Goal: Task Accomplishment & Management: Manage account settings

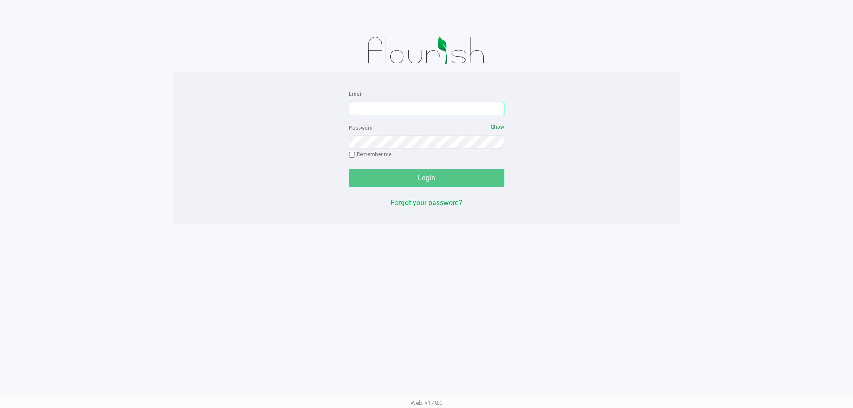
click at [398, 106] on input "Email" at bounding box center [426, 108] width 155 height 13
type input "[EMAIL_ADDRESS][DOMAIN_NAME]"
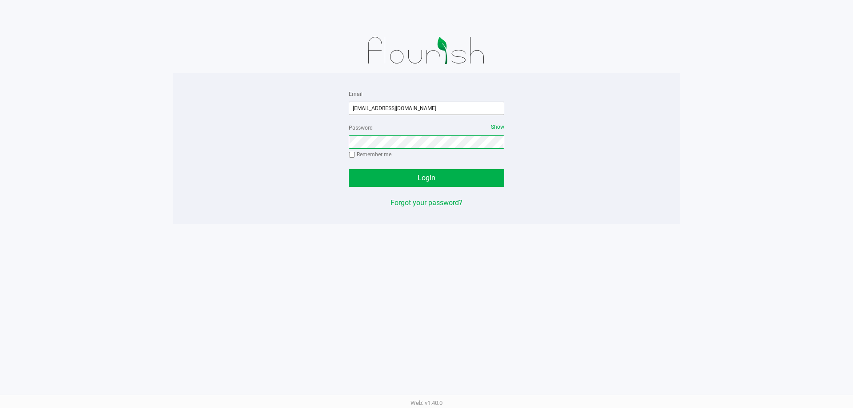
click at [349, 169] on button "Login" at bounding box center [426, 178] width 155 height 18
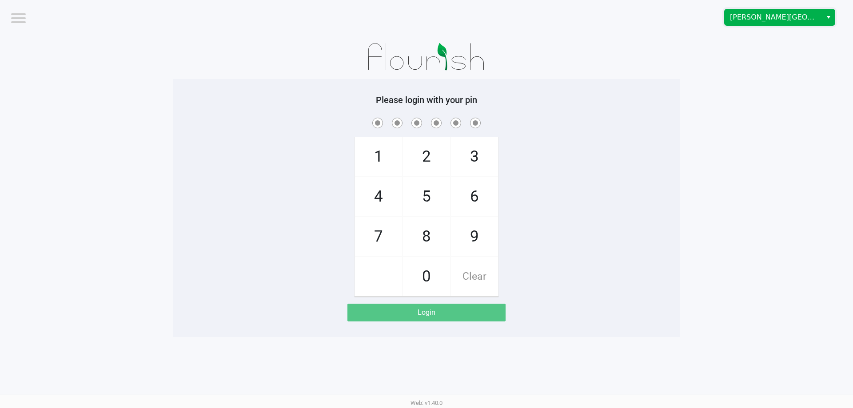
click at [784, 13] on span "[PERSON_NAME][GEOGRAPHIC_DATA]" at bounding box center [773, 17] width 87 height 11
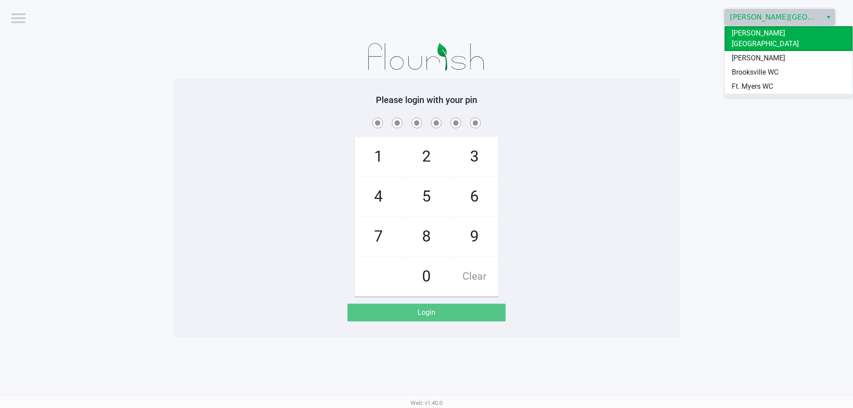
click at [756, 96] on span "[GEOGRAPHIC_DATA]" at bounding box center [765, 101] width 67 height 11
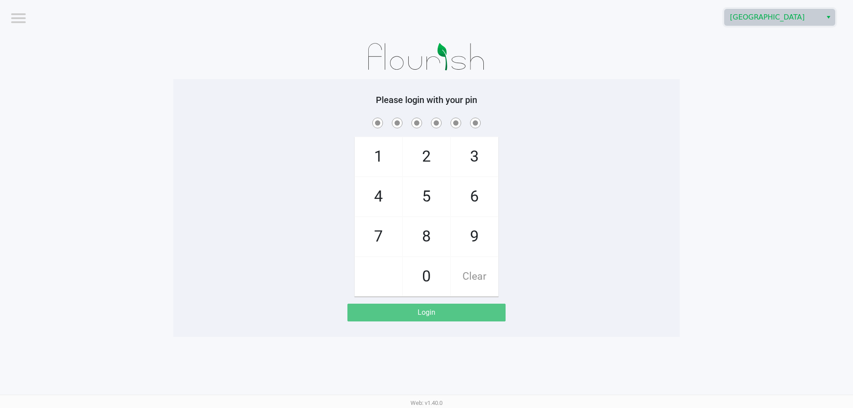
click at [374, 232] on span "7" at bounding box center [378, 236] width 47 height 39
checkbox input "true"
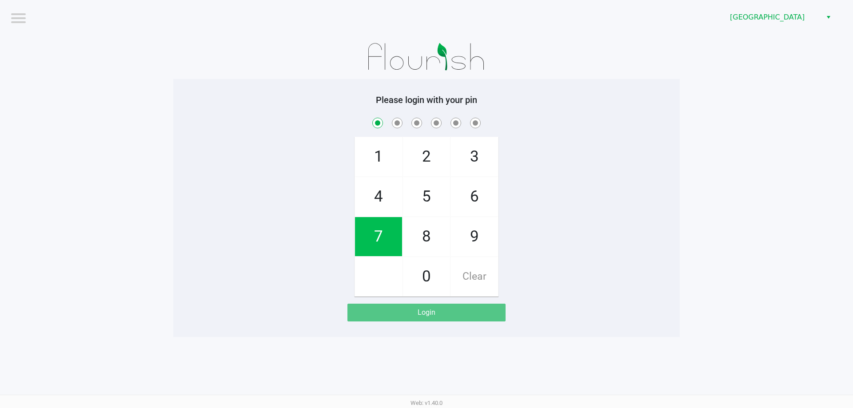
drag, startPoint x: 374, startPoint y: 232, endPoint x: 402, endPoint y: 206, distance: 38.0
click at [376, 233] on span "7" at bounding box center [378, 236] width 47 height 39
checkbox input "true"
click at [422, 192] on span "5" at bounding box center [426, 196] width 47 height 39
checkbox input "true"
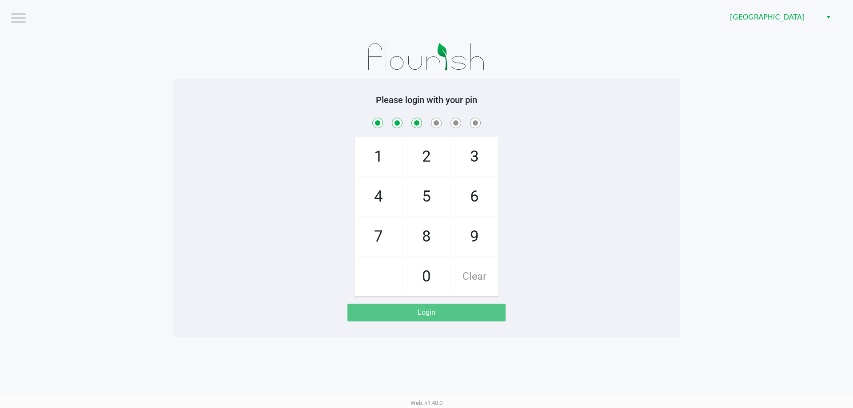
click at [429, 239] on span "8" at bounding box center [426, 236] width 47 height 39
checkbox input "true"
click at [429, 280] on span "0" at bounding box center [426, 276] width 47 height 39
checkbox input "true"
click at [429, 280] on span "0" at bounding box center [426, 276] width 47 height 39
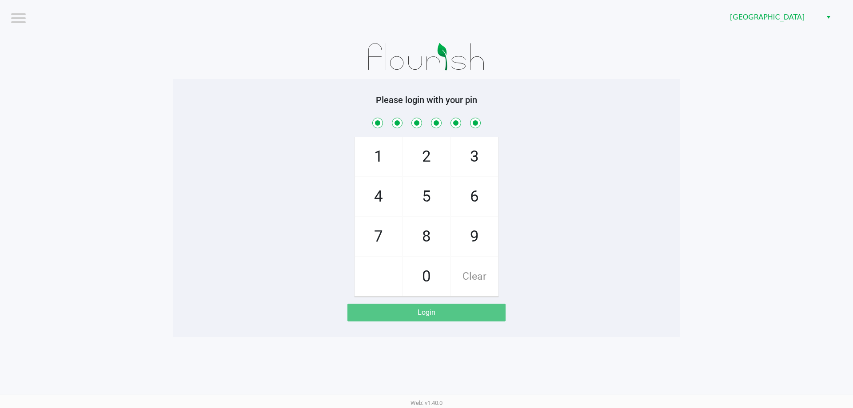
checkbox input "true"
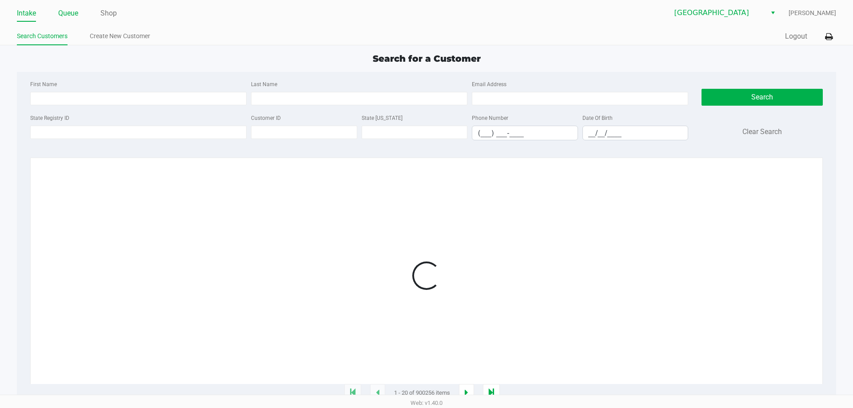
click at [71, 16] on link "Queue" at bounding box center [68, 13] width 20 height 12
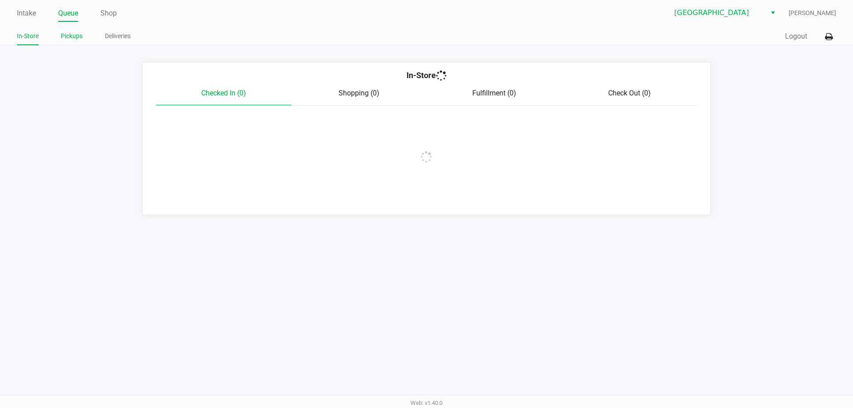
click at [77, 40] on link "Pickups" at bounding box center [72, 36] width 22 height 11
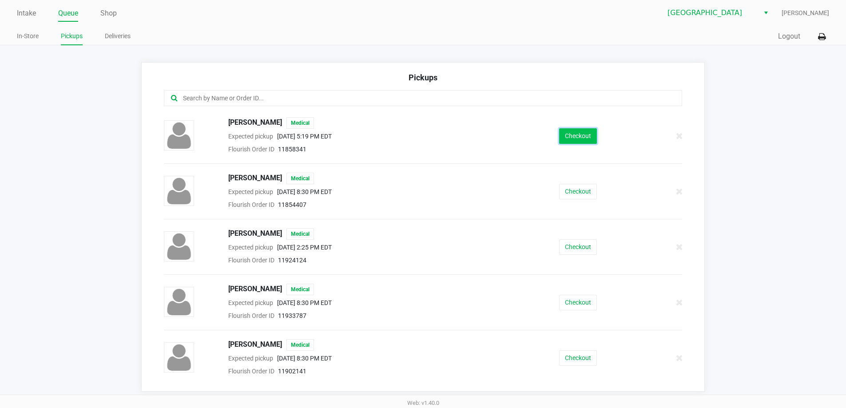
click at [573, 135] on button "Checkout" at bounding box center [578, 136] width 38 height 16
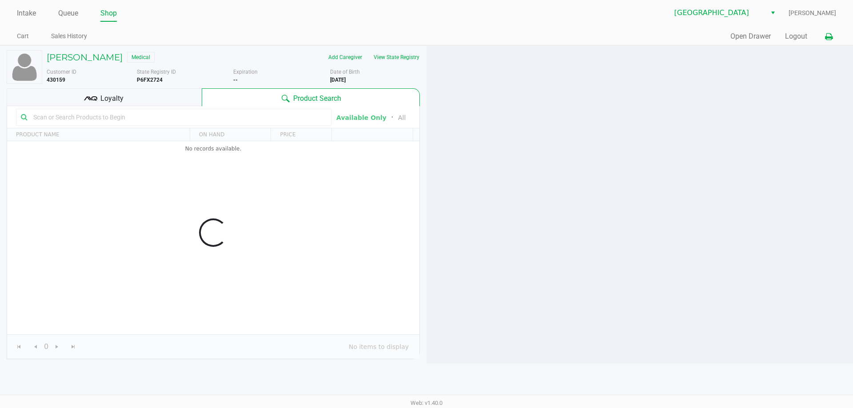
click at [821, 38] on button at bounding box center [828, 36] width 15 height 16
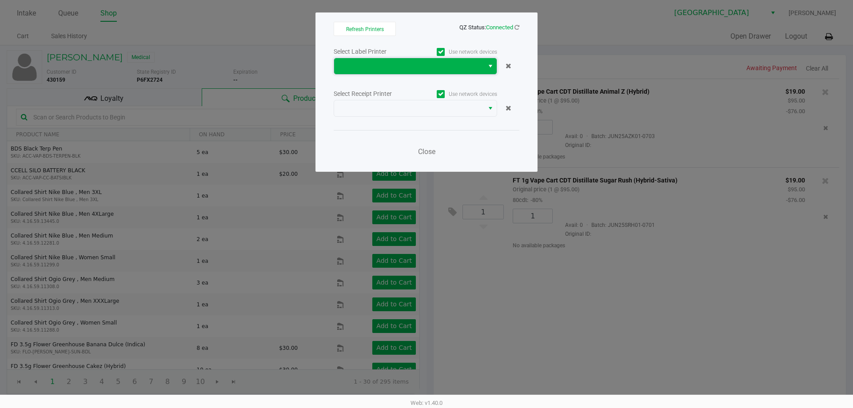
click at [450, 63] on span at bounding box center [408, 66] width 139 height 11
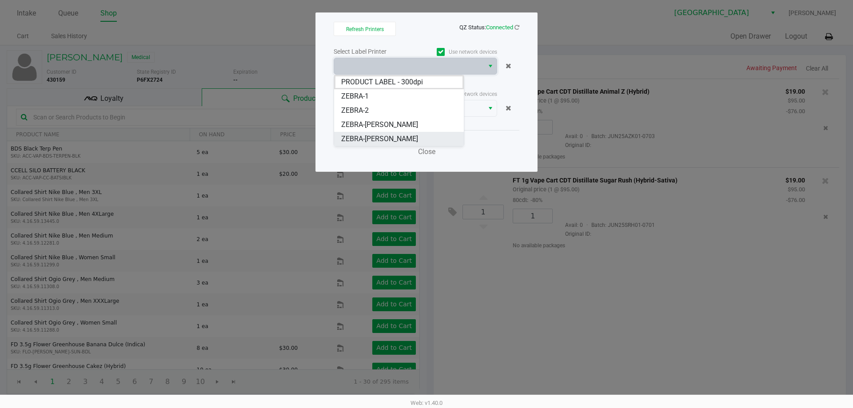
click at [386, 136] on span "ZEBRA-[PERSON_NAME]" at bounding box center [379, 139] width 77 height 11
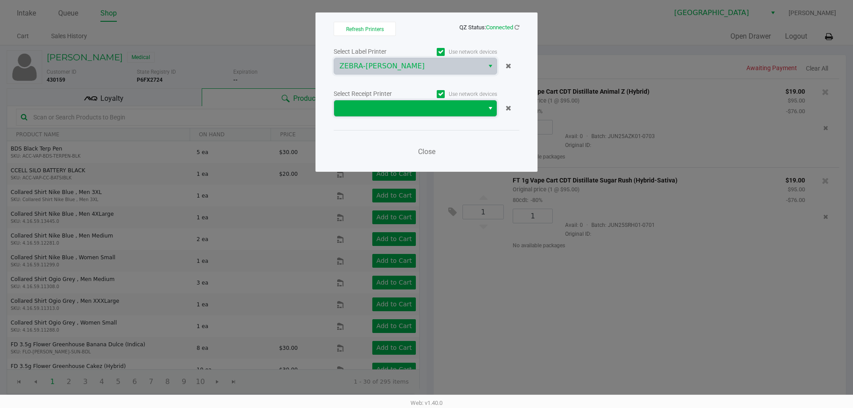
click at [483, 108] on span at bounding box center [409, 108] width 150 height 16
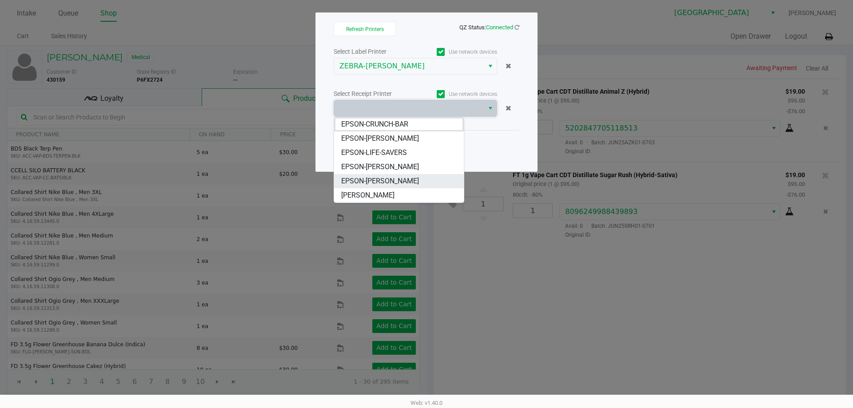
click at [398, 181] on span "EPSON-[PERSON_NAME]" at bounding box center [380, 181] width 78 height 11
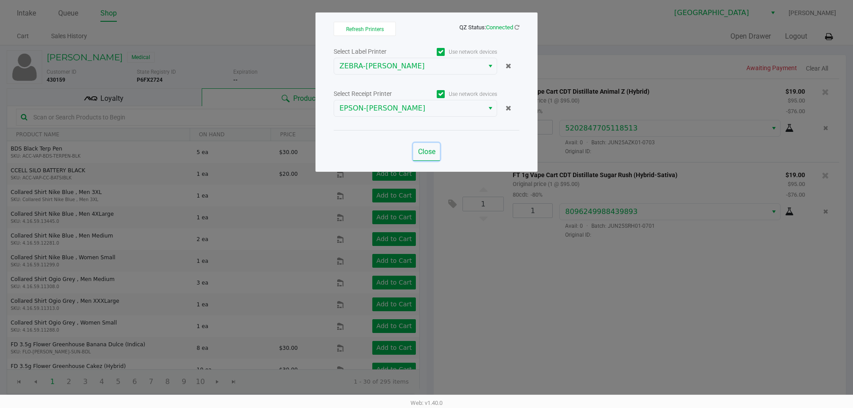
click at [427, 151] on span "Close" at bounding box center [426, 151] width 17 height 8
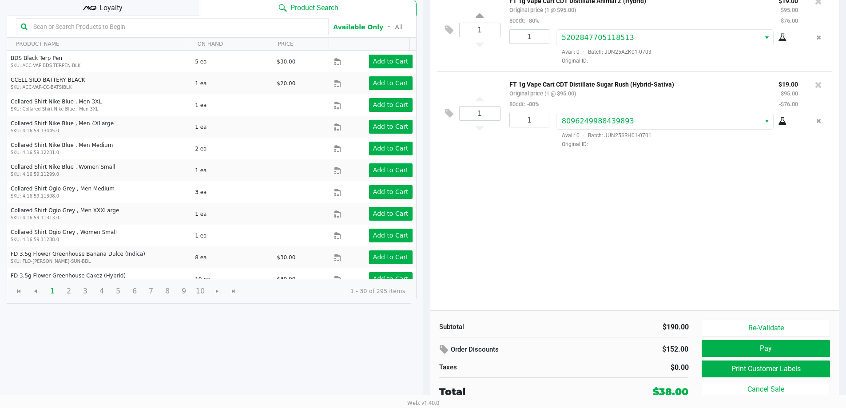
scroll to position [91, 0]
click at [742, 354] on button "Pay" at bounding box center [766, 348] width 128 height 17
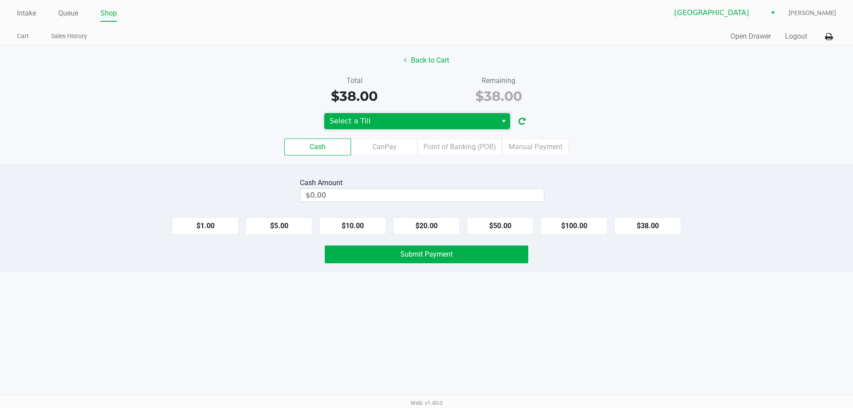
click at [474, 121] on span "Select a Till" at bounding box center [411, 121] width 162 height 11
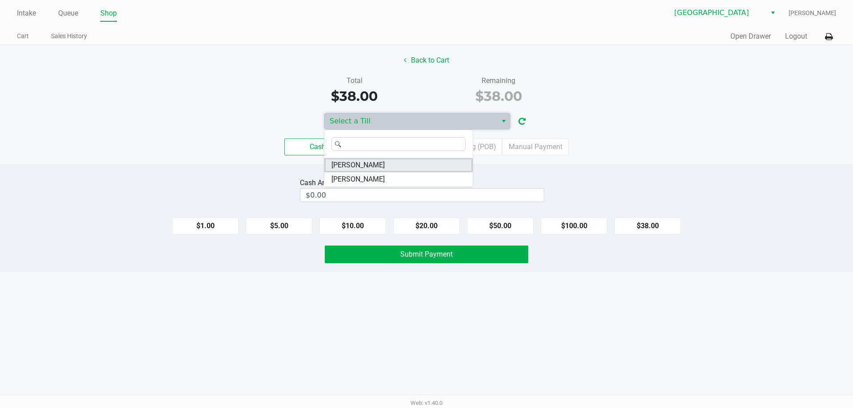
click at [381, 163] on li "VANCE-JOY" at bounding box center [398, 165] width 148 height 14
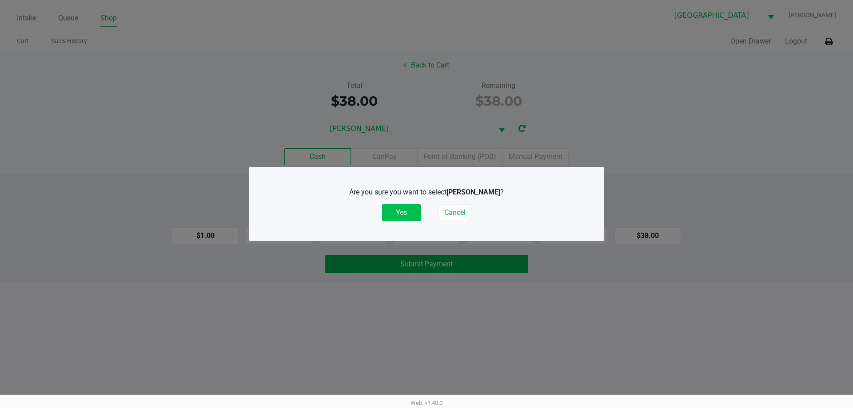
click at [403, 212] on button "Yes" at bounding box center [401, 212] width 39 height 17
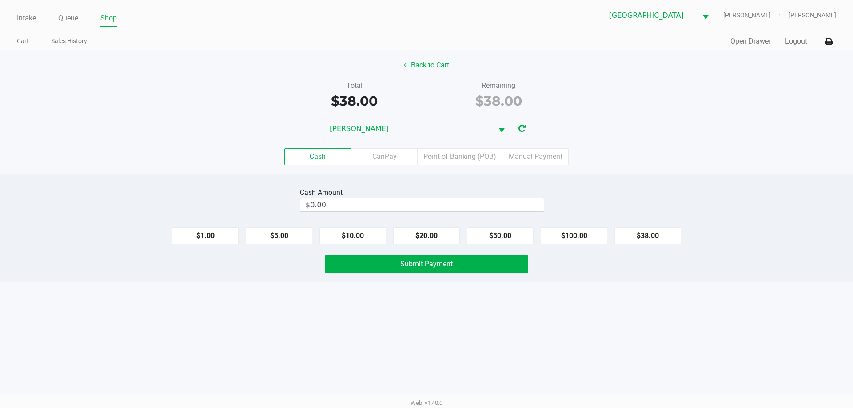
click at [808, 40] on div "Quick Sale Open Drawer Logout" at bounding box center [631, 41] width 410 height 16
click at [800, 41] on button "Logout" at bounding box center [796, 41] width 22 height 11
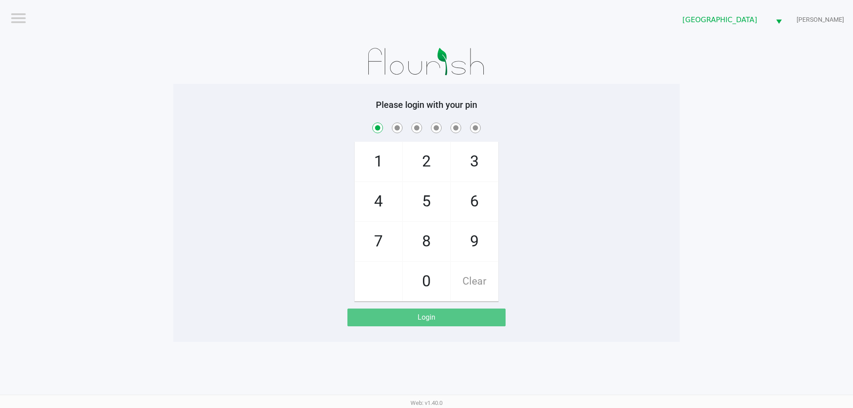
checkbox input "true"
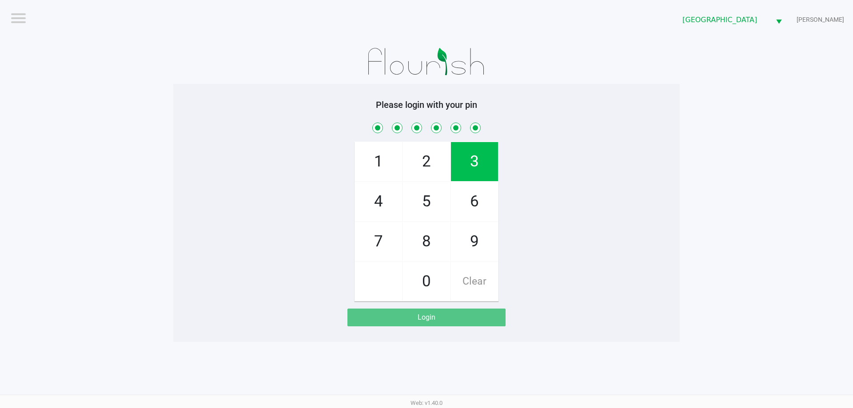
checkbox input "true"
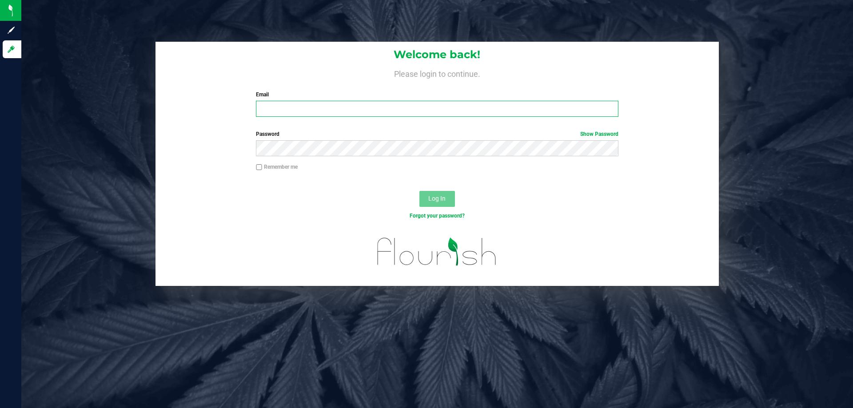
click at [423, 110] on input "Email" at bounding box center [437, 109] width 362 height 16
type input "[EMAIL_ADDRESS][DOMAIN_NAME]"
click at [419, 191] on button "Log In" at bounding box center [437, 199] width 36 height 16
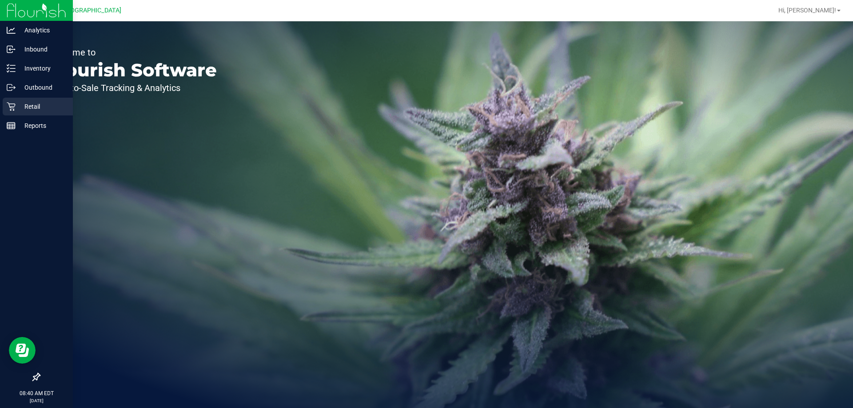
click at [8, 115] on link "Retail" at bounding box center [36, 107] width 73 height 19
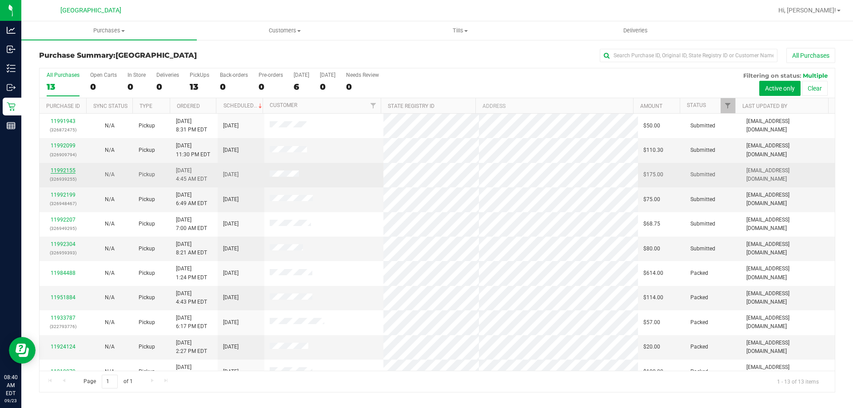
click at [69, 169] on link "11992155" at bounding box center [63, 170] width 25 height 6
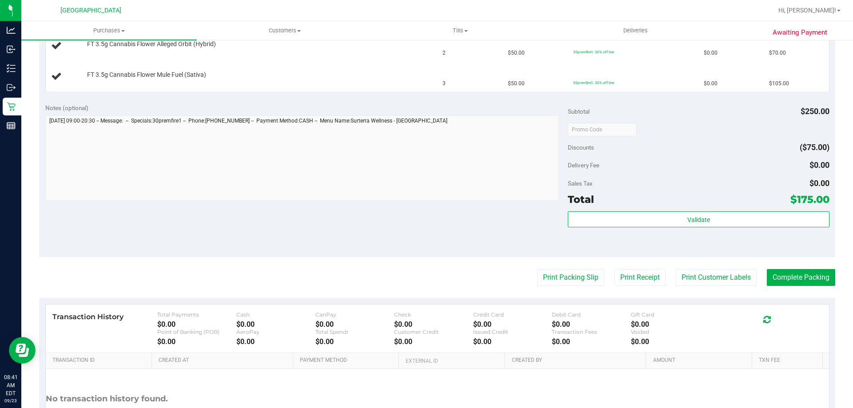
scroll to position [258, 0]
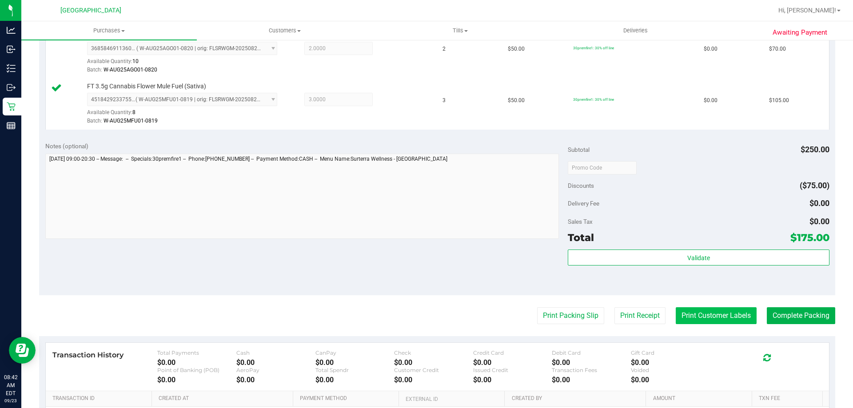
click at [712, 317] on button "Print Customer Labels" at bounding box center [716, 315] width 81 height 17
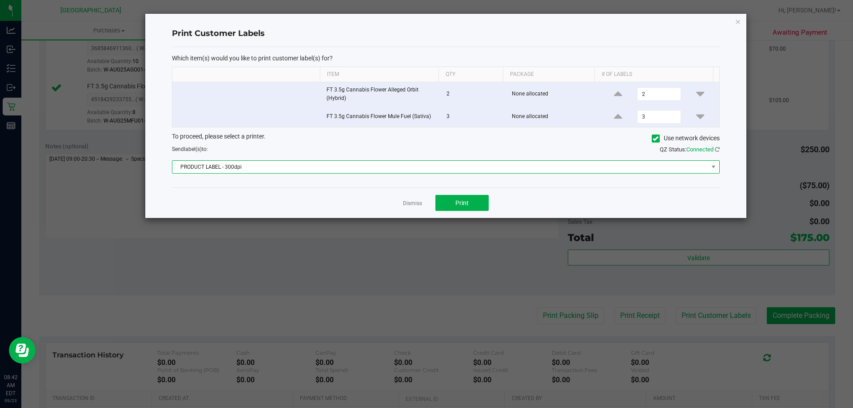
click at [427, 167] on span "PRODUCT LABEL - 300dpi" at bounding box center [440, 167] width 536 height 12
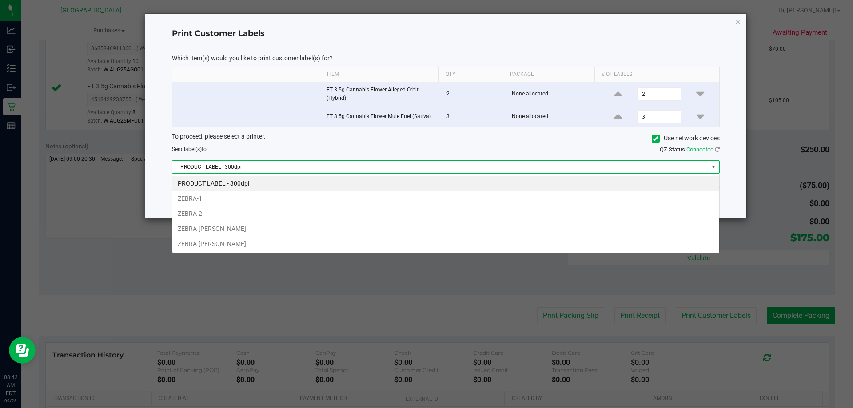
scroll to position [13, 547]
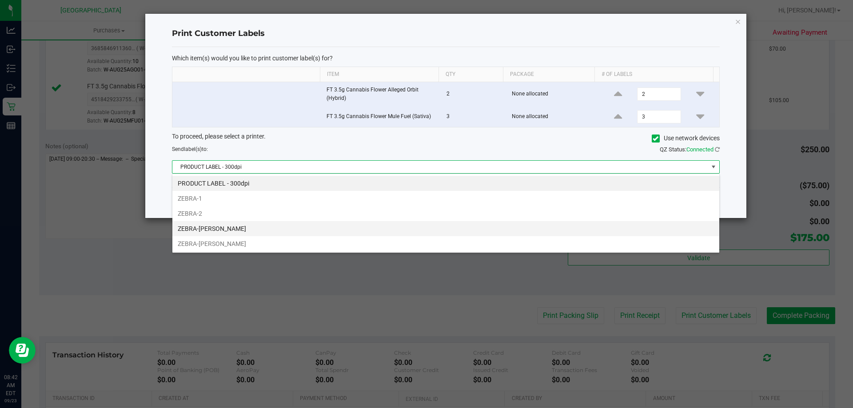
click at [260, 229] on li "ZEBRA-[PERSON_NAME]" at bounding box center [445, 228] width 547 height 15
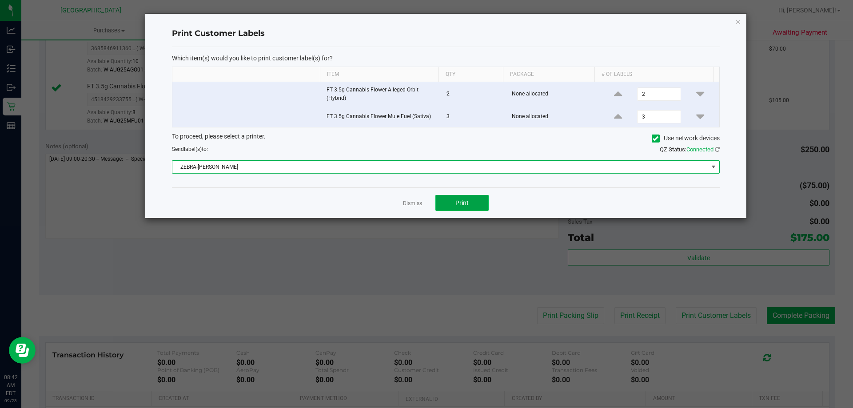
click at [466, 206] on span "Print" at bounding box center [461, 202] width 13 height 7
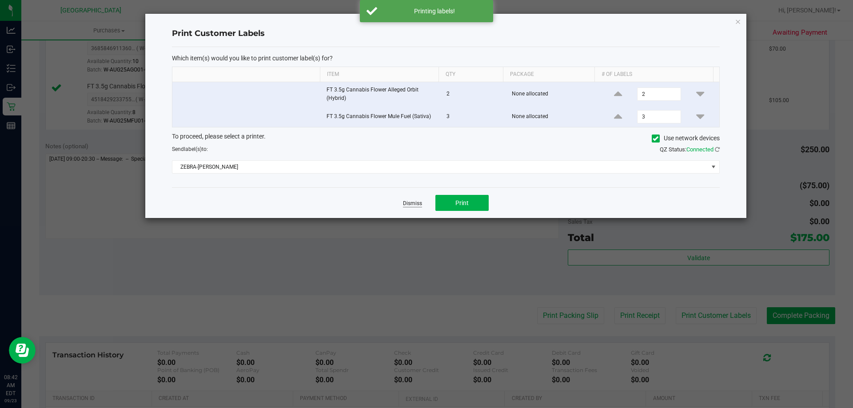
click at [406, 203] on link "Dismiss" at bounding box center [412, 204] width 19 height 8
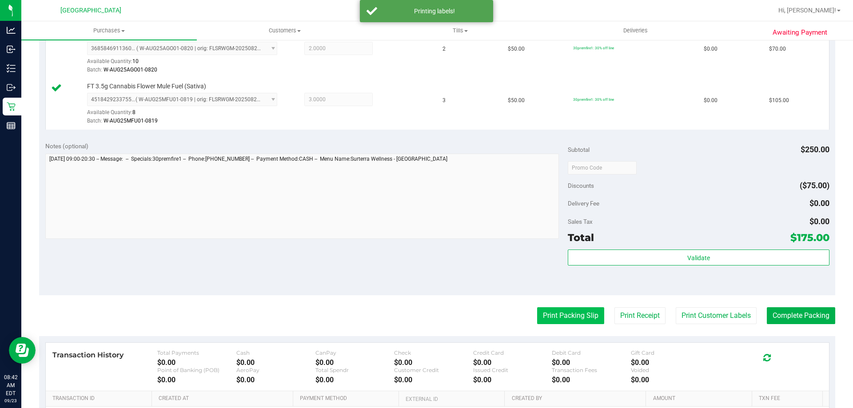
click at [565, 310] on button "Print Packing Slip" at bounding box center [570, 315] width 67 height 17
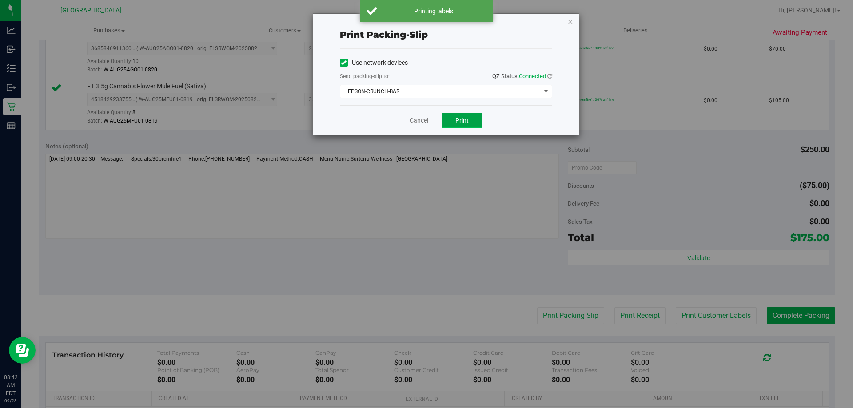
click at [465, 121] on span "Print" at bounding box center [461, 120] width 13 height 7
click at [406, 93] on span "EPSON-CRUNCH-BAR" at bounding box center [440, 91] width 200 height 12
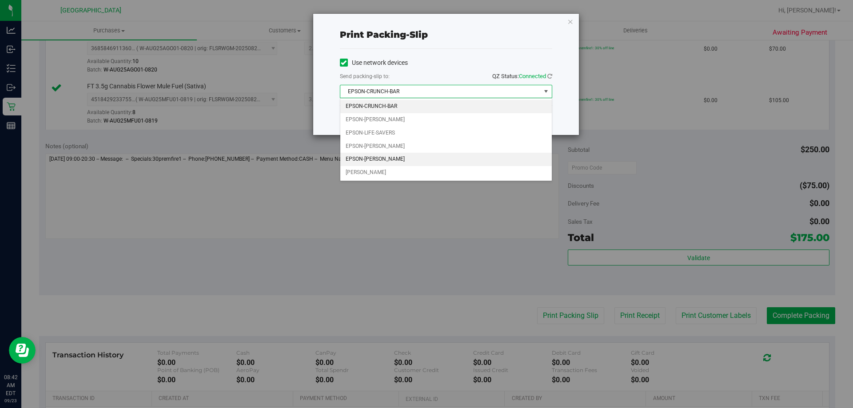
click at [394, 158] on li "EPSON-[PERSON_NAME]" at bounding box center [445, 159] width 211 height 13
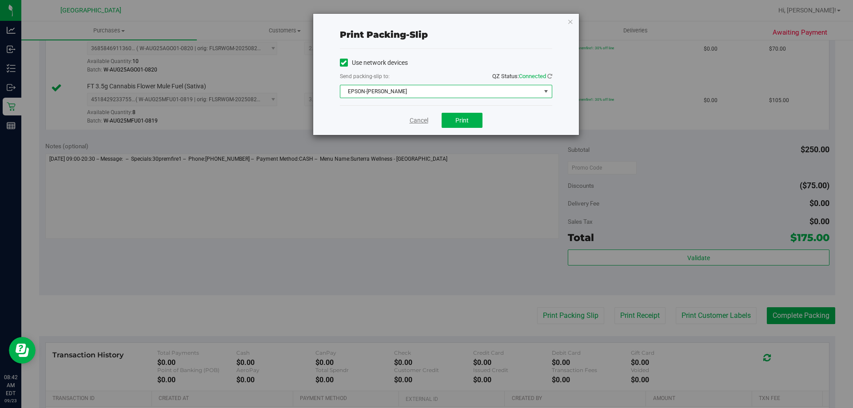
click at [415, 120] on link "Cancel" at bounding box center [419, 120] width 19 height 9
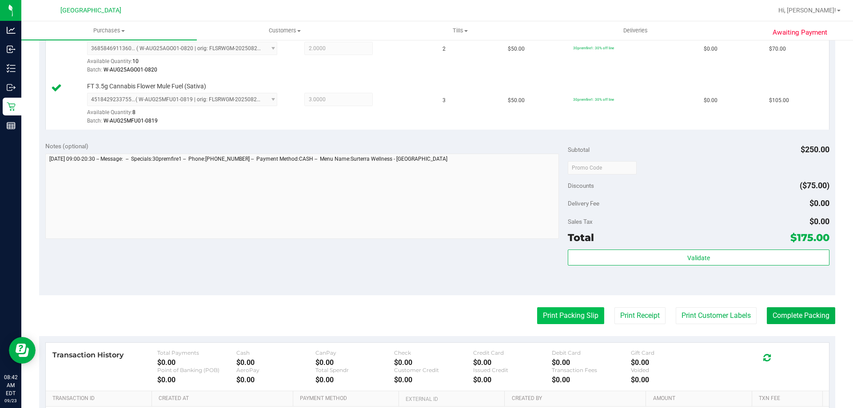
click at [560, 314] on button "Print Packing Slip" at bounding box center [570, 315] width 67 height 17
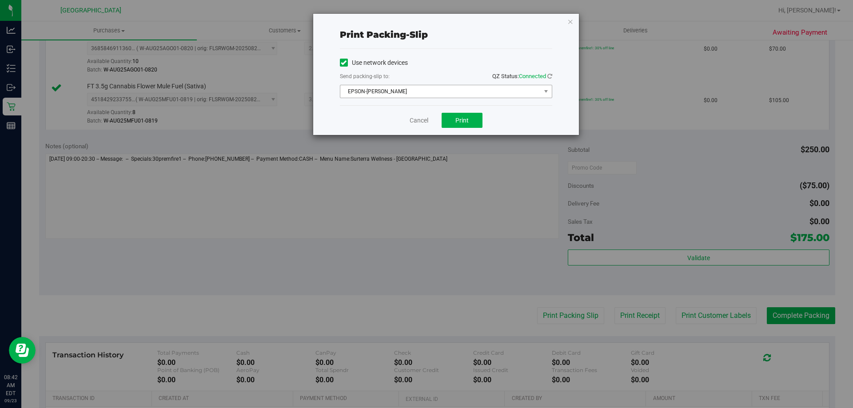
click at [389, 89] on span "EPSON-[PERSON_NAME]" at bounding box center [440, 91] width 200 height 12
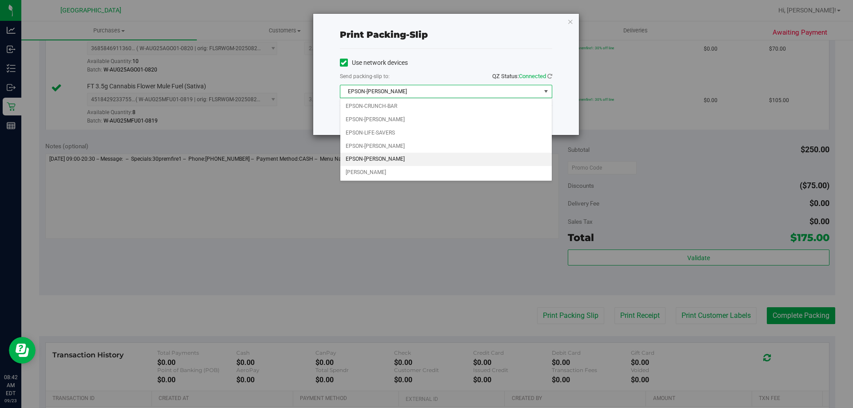
click at [386, 159] on li "EPSON-[PERSON_NAME]" at bounding box center [445, 159] width 211 height 13
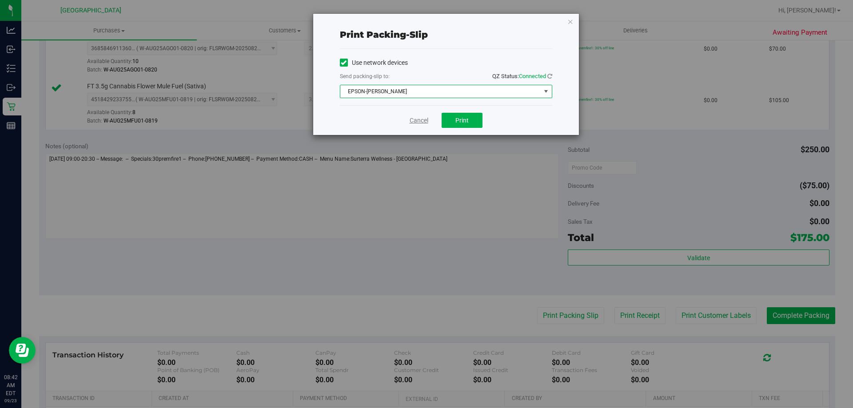
click at [424, 121] on link "Cancel" at bounding box center [419, 120] width 19 height 9
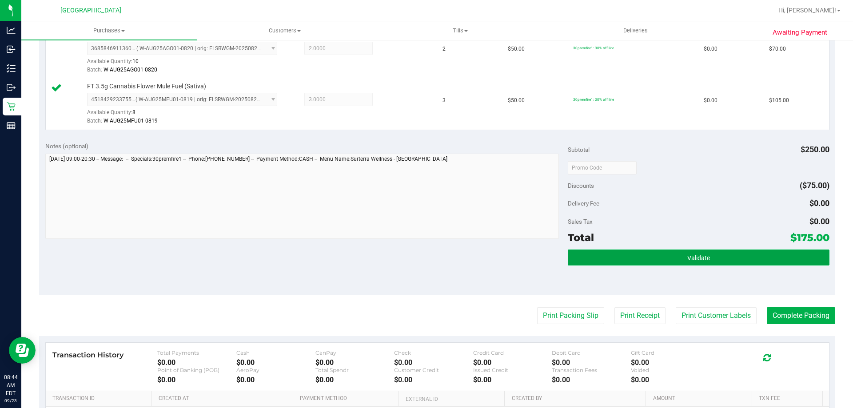
click at [733, 255] on button "Validate" at bounding box center [698, 258] width 261 height 16
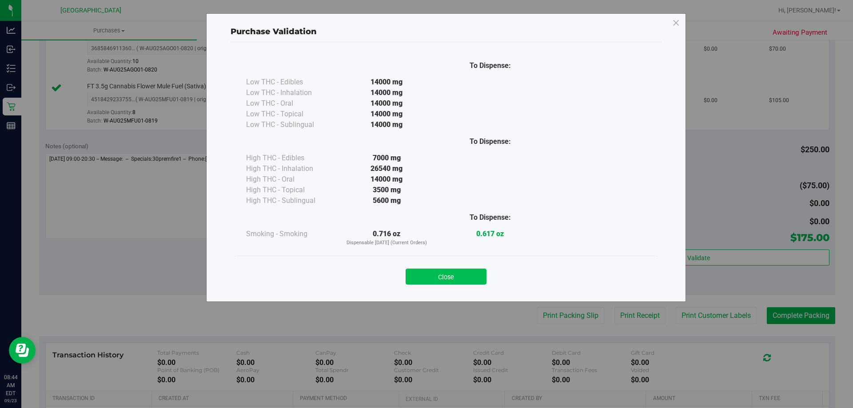
click at [448, 277] on button "Close" at bounding box center [446, 277] width 81 height 16
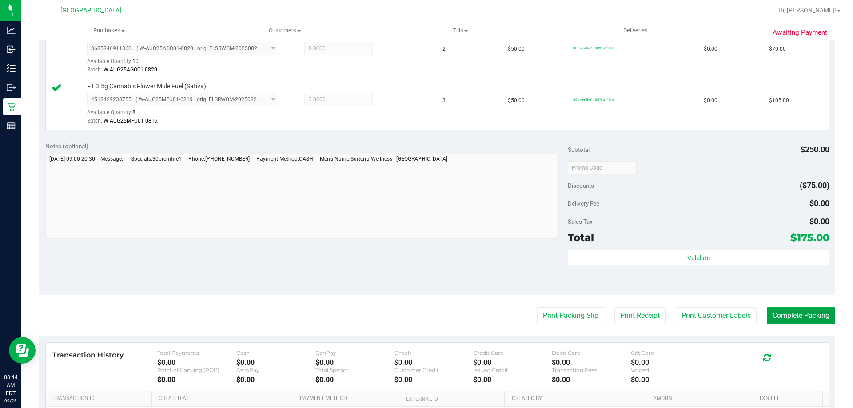
click at [779, 315] on button "Complete Packing" at bounding box center [801, 315] width 68 height 17
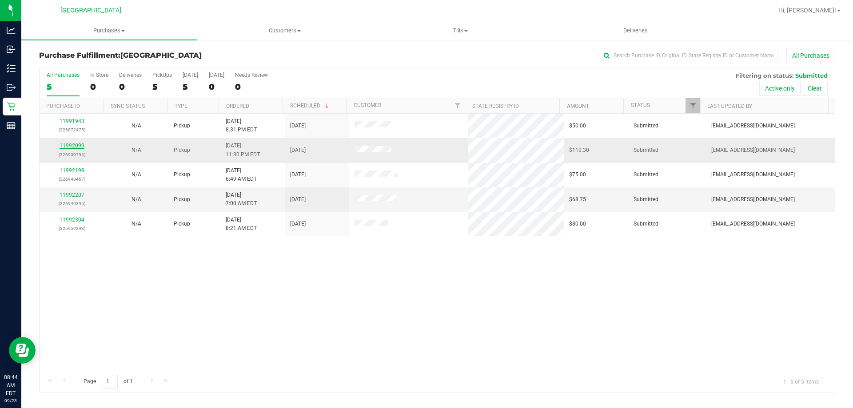
click at [81, 146] on link "11992099" at bounding box center [72, 146] width 25 height 6
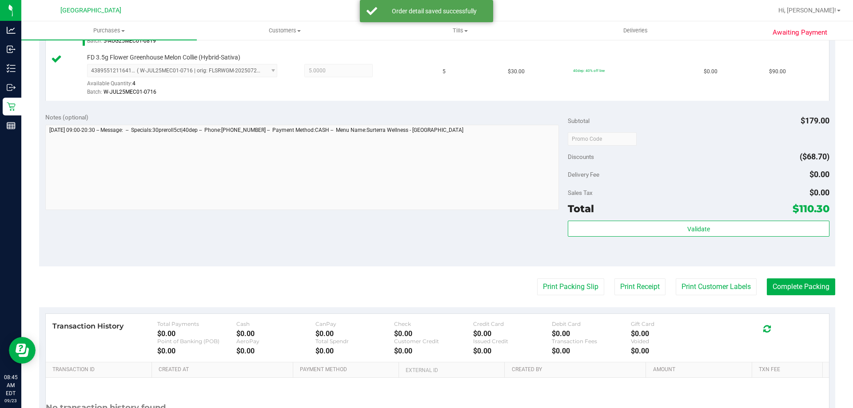
scroll to position [369, 0]
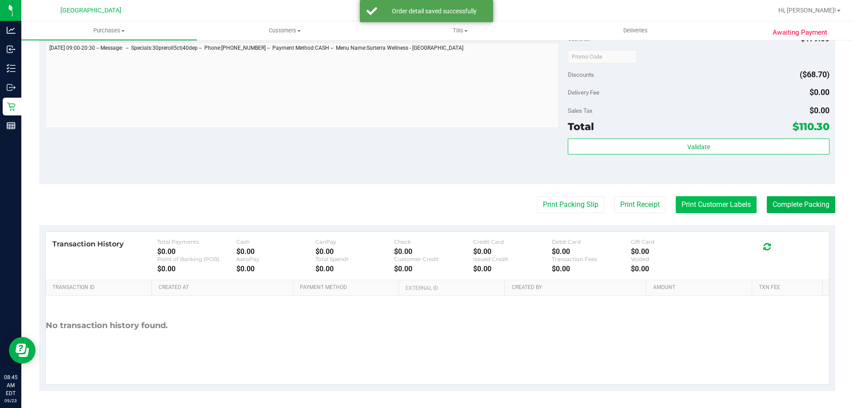
click at [715, 211] on button "Print Customer Labels" at bounding box center [716, 204] width 81 height 17
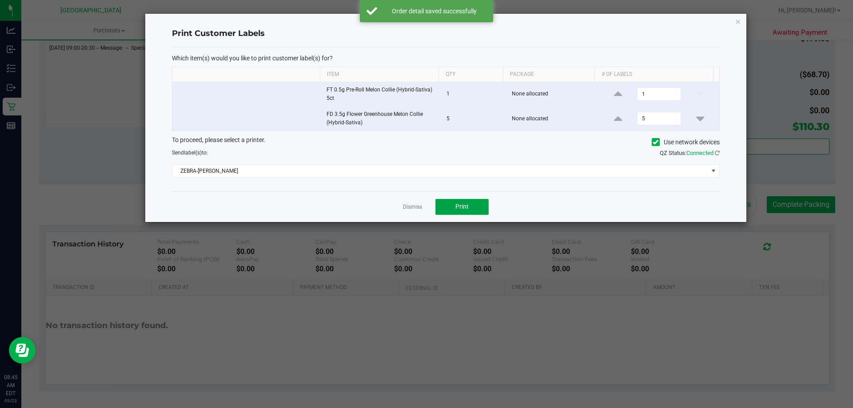
click at [472, 204] on button "Print" at bounding box center [461, 207] width 53 height 16
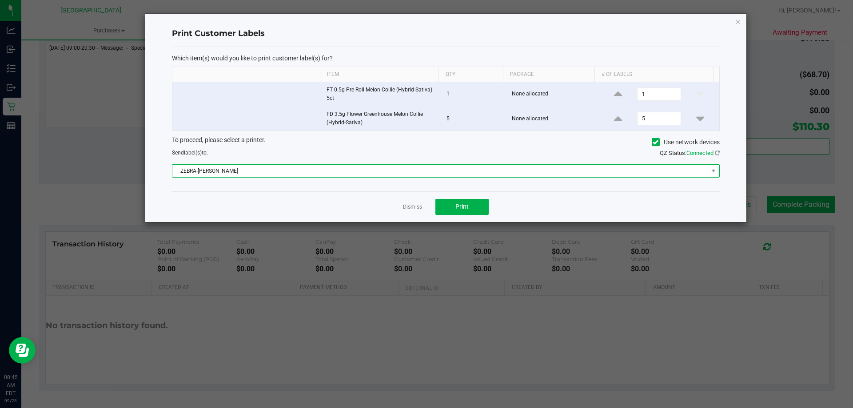
click at [303, 174] on span "ZEBRA-[PERSON_NAME]" at bounding box center [440, 171] width 536 height 12
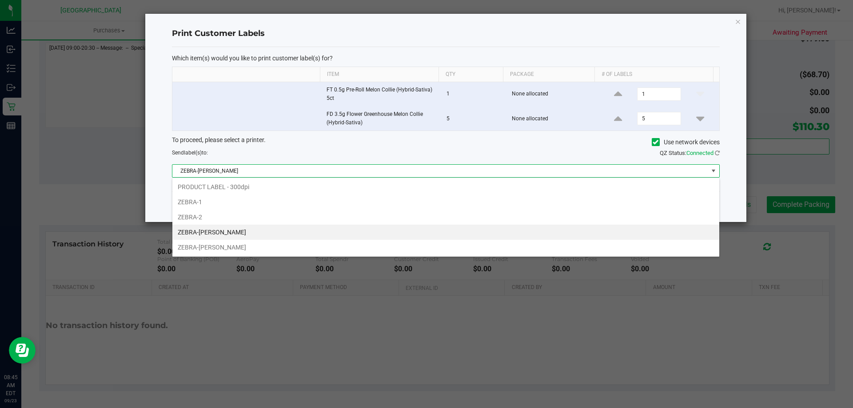
scroll to position [13, 547]
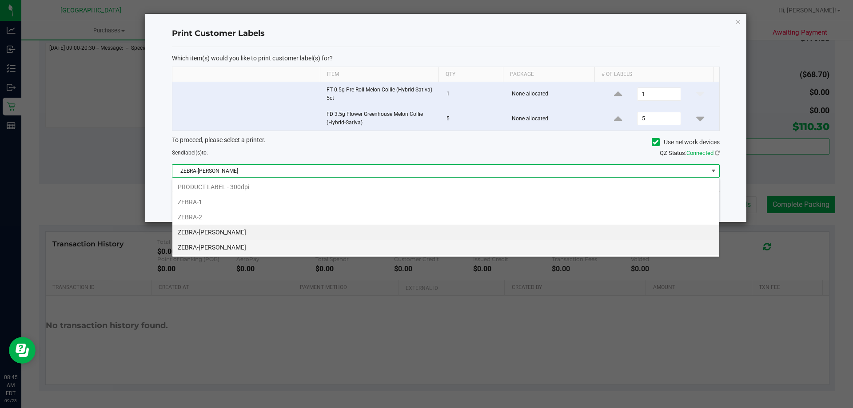
click at [233, 246] on li "ZEBRA-[PERSON_NAME]" at bounding box center [445, 247] width 547 height 15
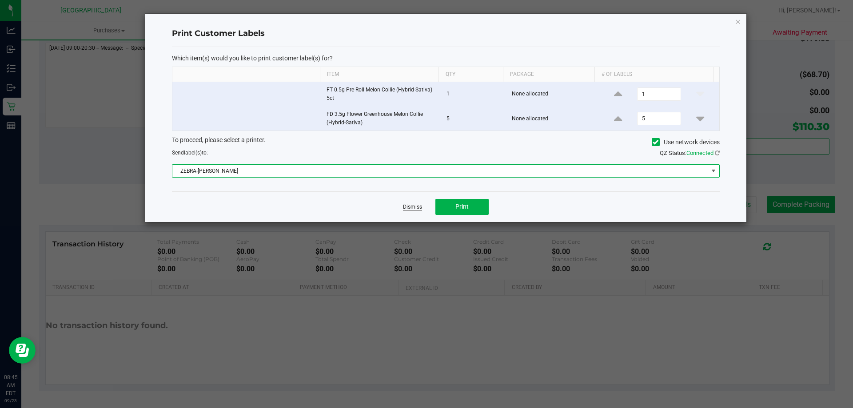
click at [414, 210] on link "Dismiss" at bounding box center [412, 207] width 19 height 8
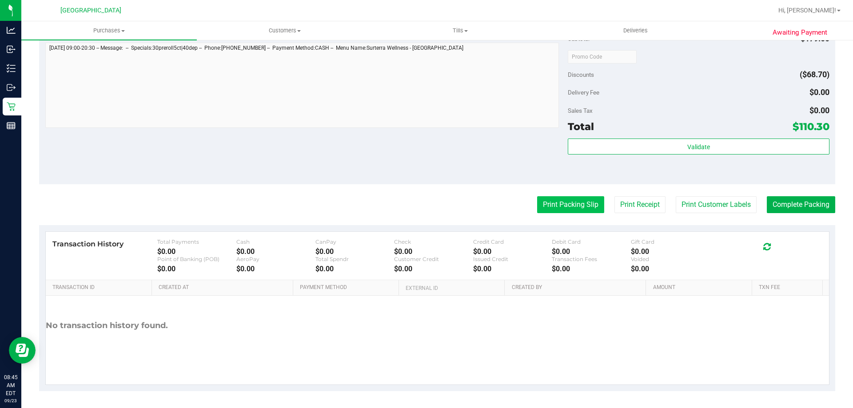
click at [572, 199] on button "Print Packing Slip" at bounding box center [570, 204] width 67 height 17
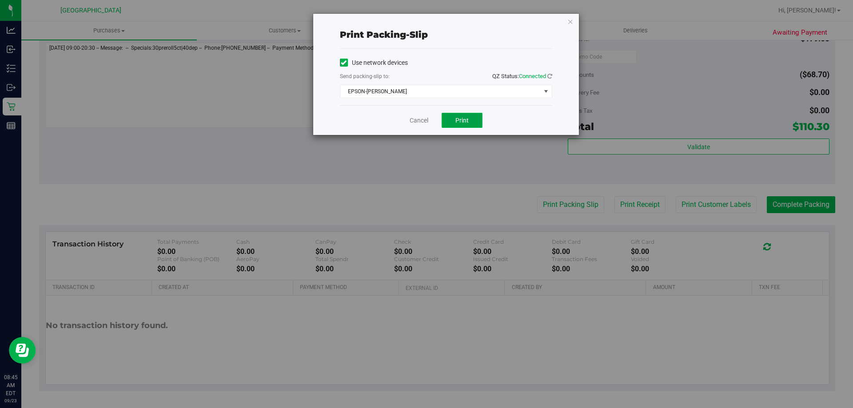
click at [476, 124] on button "Print" at bounding box center [462, 120] width 41 height 15
click at [418, 116] on link "Cancel" at bounding box center [419, 120] width 19 height 9
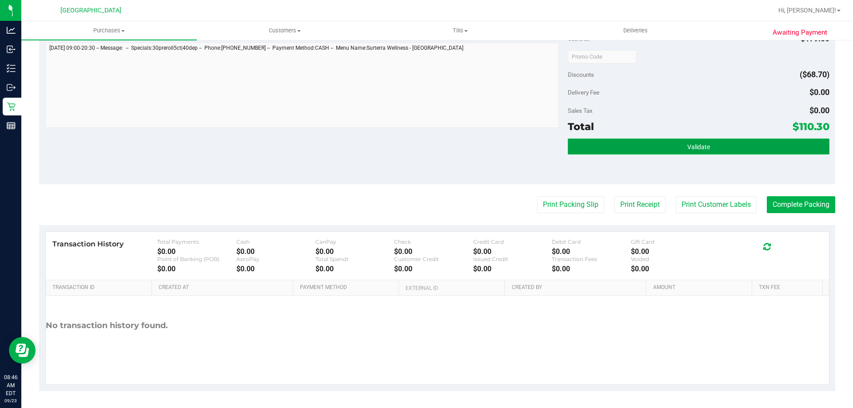
click at [694, 143] on span "Validate" at bounding box center [698, 146] width 23 height 7
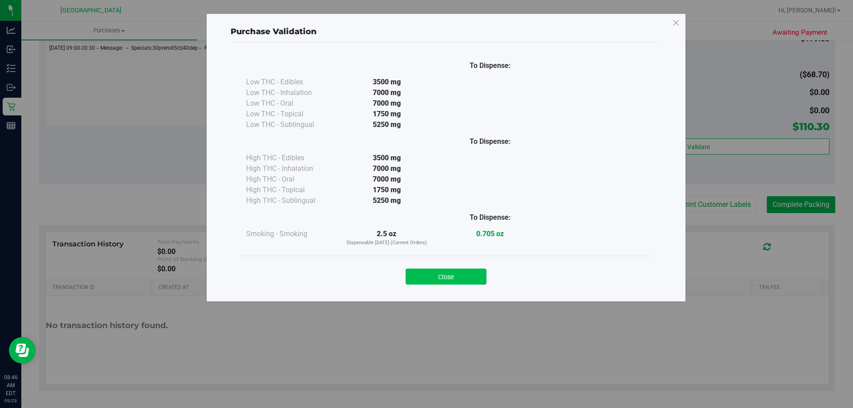
click at [457, 271] on button "Close" at bounding box center [446, 277] width 81 height 16
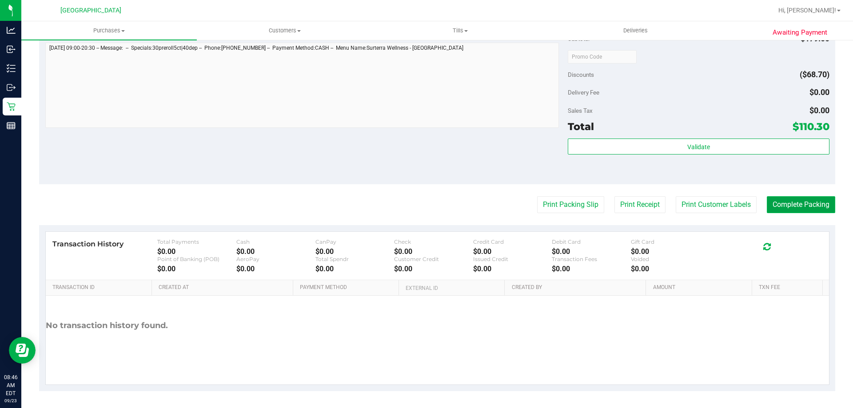
click at [800, 203] on button "Complete Packing" at bounding box center [801, 204] width 68 height 17
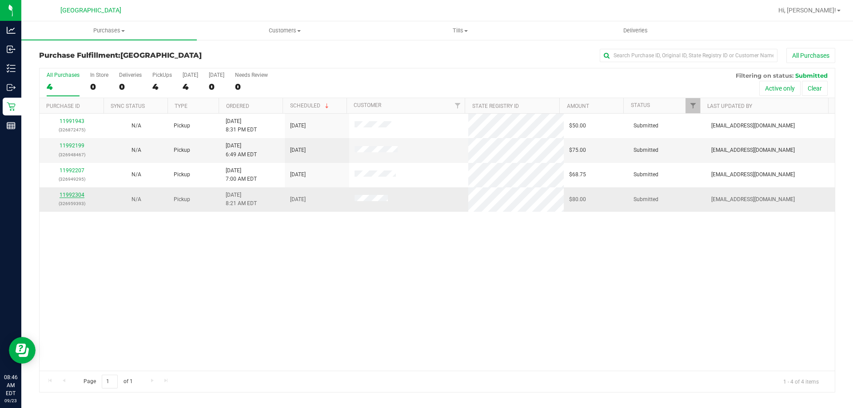
click at [75, 195] on link "11992304" at bounding box center [72, 195] width 25 height 6
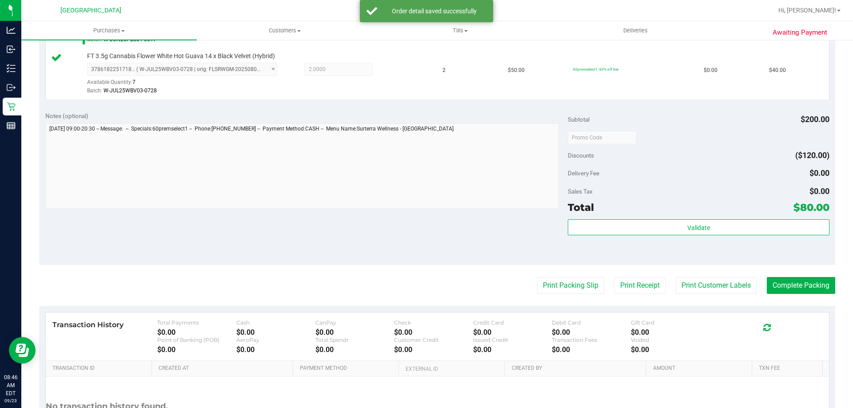
scroll to position [287, 0]
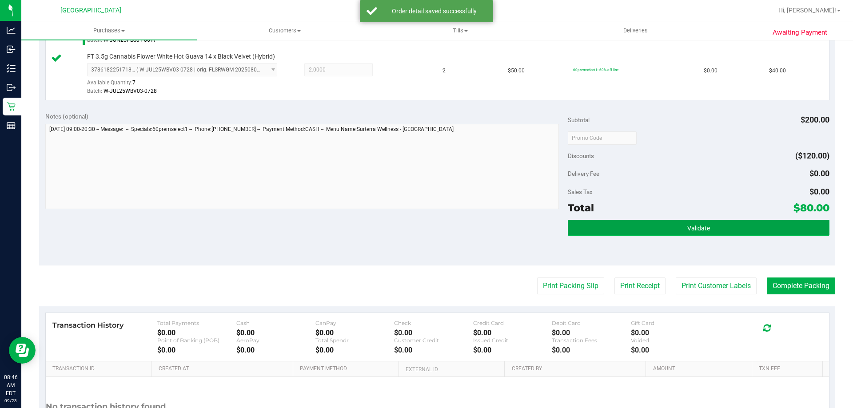
click at [688, 227] on span "Validate" at bounding box center [698, 228] width 23 height 7
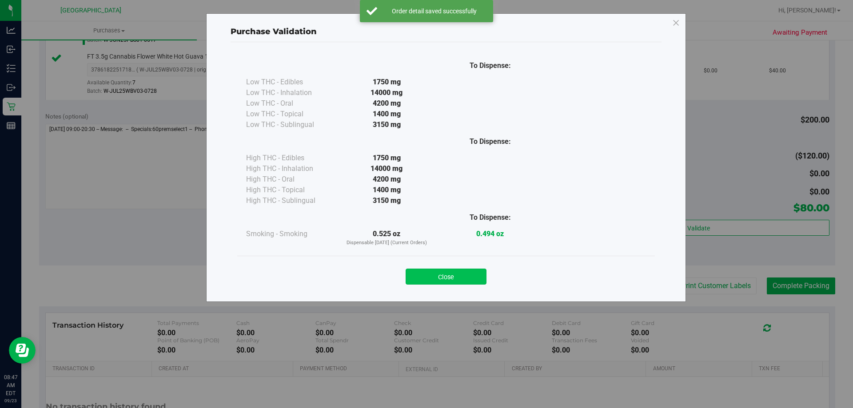
click at [444, 275] on button "Close" at bounding box center [446, 277] width 81 height 16
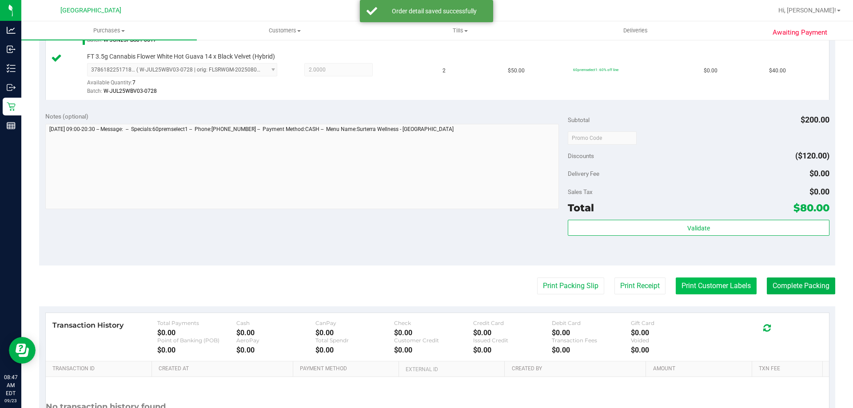
click at [723, 287] on button "Print Customer Labels" at bounding box center [716, 286] width 81 height 17
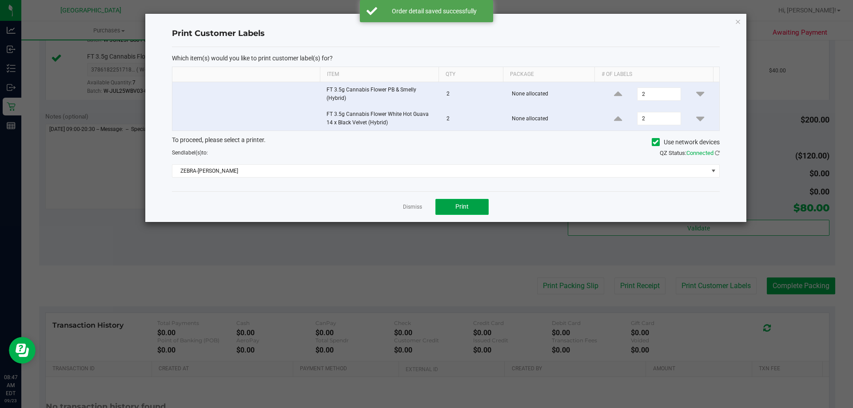
click at [454, 214] on button "Print" at bounding box center [461, 207] width 53 height 16
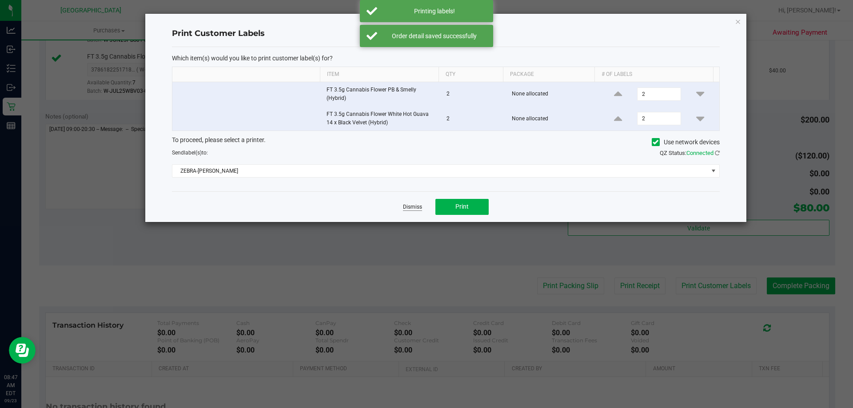
click at [406, 205] on link "Dismiss" at bounding box center [412, 207] width 19 height 8
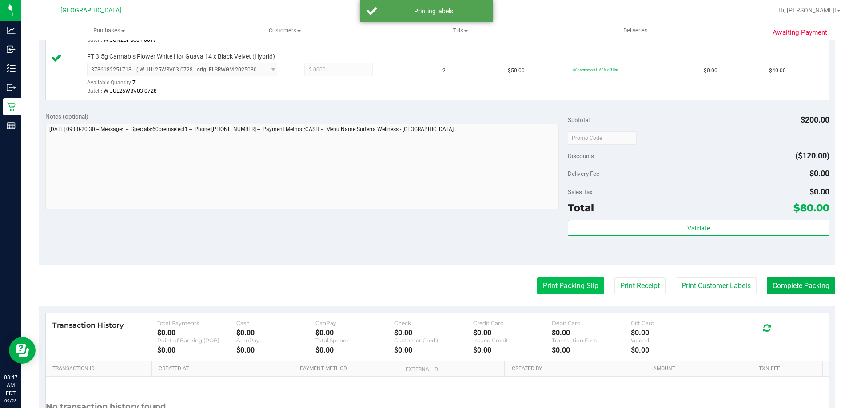
click at [560, 282] on button "Print Packing Slip" at bounding box center [570, 286] width 67 height 17
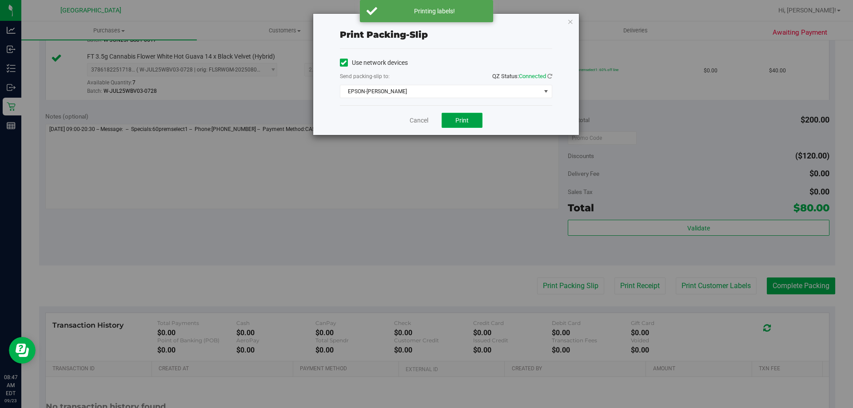
click at [450, 117] on button "Print" at bounding box center [462, 120] width 41 height 15
click at [414, 121] on link "Cancel" at bounding box center [419, 120] width 19 height 9
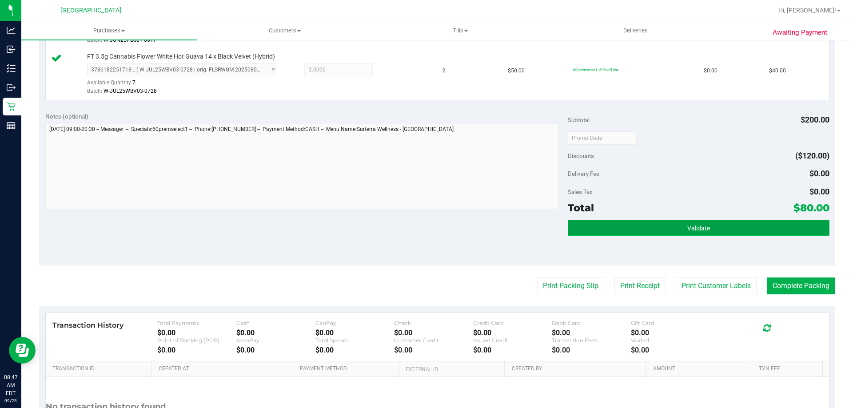
click at [695, 228] on span "Validate" at bounding box center [698, 228] width 23 height 7
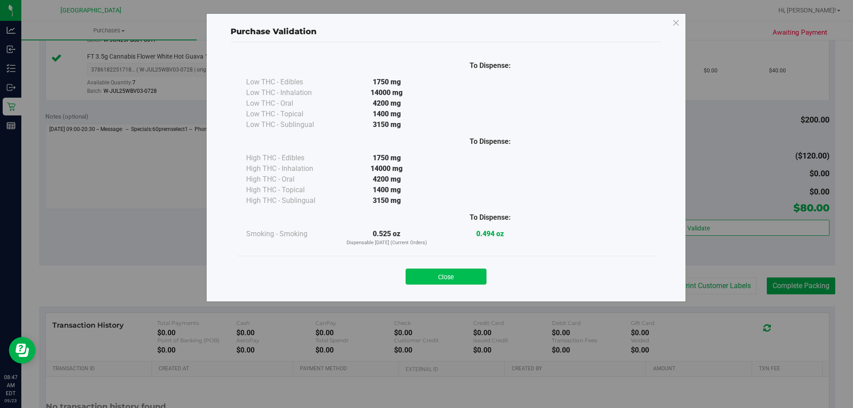
click at [458, 272] on button "Close" at bounding box center [446, 277] width 81 height 16
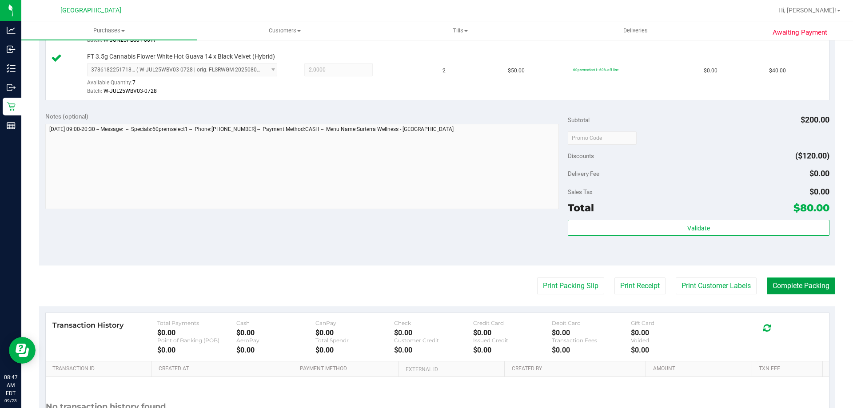
click at [793, 289] on button "Complete Packing" at bounding box center [801, 286] width 68 height 17
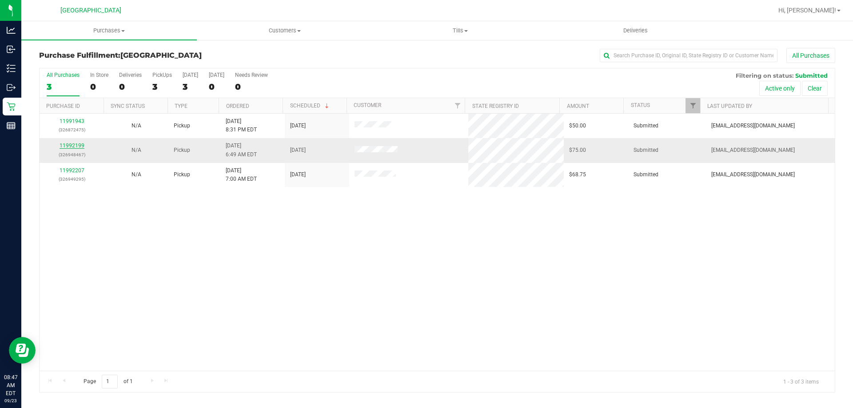
click at [72, 147] on link "11992199" at bounding box center [72, 146] width 25 height 6
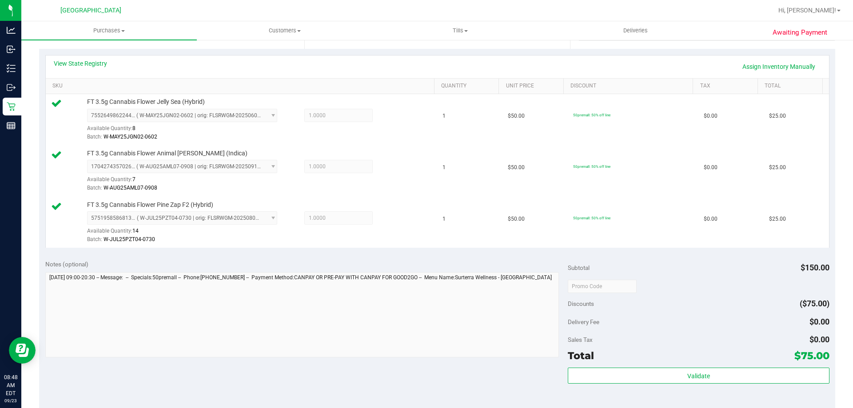
scroll to position [203, 0]
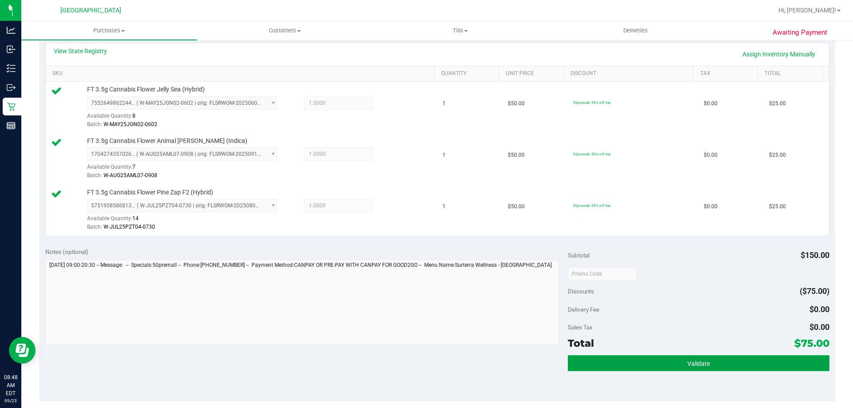
click at [714, 369] on button "Validate" at bounding box center [698, 363] width 261 height 16
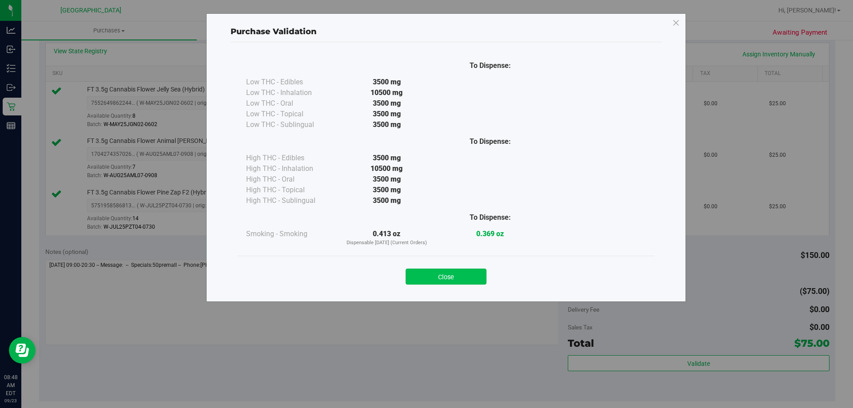
click at [457, 277] on button "Close" at bounding box center [446, 277] width 81 height 16
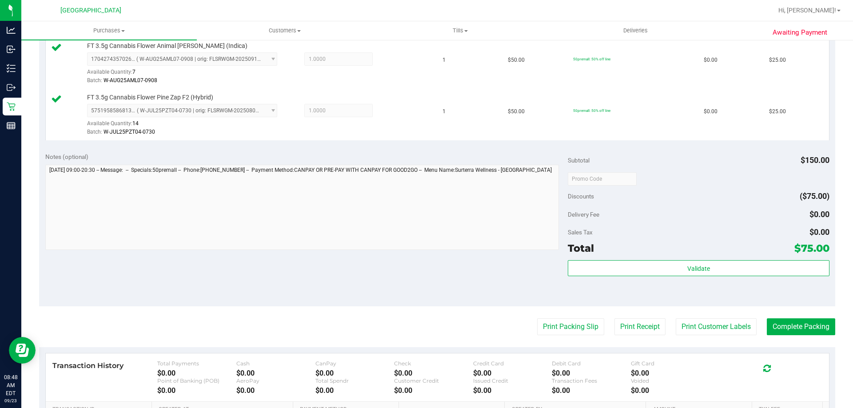
scroll to position [299, 0]
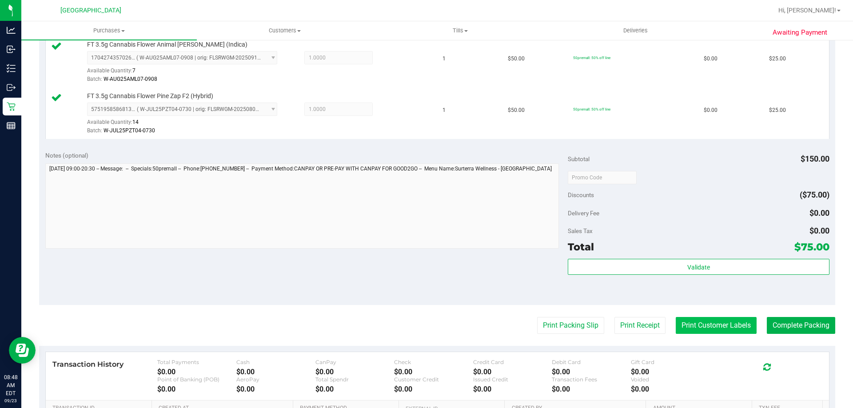
click at [702, 329] on button "Print Customer Labels" at bounding box center [716, 325] width 81 height 17
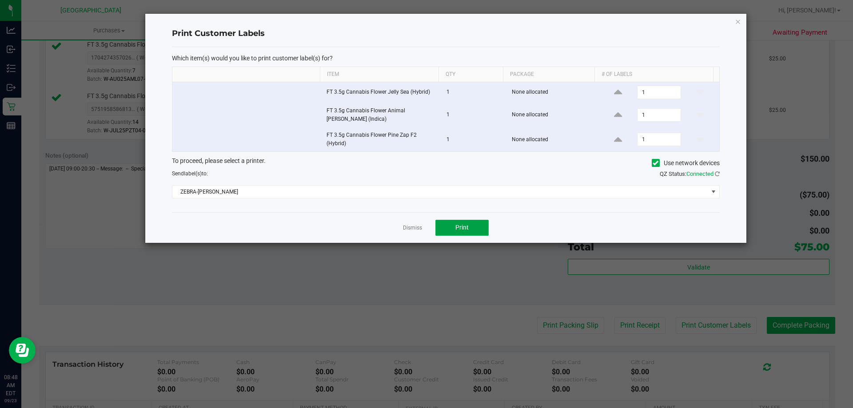
click at [458, 226] on span "Print" at bounding box center [461, 227] width 13 height 7
click at [407, 228] on link "Dismiss" at bounding box center [412, 228] width 19 height 8
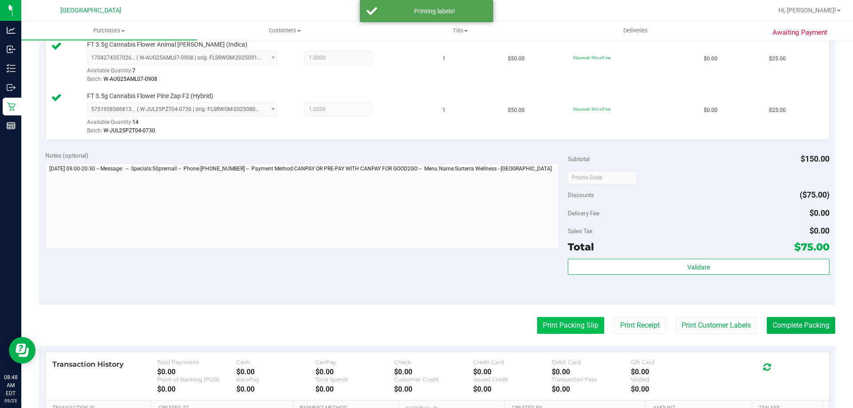
click at [559, 321] on button "Print Packing Slip" at bounding box center [570, 325] width 67 height 17
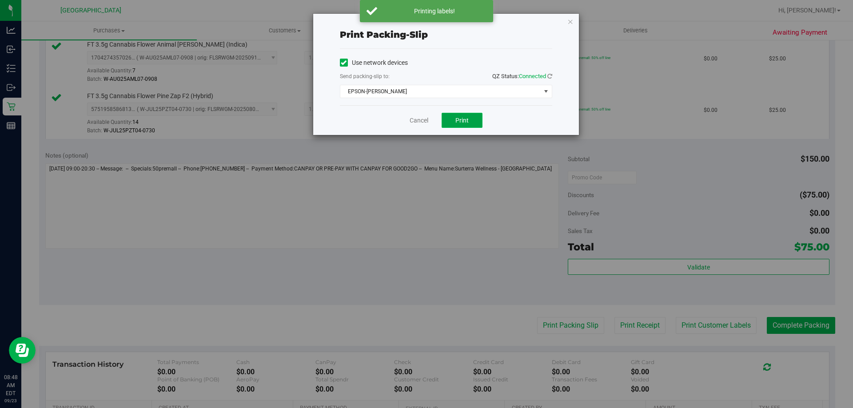
click at [454, 121] on button "Print" at bounding box center [462, 120] width 41 height 15
click at [709, 268] on div "Print packing-slip Use network devices Send packing-slip to: QZ Status: Connect…" at bounding box center [430, 204] width 860 height 408
click at [425, 117] on link "Cancel" at bounding box center [419, 120] width 19 height 9
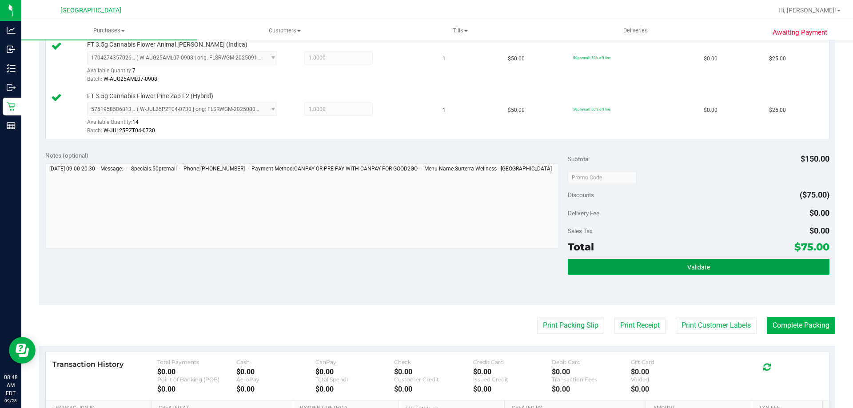
click at [705, 267] on button "Validate" at bounding box center [698, 267] width 261 height 16
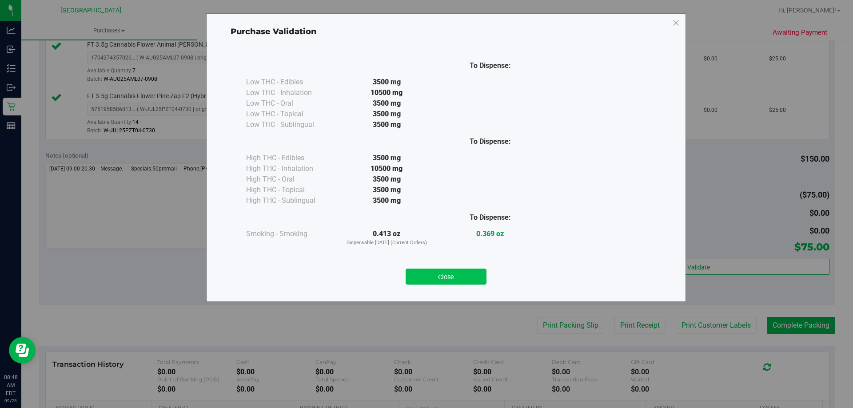
click at [457, 272] on button "Close" at bounding box center [446, 277] width 81 height 16
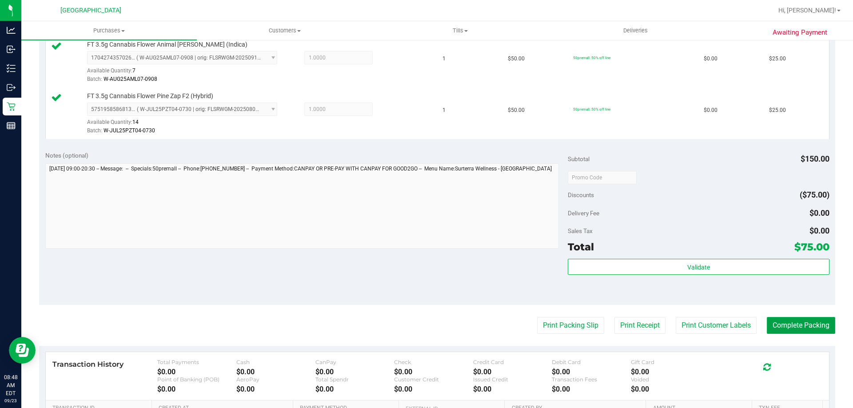
click at [779, 322] on button "Complete Packing" at bounding box center [801, 325] width 68 height 17
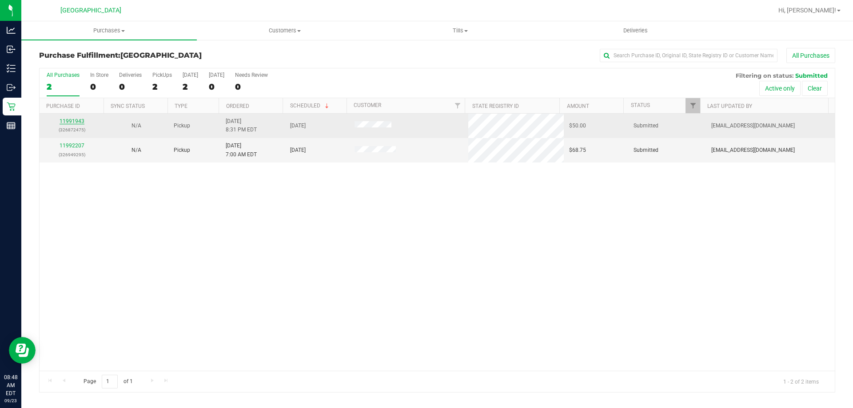
click at [70, 122] on link "11991943" at bounding box center [72, 121] width 25 height 6
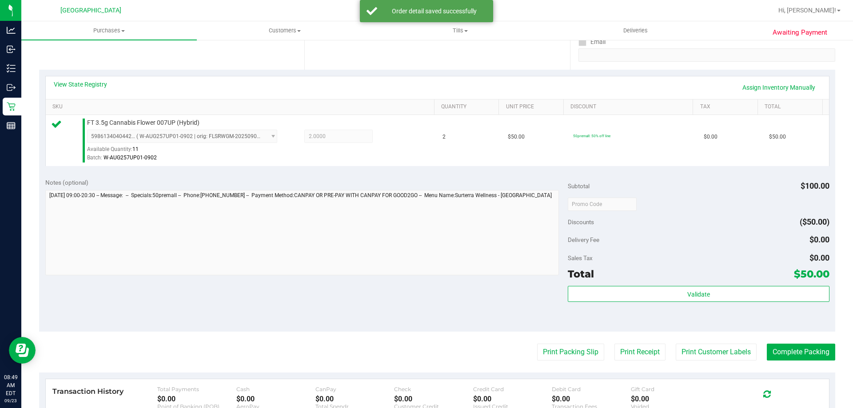
scroll to position [169, 0]
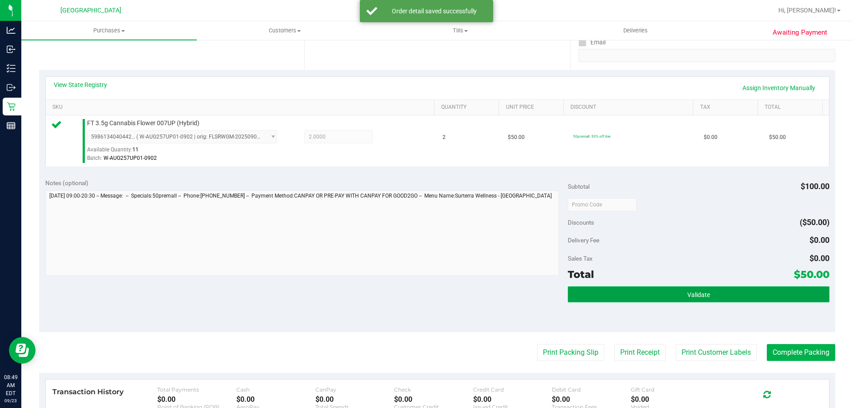
click at [713, 296] on button "Validate" at bounding box center [698, 295] width 261 height 16
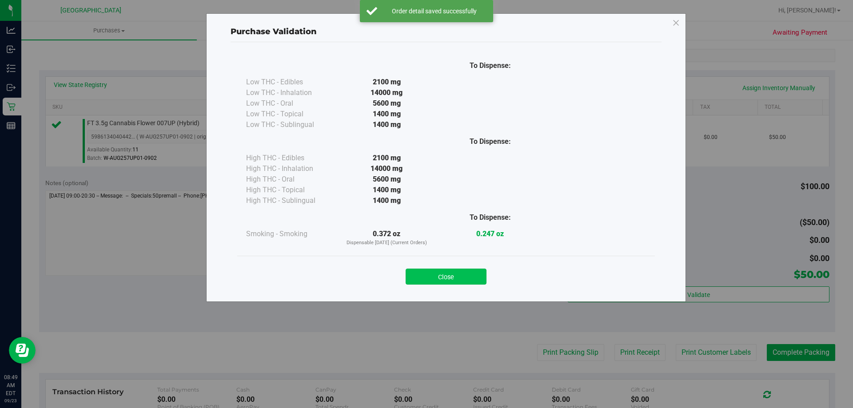
click at [435, 271] on button "Close" at bounding box center [446, 277] width 81 height 16
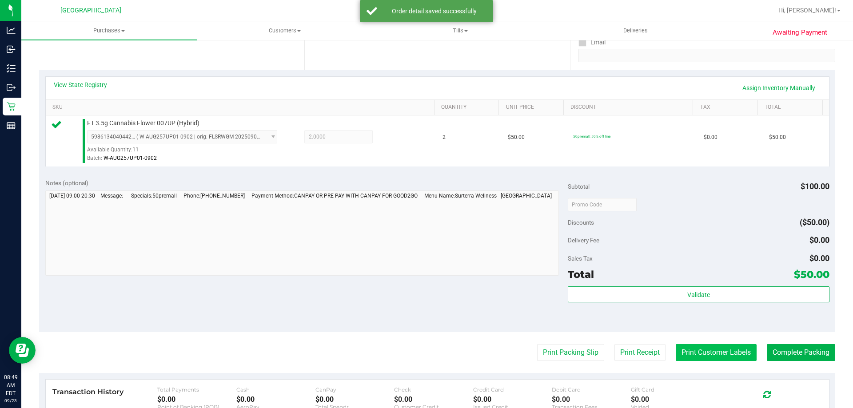
click at [703, 347] on button "Print Customer Labels" at bounding box center [716, 352] width 81 height 17
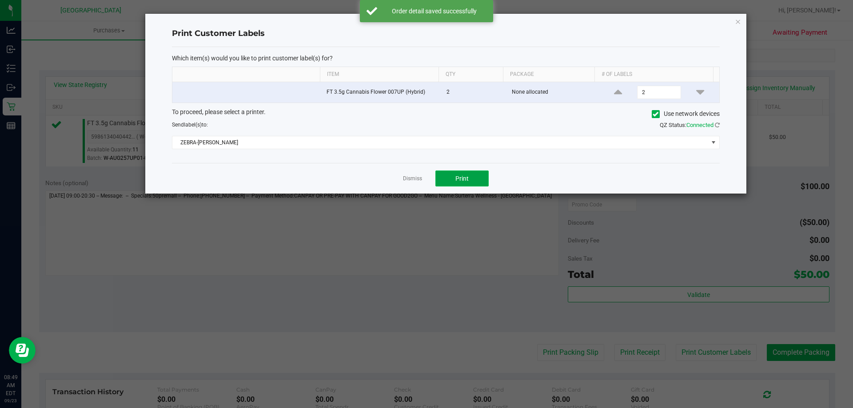
click at [463, 183] on button "Print" at bounding box center [461, 179] width 53 height 16
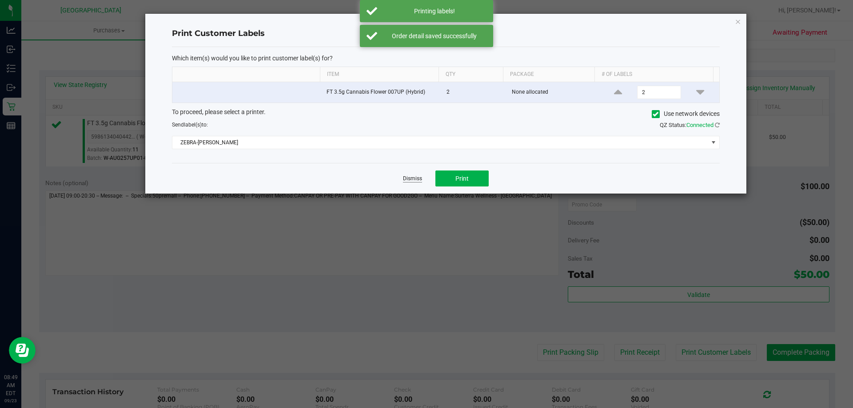
click at [409, 177] on link "Dismiss" at bounding box center [412, 179] width 19 height 8
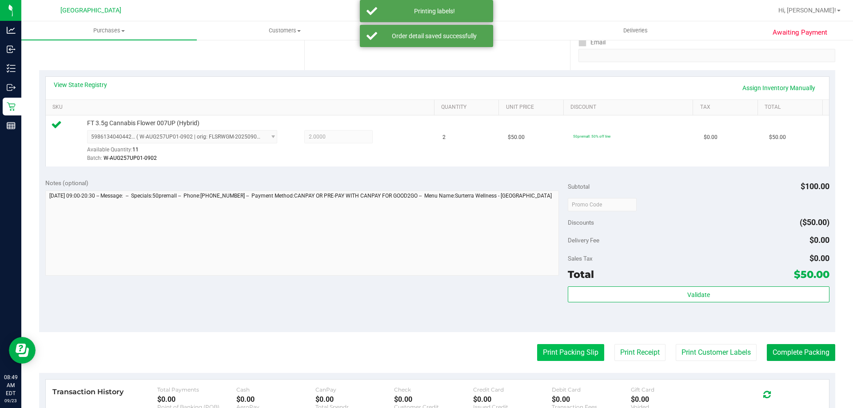
click at [572, 354] on button "Print Packing Slip" at bounding box center [570, 352] width 67 height 17
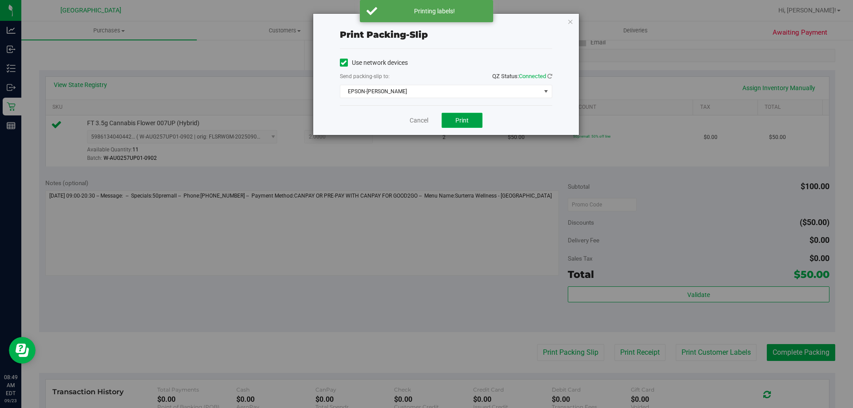
click at [461, 117] on span "Print" at bounding box center [461, 120] width 13 height 7
click at [412, 124] on link "Cancel" at bounding box center [419, 120] width 19 height 9
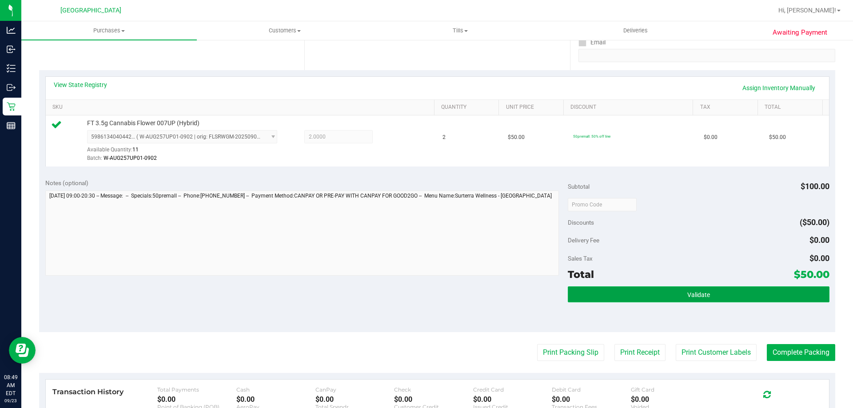
click at [683, 287] on button "Validate" at bounding box center [698, 295] width 261 height 16
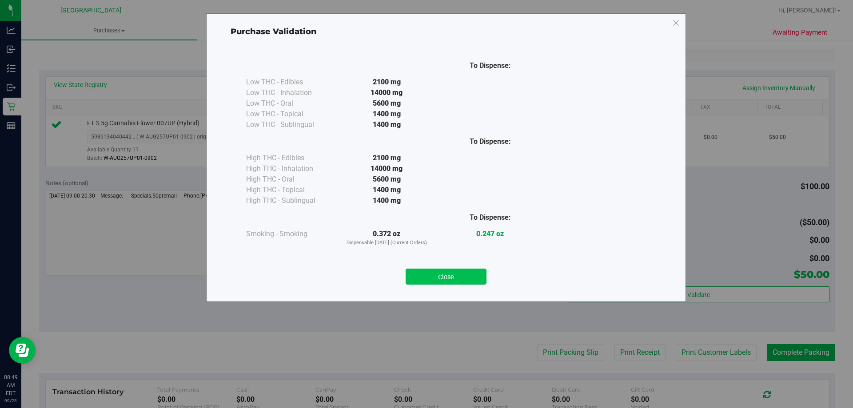
click at [454, 281] on button "Close" at bounding box center [446, 277] width 81 height 16
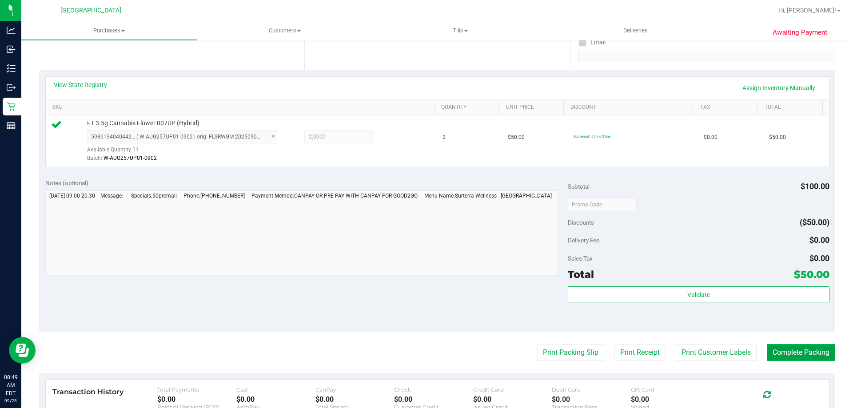
click at [797, 358] on button "Complete Packing" at bounding box center [801, 352] width 68 height 17
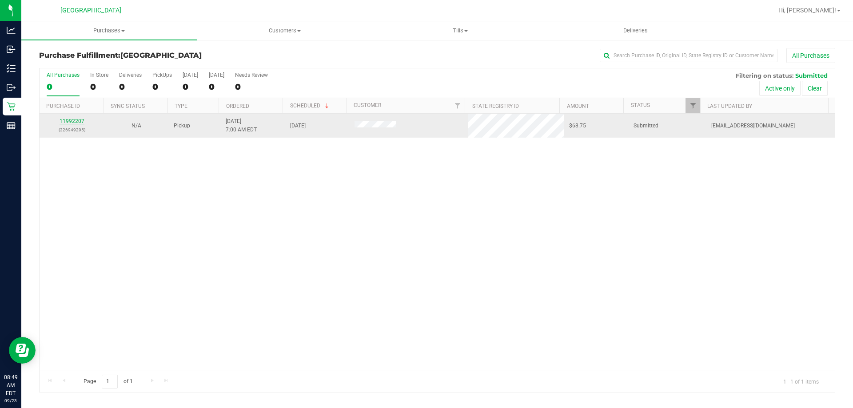
click at [68, 122] on link "11992207" at bounding box center [72, 121] width 25 height 6
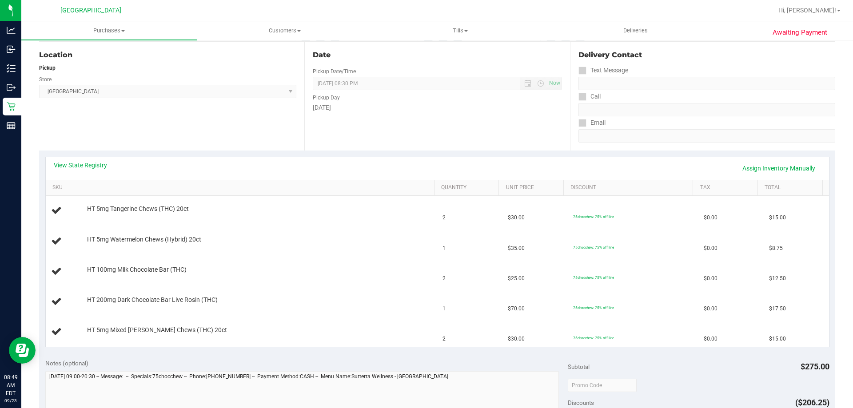
scroll to position [133, 0]
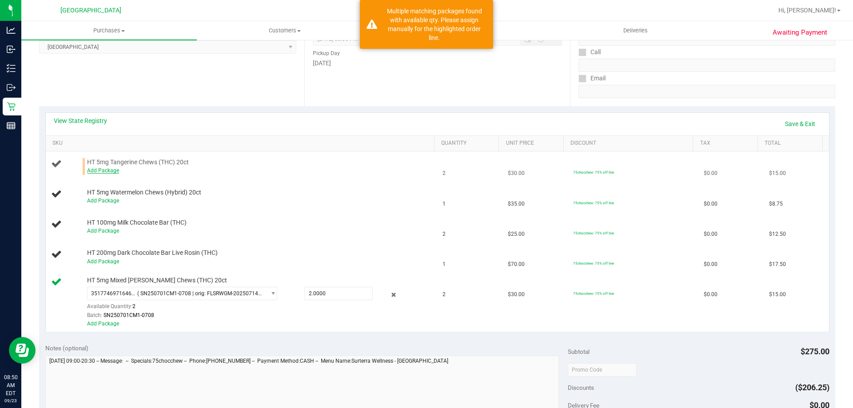
click at [107, 171] on link "Add Package" at bounding box center [103, 170] width 32 height 6
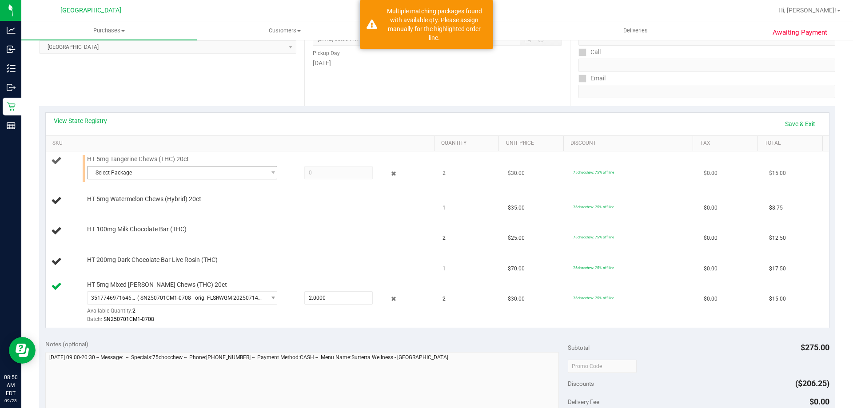
click at [165, 175] on span "Select Package" at bounding box center [177, 173] width 178 height 12
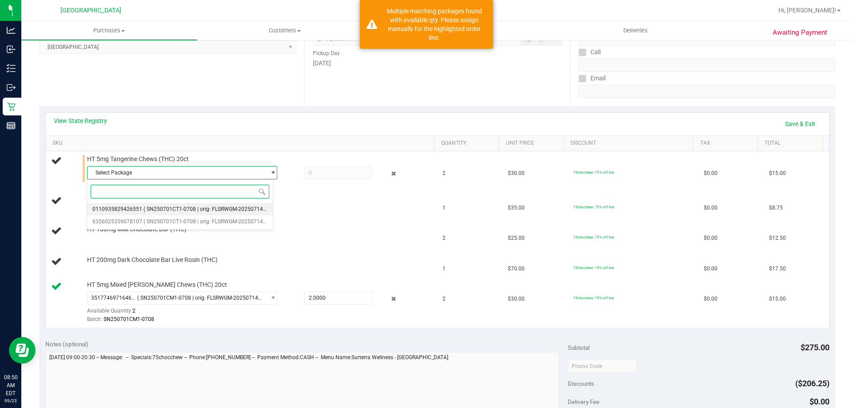
click at [187, 206] on span "( SN250701CT1-0708 | orig: FLSRWGM-20250714-917 )" at bounding box center [209, 209] width 133 height 6
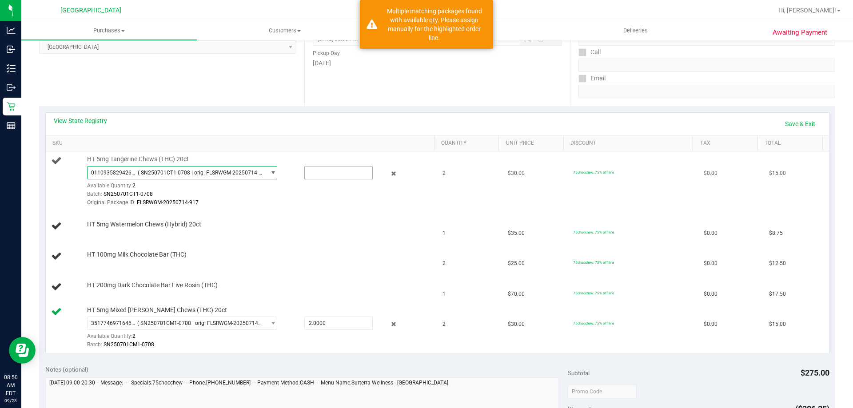
click at [339, 172] on input "text" at bounding box center [339, 173] width 68 height 12
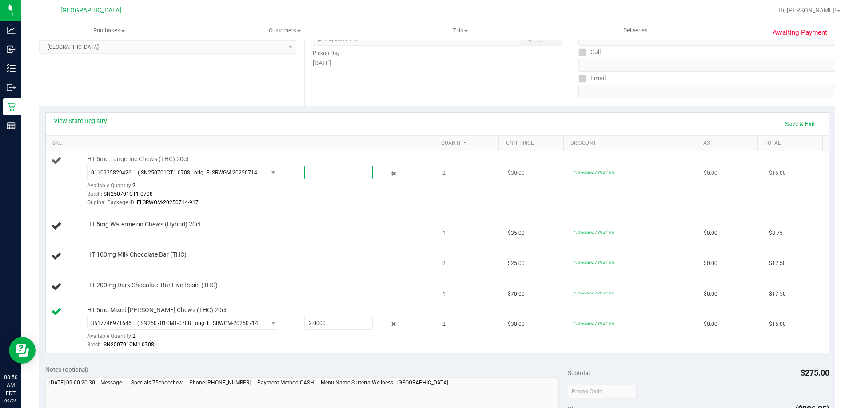
type input "2"
click at [277, 119] on div "View State Registry Save & Exit" at bounding box center [437, 123] width 767 height 15
type input "2.0000"
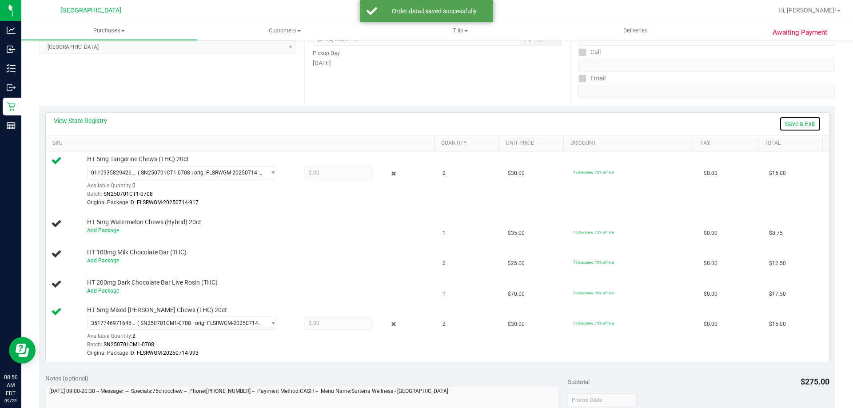
click at [795, 123] on link "Save & Exit" at bounding box center [800, 123] width 42 height 15
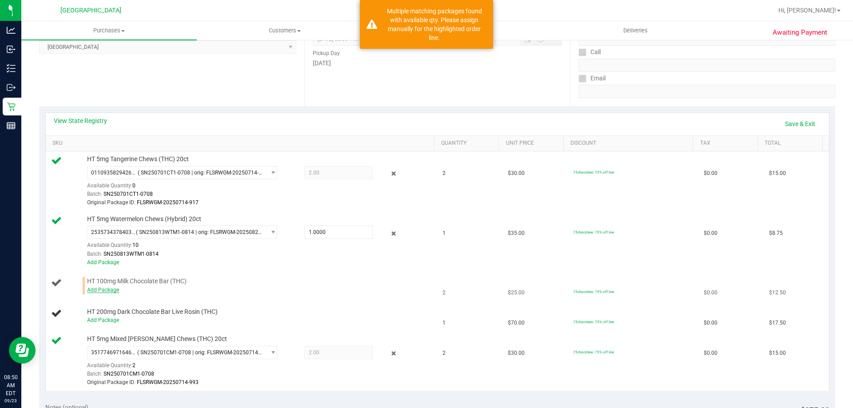
click at [107, 287] on link "Add Package" at bounding box center [103, 290] width 32 height 6
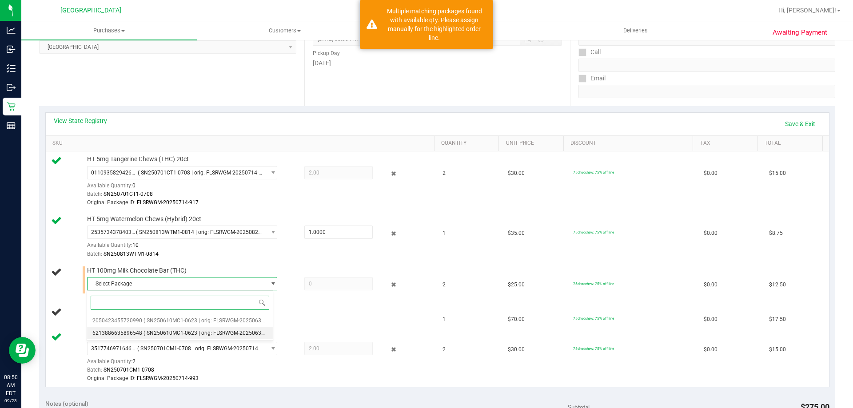
click at [210, 334] on span "( SN250610MC1-0623 | orig: FLSRWGM-20250630-334 )" at bounding box center [210, 333] width 135 height 6
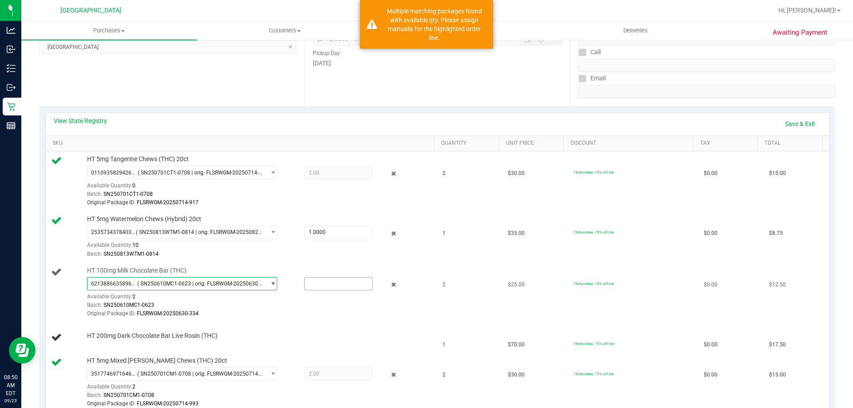
click at [337, 281] on input "text" at bounding box center [339, 284] width 68 height 12
type input "2"
click at [804, 123] on link "Save & Exit" at bounding box center [800, 123] width 42 height 15
type input "2.0000"
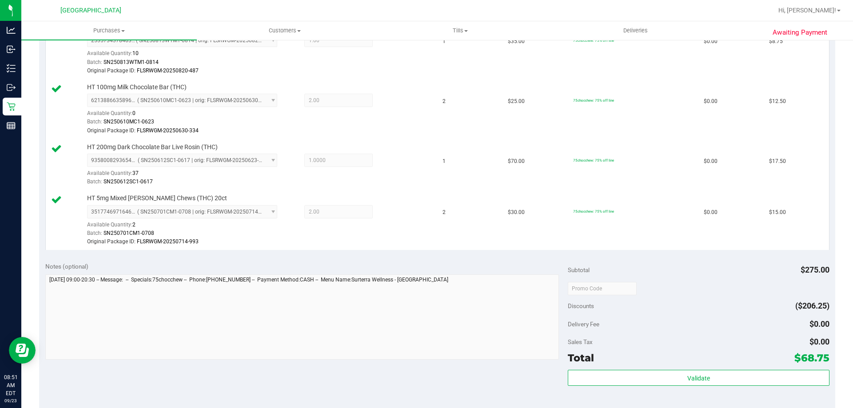
scroll to position [326, 0]
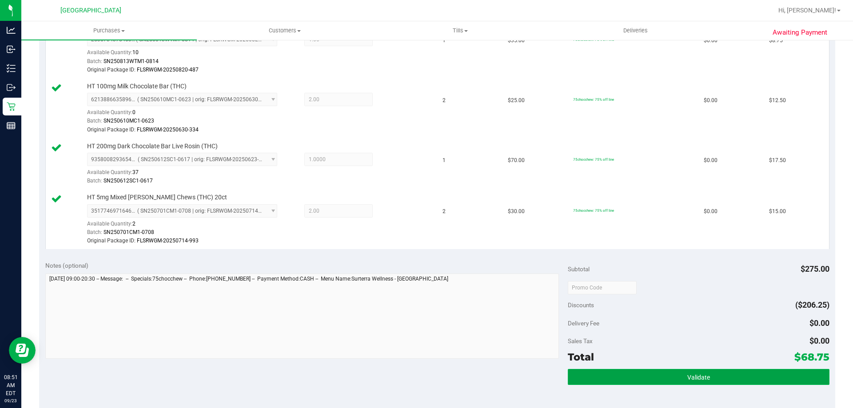
click at [696, 371] on button "Validate" at bounding box center [698, 377] width 261 height 16
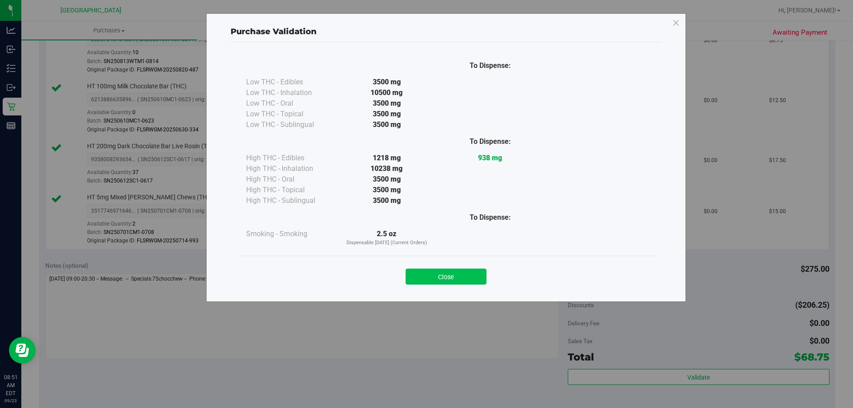
click at [457, 276] on button "Close" at bounding box center [446, 277] width 81 height 16
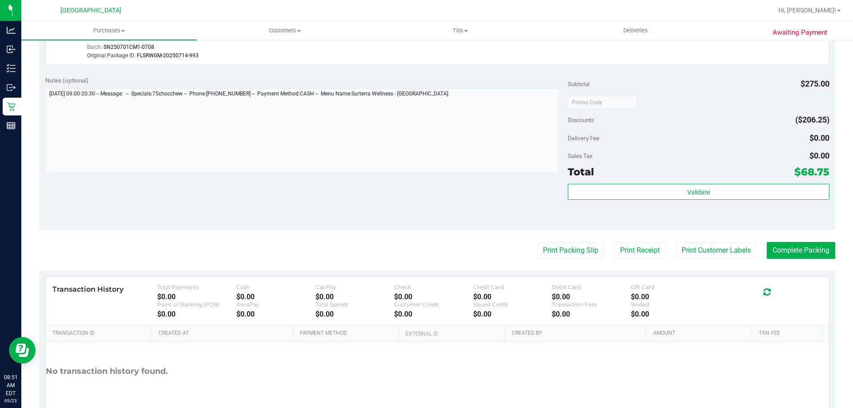
scroll to position [558, 0]
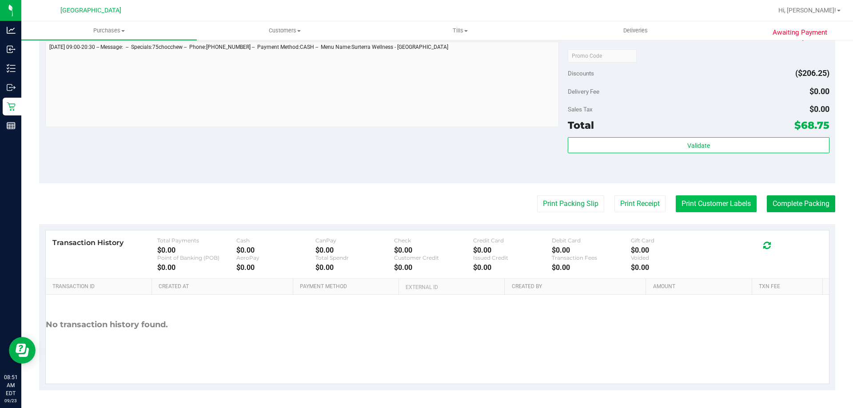
click at [714, 202] on button "Print Customer Labels" at bounding box center [716, 203] width 81 height 17
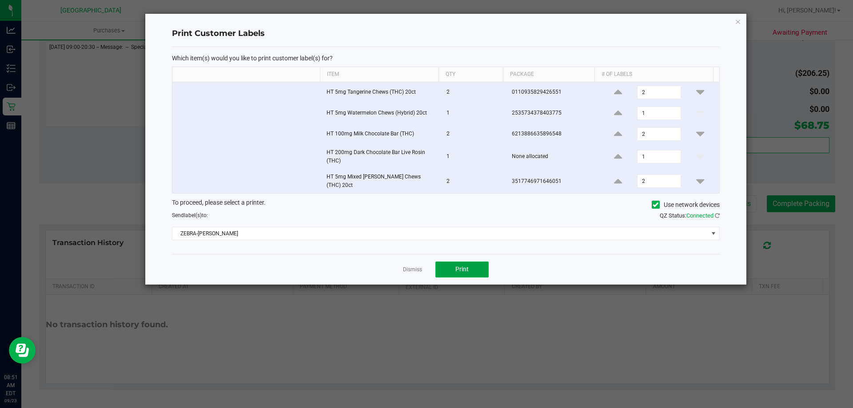
click at [470, 267] on button "Print" at bounding box center [461, 270] width 53 height 16
click at [410, 266] on link "Dismiss" at bounding box center [412, 270] width 19 height 8
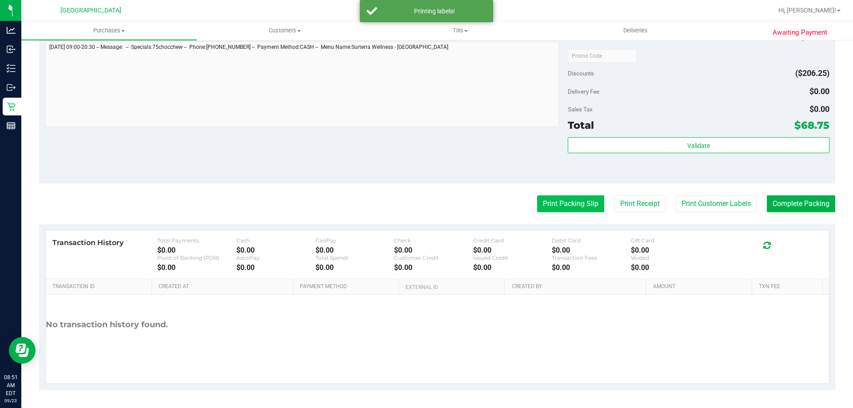
click at [577, 209] on button "Print Packing Slip" at bounding box center [570, 203] width 67 height 17
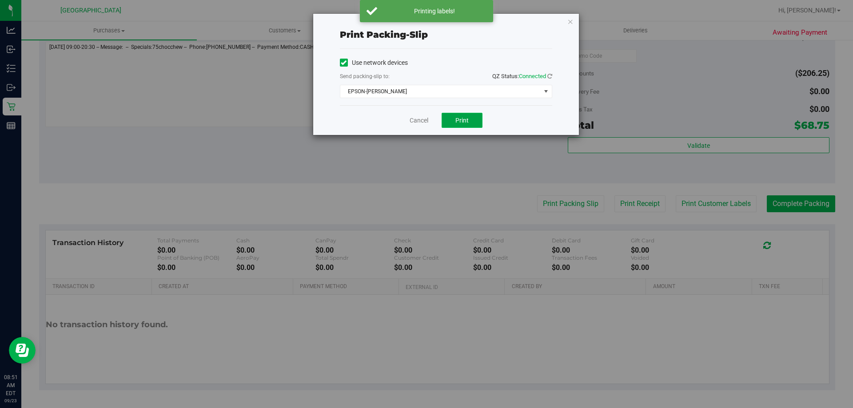
click at [465, 120] on span "Print" at bounding box center [461, 120] width 13 height 7
click at [411, 120] on link "Cancel" at bounding box center [419, 120] width 19 height 9
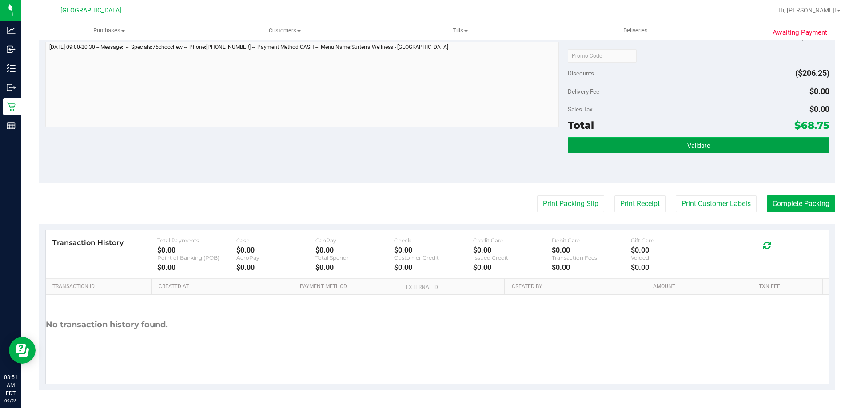
click at [733, 150] on button "Validate" at bounding box center [698, 145] width 261 height 16
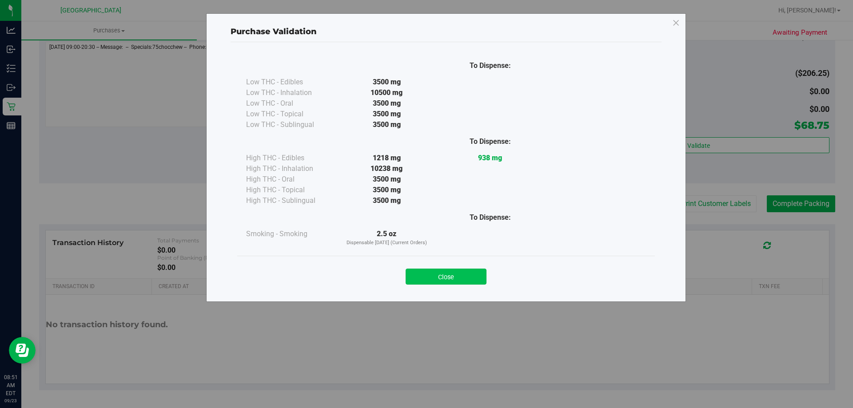
click at [459, 275] on button "Close" at bounding box center [446, 277] width 81 height 16
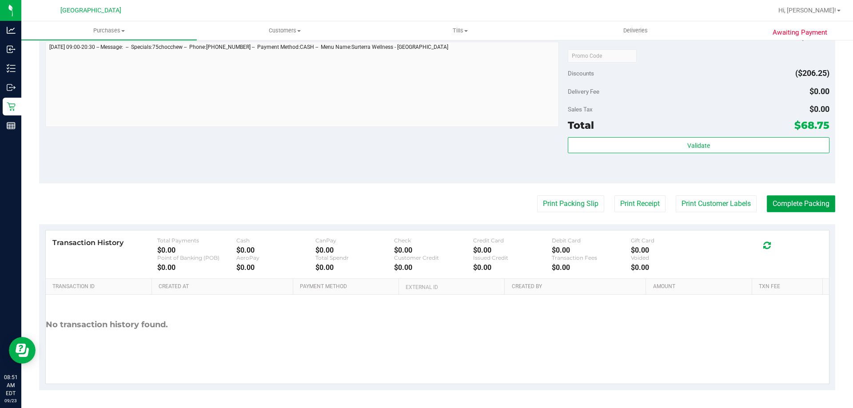
click at [791, 195] on button "Complete Packing" at bounding box center [801, 203] width 68 height 17
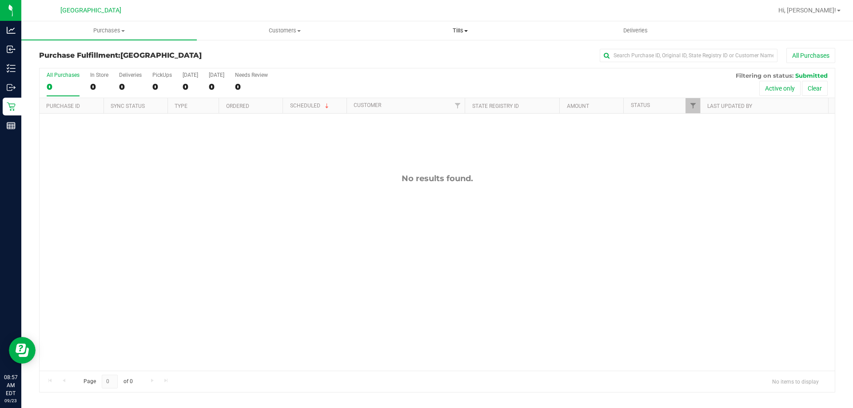
click at [456, 28] on span "Tills" at bounding box center [460, 31] width 175 height 8
click at [446, 52] on li "Manage tills" at bounding box center [459, 53] width 175 height 11
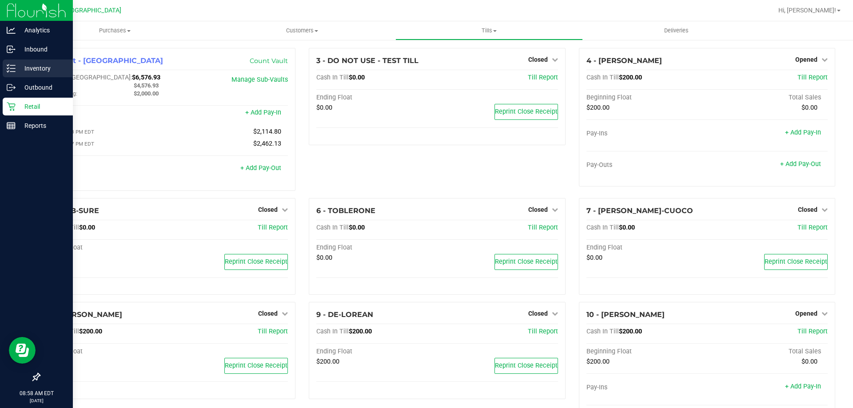
click at [8, 71] on icon at bounding box center [11, 68] width 9 height 9
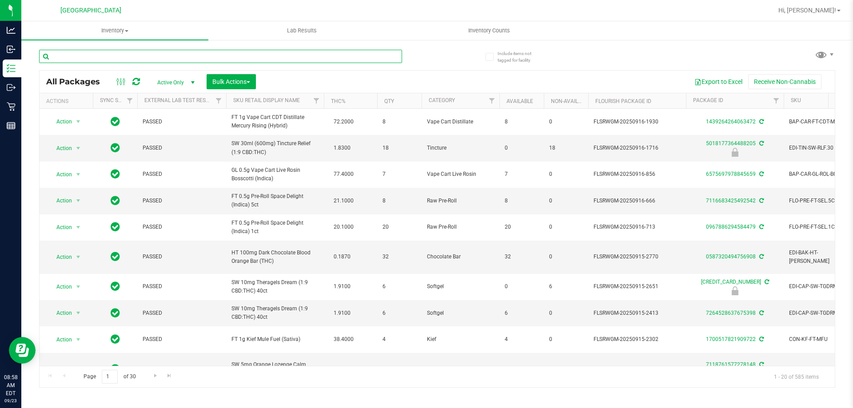
click at [223, 54] on input "text" at bounding box center [220, 56] width 363 height 13
type input "mbl"
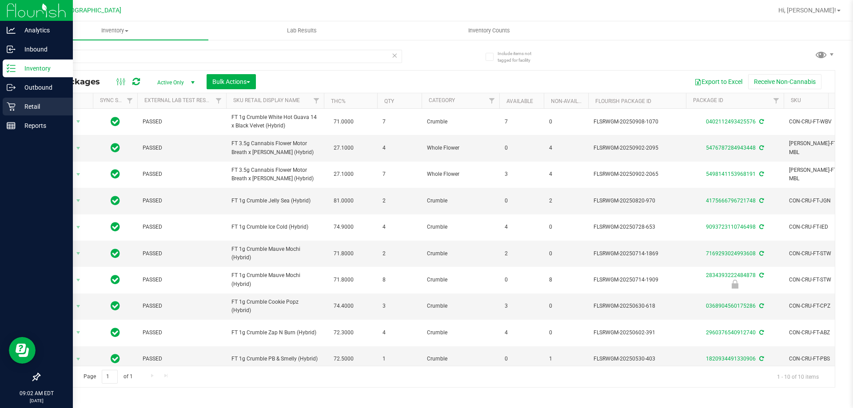
click at [21, 111] on p "Retail" at bounding box center [42, 106] width 53 height 11
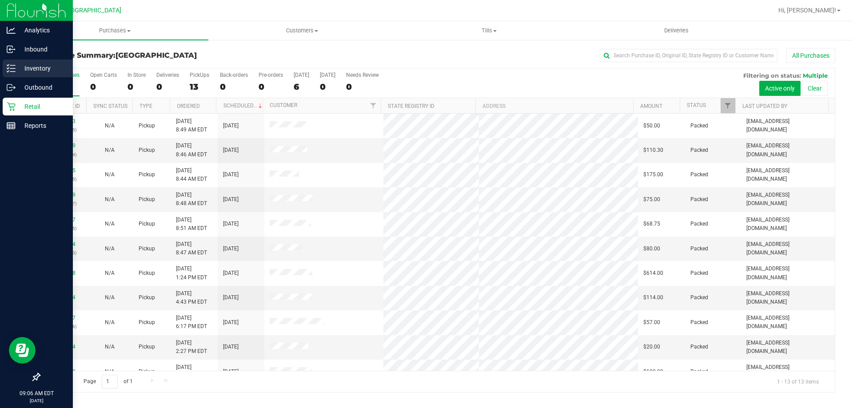
click at [11, 68] on icon at bounding box center [11, 68] width 9 height 9
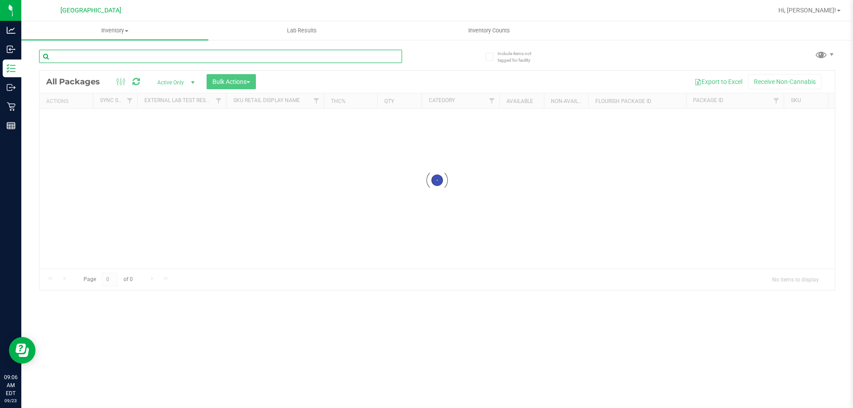
click at [121, 52] on input "text" at bounding box center [220, 56] width 363 height 13
type input "mc"
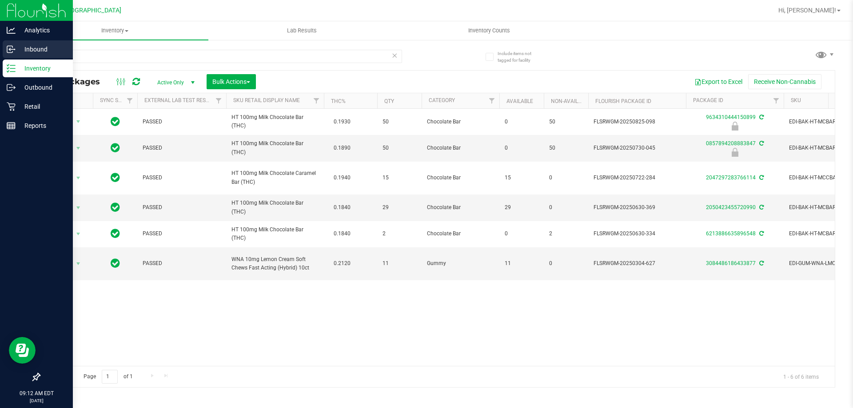
click at [14, 43] on div "Inbound" at bounding box center [38, 49] width 70 height 18
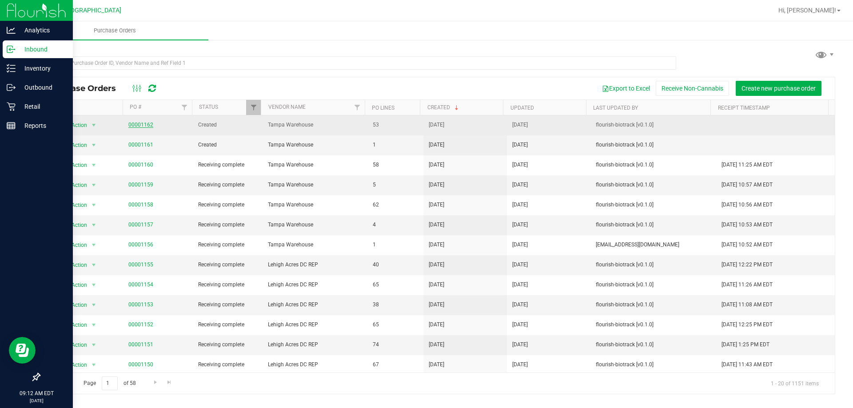
click at [144, 125] on link "00001162" at bounding box center [140, 125] width 25 height 6
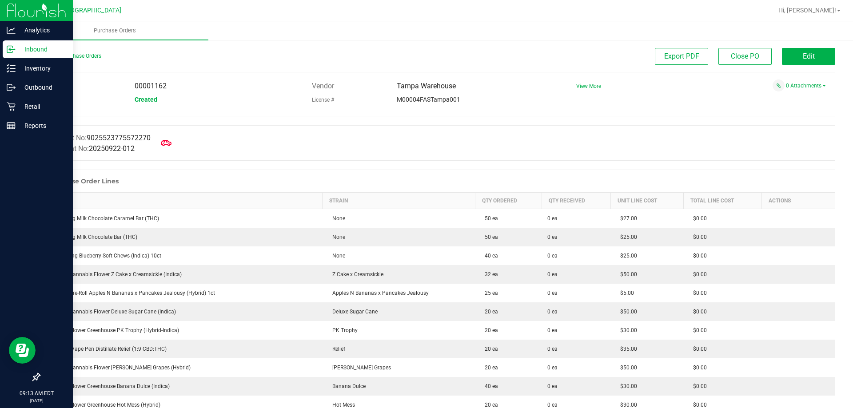
click at [225, 175] on div "Purchase Order Lines" at bounding box center [437, 181] width 795 height 22
click at [16, 107] on p "Retail" at bounding box center [42, 106] width 53 height 11
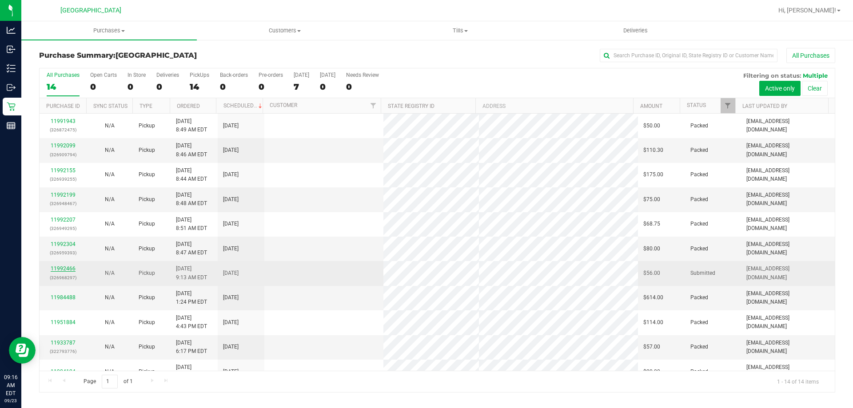
click at [63, 268] on link "11992466" at bounding box center [63, 269] width 25 height 6
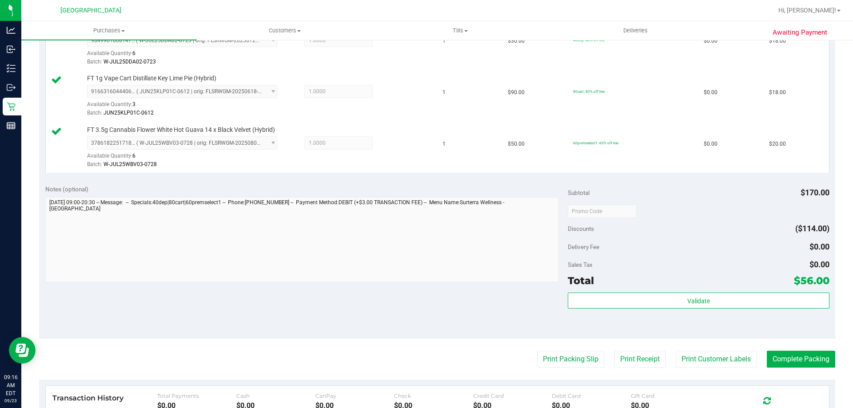
scroll to position [273, 0]
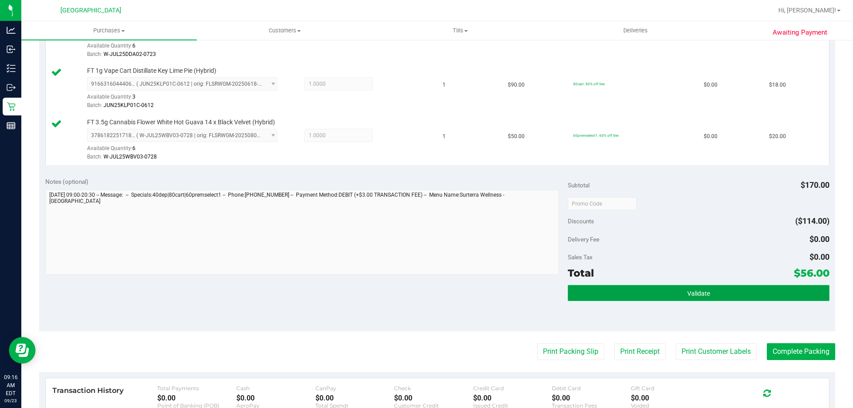
click at [713, 290] on button "Validate" at bounding box center [698, 293] width 261 height 16
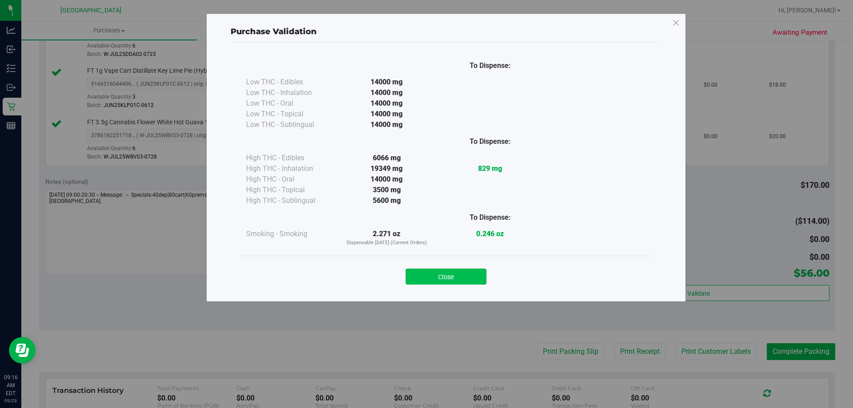
click at [454, 269] on button "Close" at bounding box center [446, 277] width 81 height 16
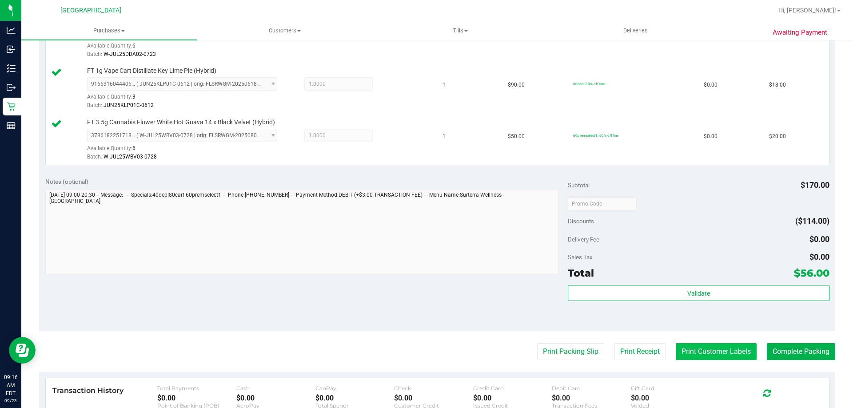
click at [693, 354] on button "Print Customer Labels" at bounding box center [716, 351] width 81 height 17
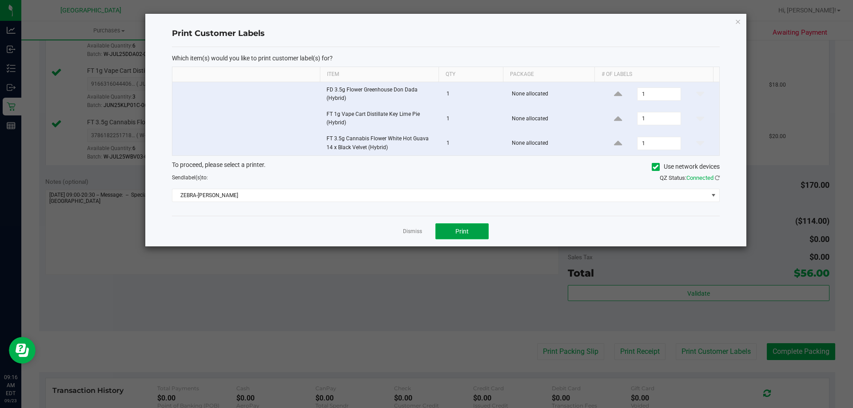
click at [449, 227] on button "Print" at bounding box center [461, 231] width 53 height 16
click at [404, 231] on link "Dismiss" at bounding box center [412, 232] width 19 height 8
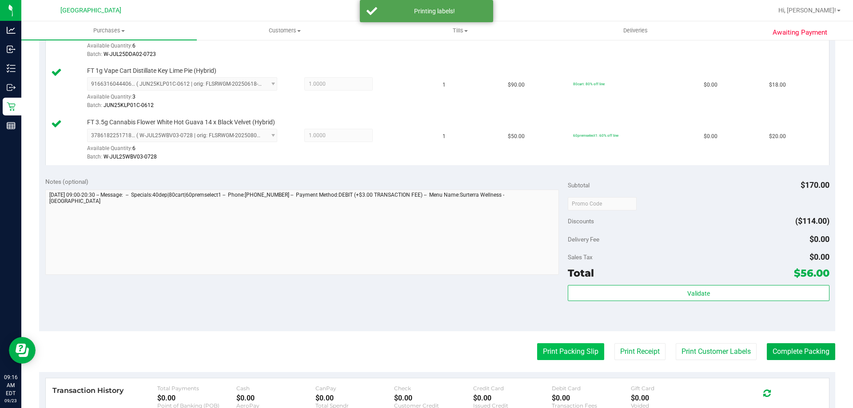
click at [555, 346] on button "Print Packing Slip" at bounding box center [570, 351] width 67 height 17
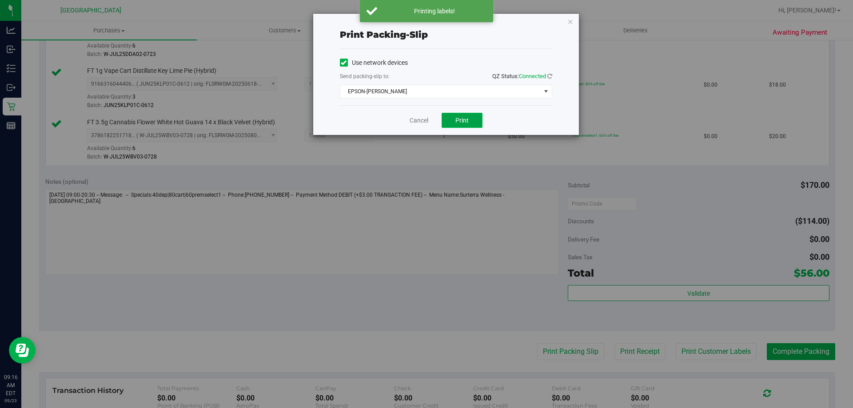
click at [456, 125] on button "Print" at bounding box center [462, 120] width 41 height 15
click at [416, 119] on link "Cancel" at bounding box center [419, 120] width 19 height 9
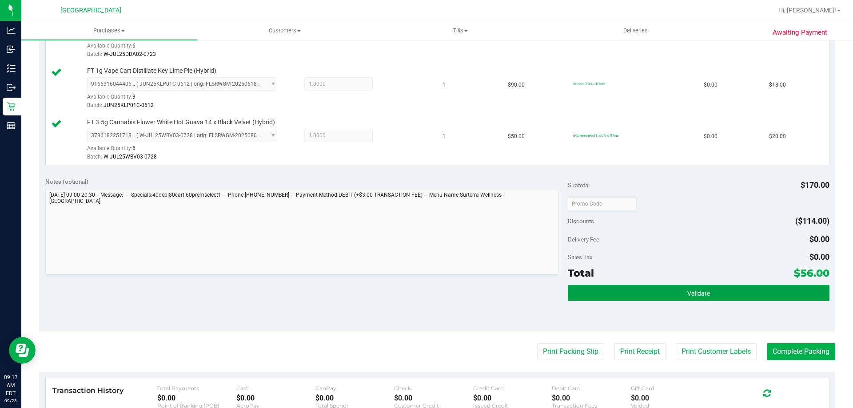
click at [745, 287] on button "Validate" at bounding box center [698, 293] width 261 height 16
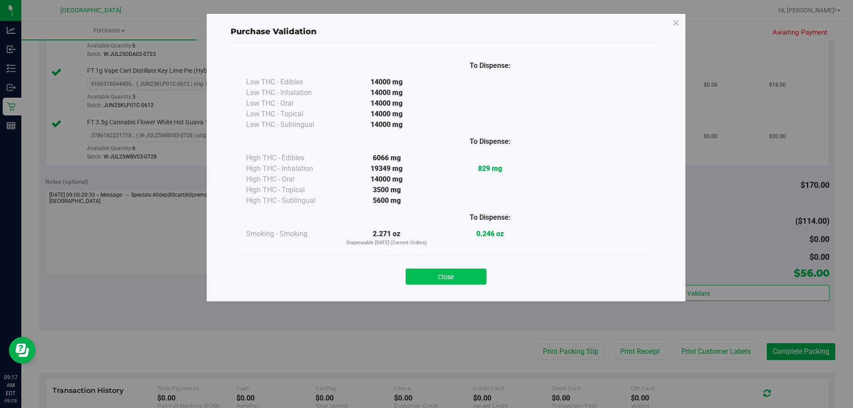
click at [467, 279] on button "Close" at bounding box center [446, 277] width 81 height 16
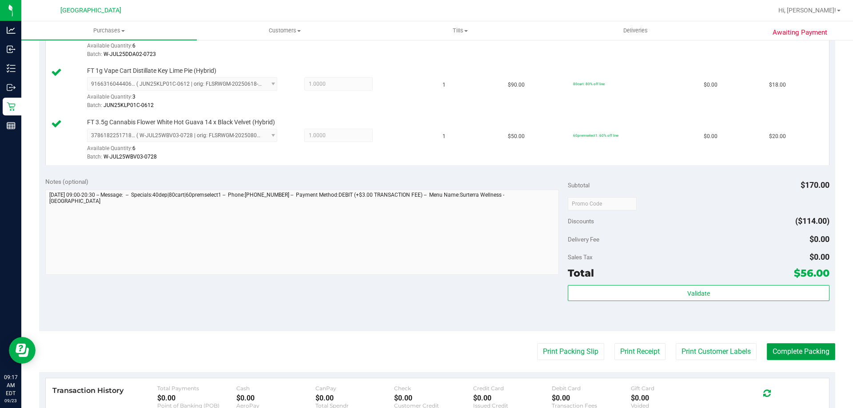
click at [791, 351] on button "Complete Packing" at bounding box center [801, 351] width 68 height 17
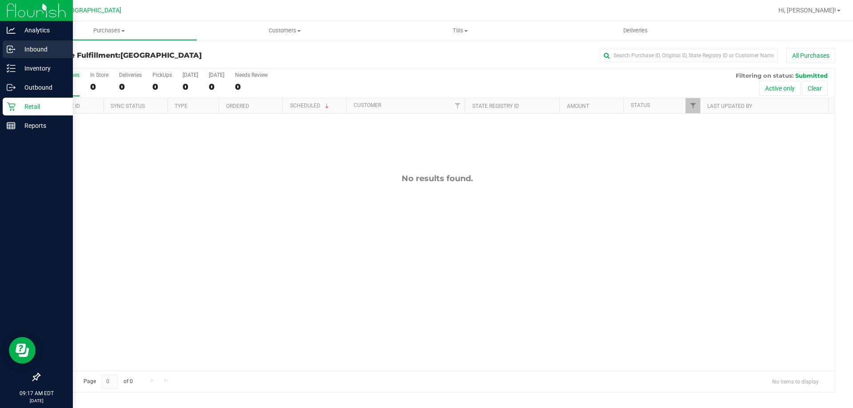
click at [10, 49] on line at bounding box center [11, 49] width 5 height 0
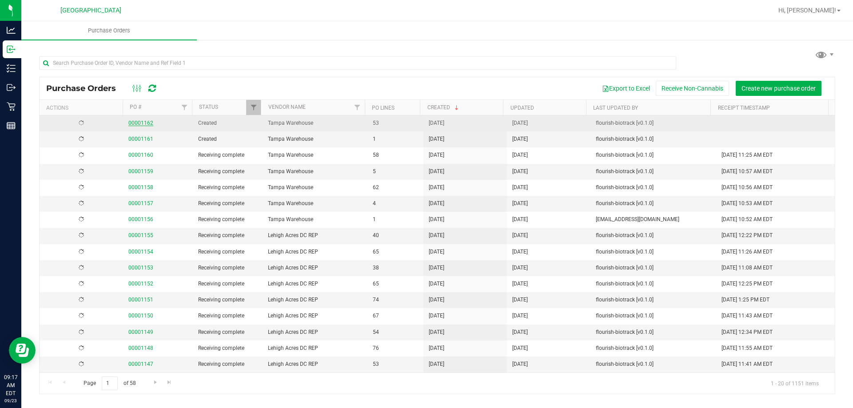
click at [146, 123] on link "00001162" at bounding box center [140, 123] width 25 height 6
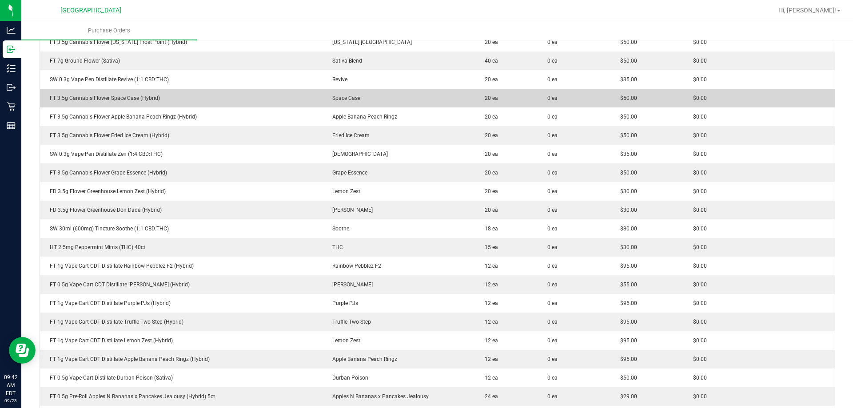
scroll to position [400, 0]
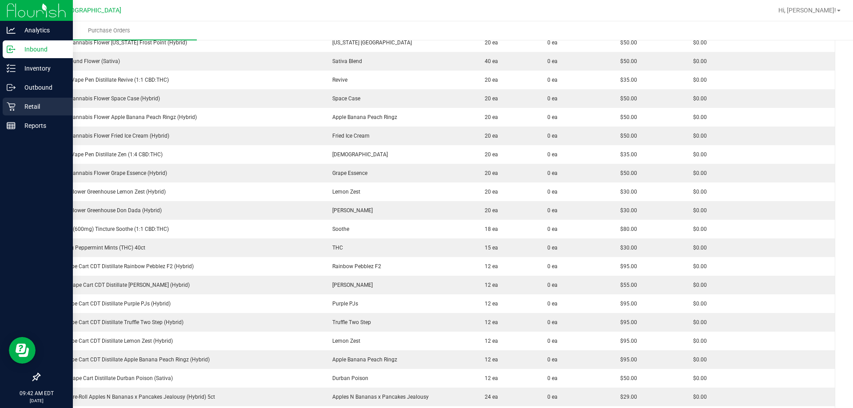
click at [15, 102] on div "Retail" at bounding box center [38, 107] width 70 height 18
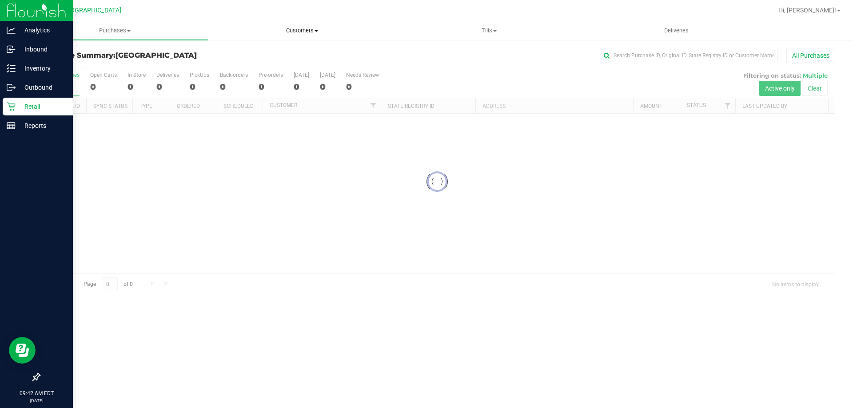
click at [322, 30] on span "Customers" at bounding box center [302, 31] width 186 height 8
click at [249, 50] on span "All customers" at bounding box center [240, 54] width 64 height 8
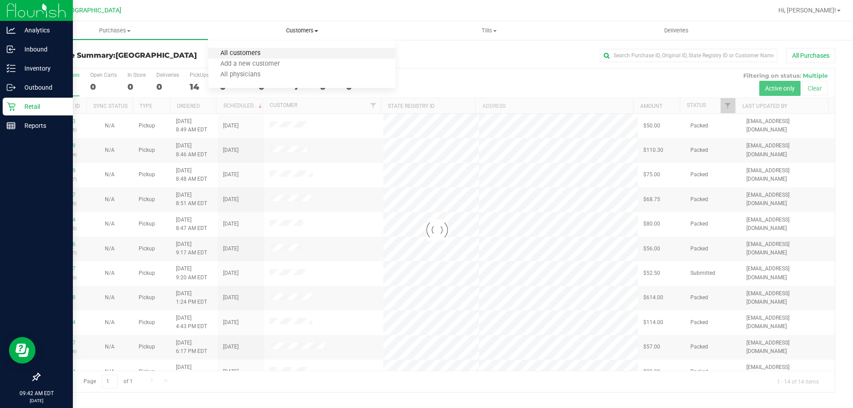
click at [244, 57] on span "All customers" at bounding box center [240, 54] width 64 height 8
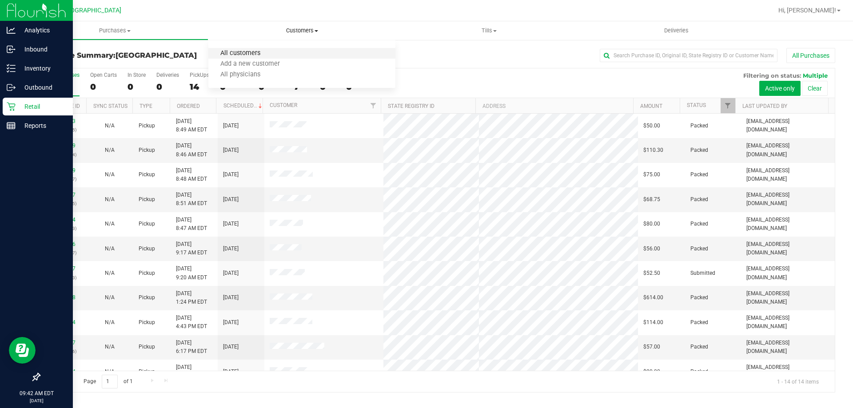
click at [243, 54] on span "All customers" at bounding box center [240, 54] width 64 height 8
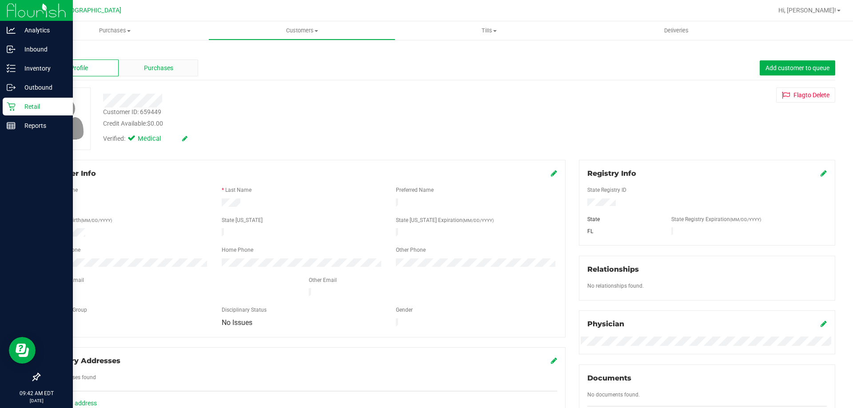
click at [180, 63] on div "Purchases" at bounding box center [159, 68] width 80 height 17
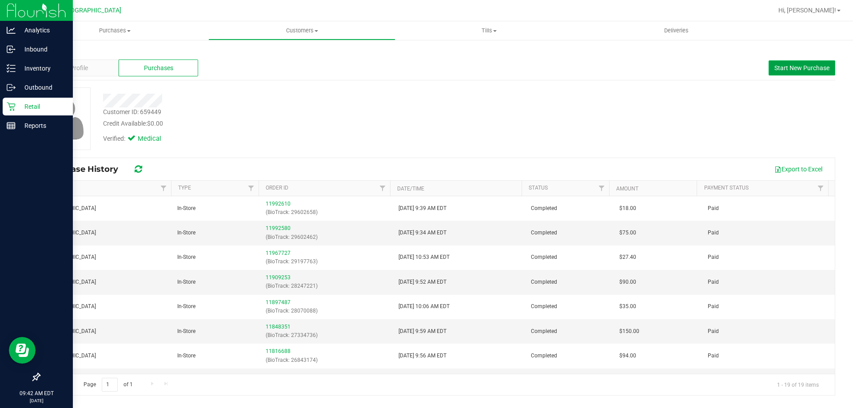
click at [803, 68] on span "Start New Purchase" at bounding box center [801, 67] width 55 height 7
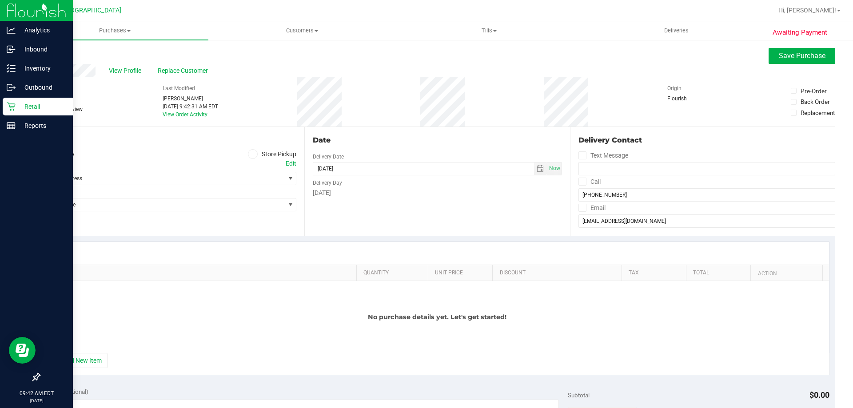
click at [250, 154] on icon at bounding box center [252, 154] width 5 height 0
click at [0, 0] on input "Store Pickup" at bounding box center [0, 0] width 0 height 0
click at [165, 187] on div "Location Delivery Store Pickup Store Select Store Select Store [PERSON_NAME][GE…" at bounding box center [171, 181] width 265 height 109
click at [153, 179] on span "Select Store" at bounding box center [162, 178] width 245 height 12
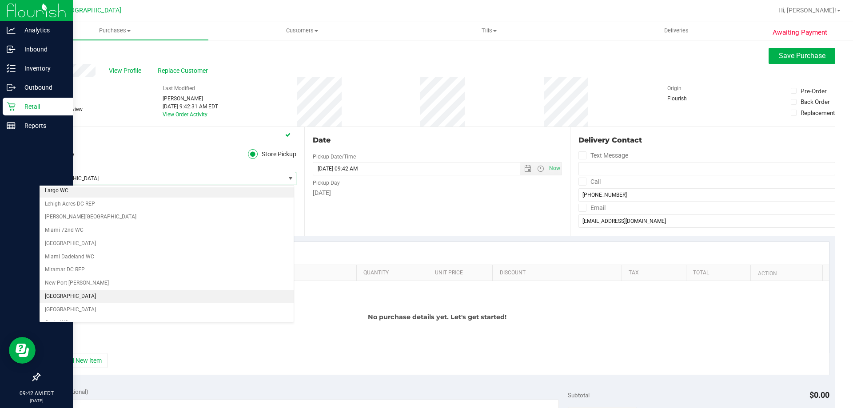
scroll to position [294, 0]
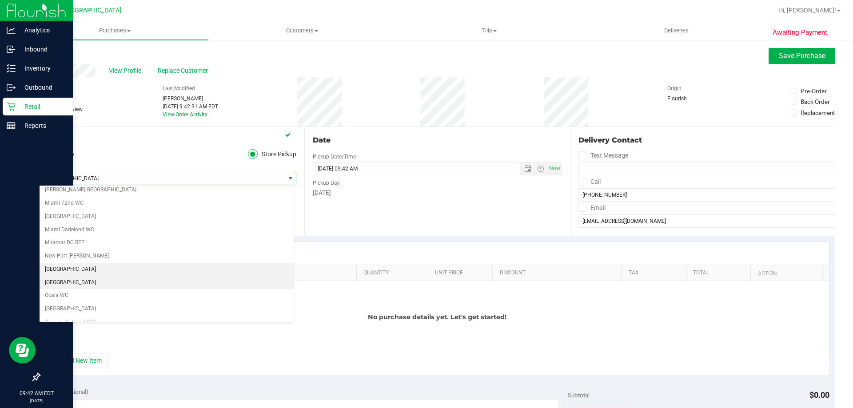
click at [93, 280] on li "[GEOGRAPHIC_DATA]" at bounding box center [167, 282] width 254 height 13
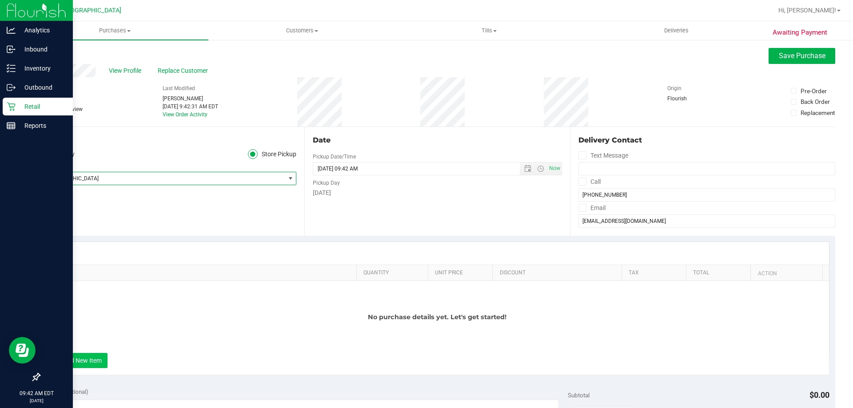
click at [86, 356] on button "+ Add New Item" at bounding box center [79, 360] width 55 height 15
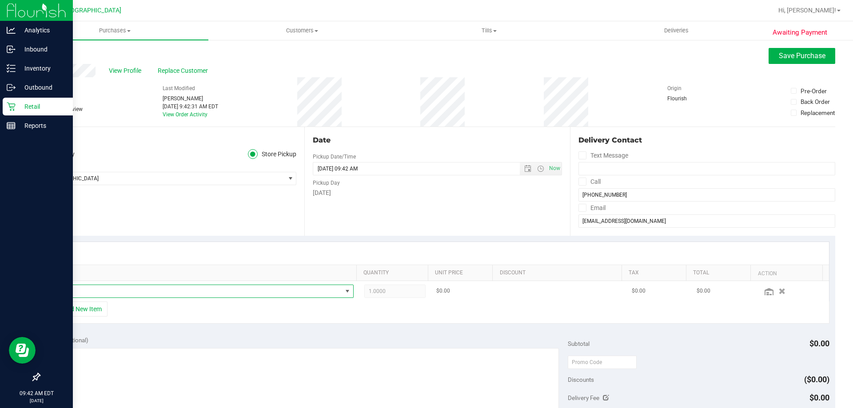
click at [99, 295] on span "NO DATA FOUND" at bounding box center [197, 291] width 291 height 12
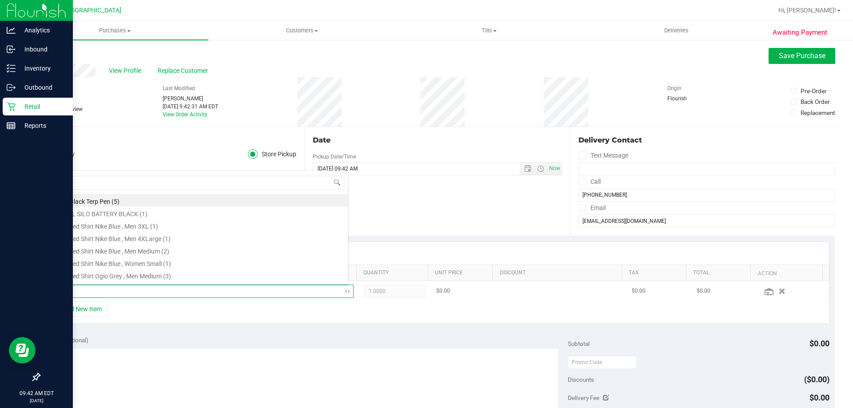
scroll to position [0, 0]
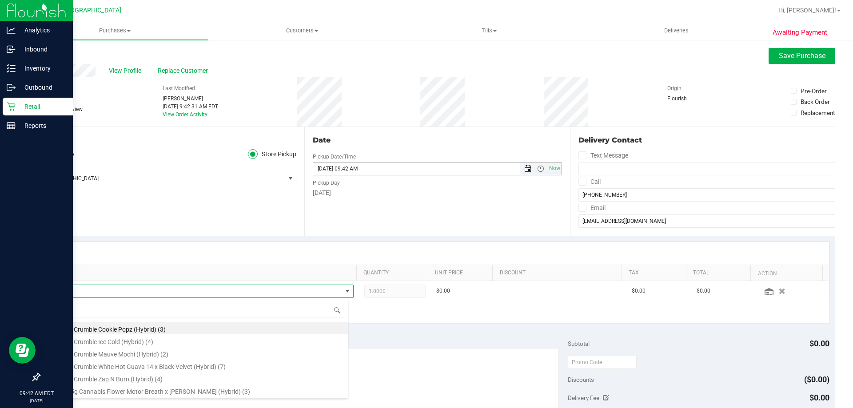
click at [524, 169] on span "Open the date view" at bounding box center [527, 168] width 7 height 7
type input "mbl"
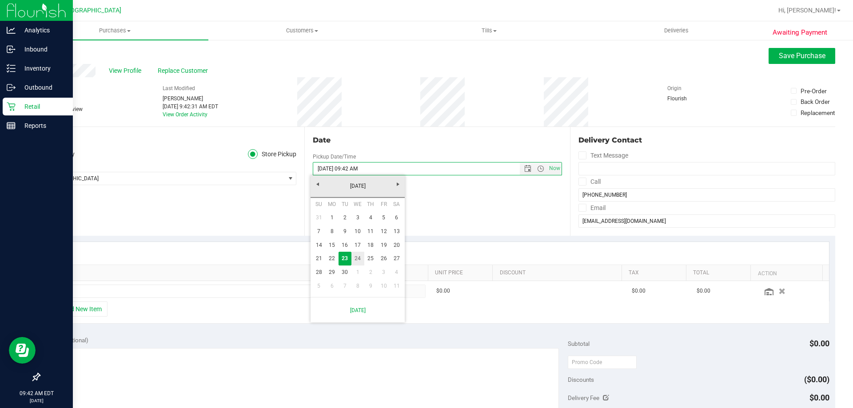
click at [360, 257] on link "24" at bounding box center [357, 259] width 13 height 14
type input "[DATE] 09:42 AM"
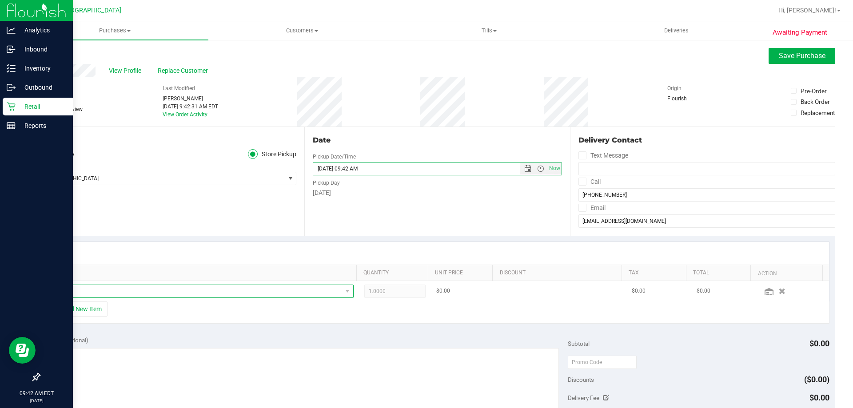
click at [147, 294] on span "NO DATA FOUND" at bounding box center [197, 291] width 291 height 12
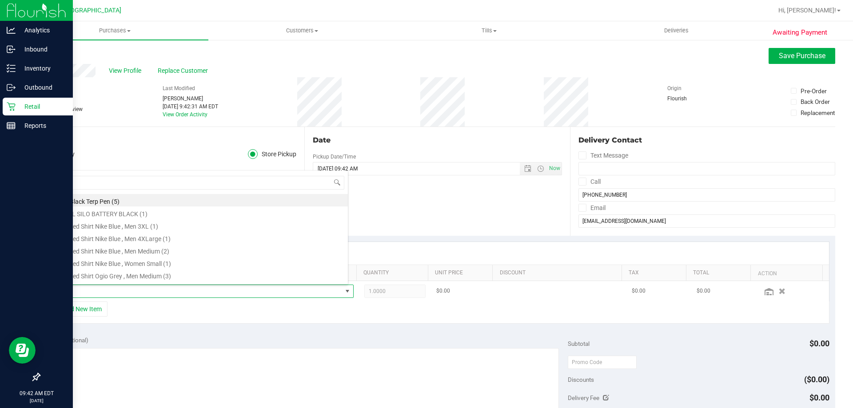
scroll to position [13, 294]
type input "mbl"
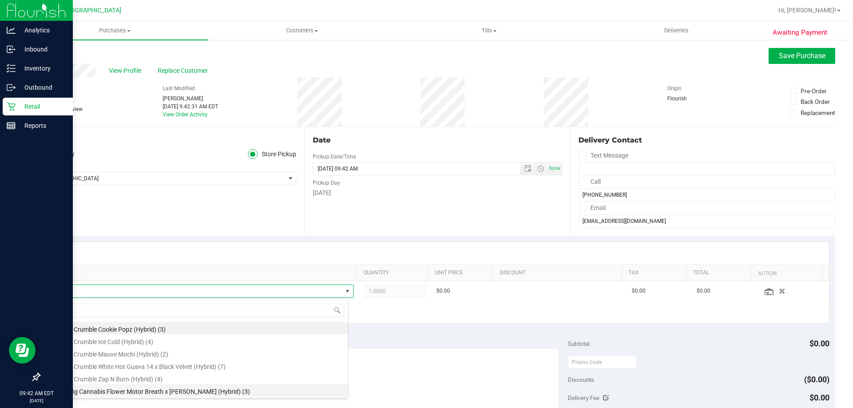
click at [167, 389] on li "FT 3.5g Cannabis Flower Motor Breath x [PERSON_NAME] (Hybrid) (3)" at bounding box center [200, 390] width 296 height 12
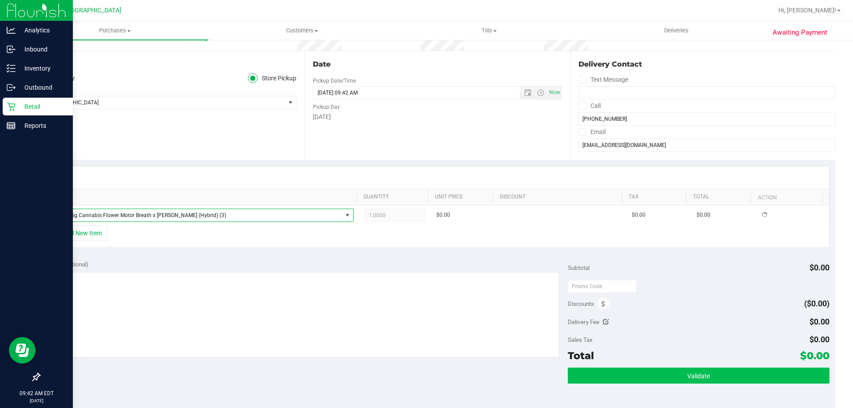
scroll to position [178, 0]
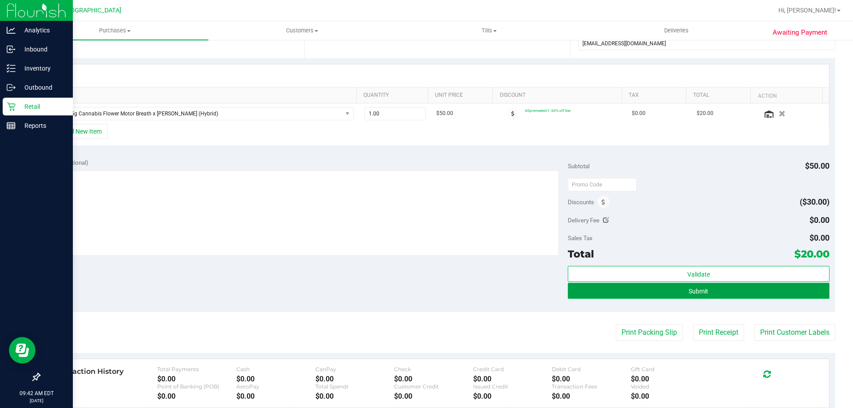
click at [751, 296] on button "Submit" at bounding box center [698, 291] width 261 height 16
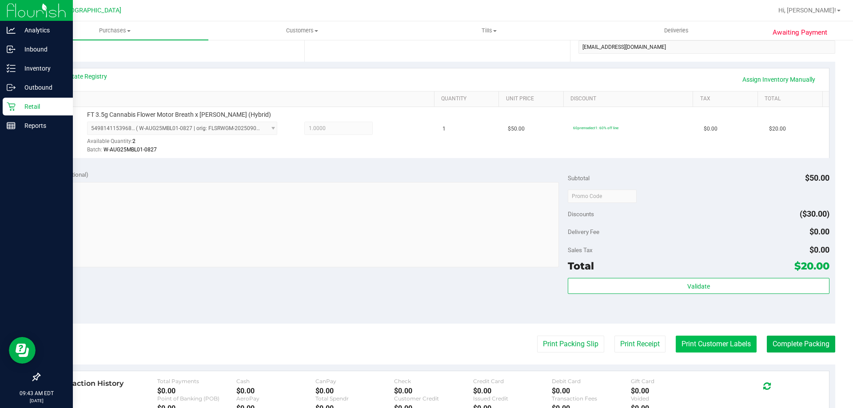
click at [716, 340] on button "Print Customer Labels" at bounding box center [716, 344] width 81 height 17
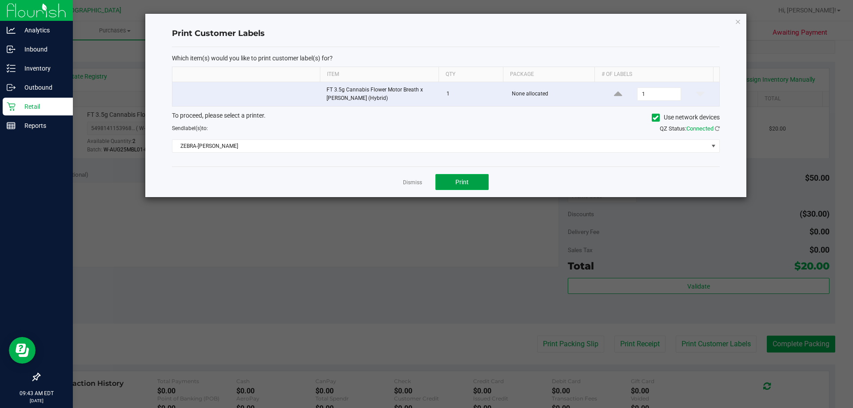
click at [465, 182] on span "Print" at bounding box center [461, 182] width 13 height 7
click at [406, 181] on link "Dismiss" at bounding box center [412, 183] width 19 height 8
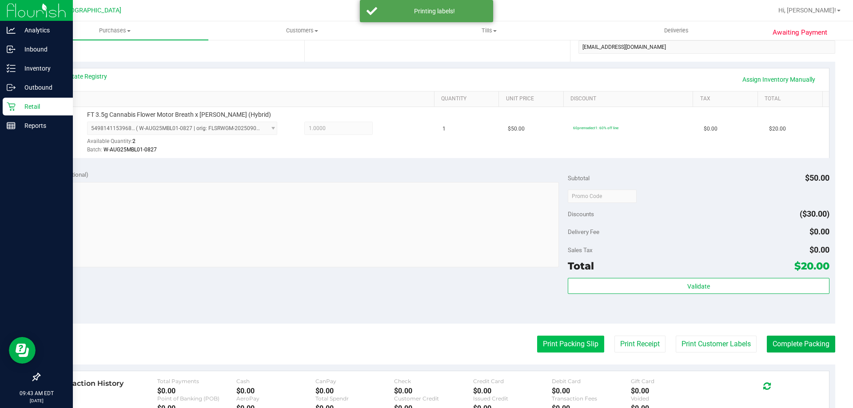
click at [565, 346] on button "Print Packing Slip" at bounding box center [570, 344] width 67 height 17
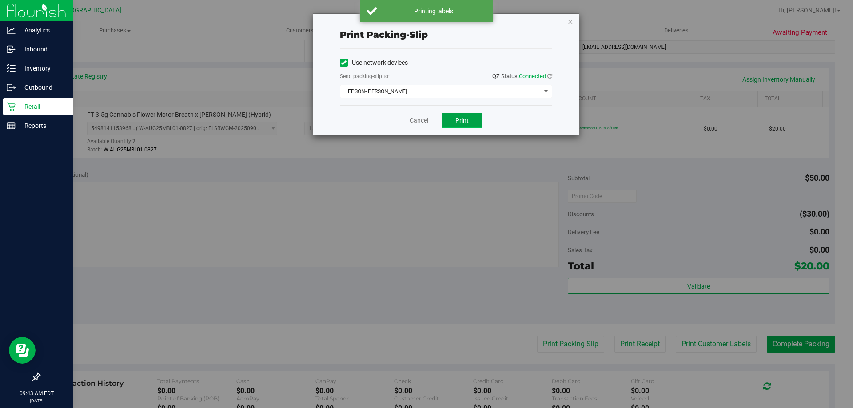
click at [467, 124] on button "Print" at bounding box center [462, 120] width 41 height 15
click at [421, 117] on link "Cancel" at bounding box center [419, 120] width 19 height 9
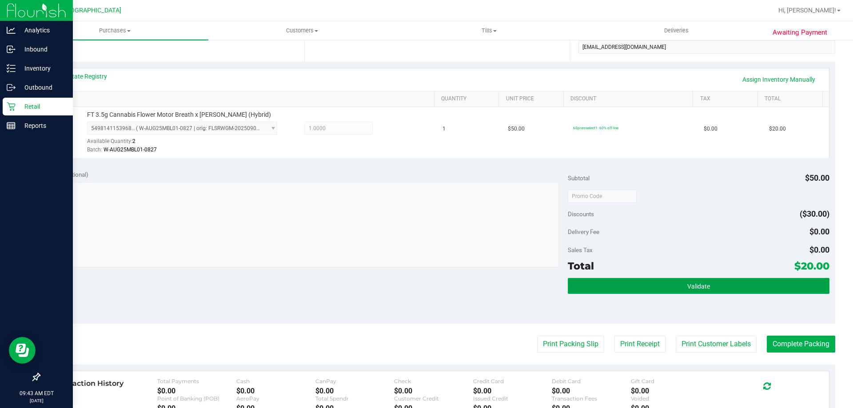
click at [729, 287] on button "Validate" at bounding box center [698, 286] width 261 height 16
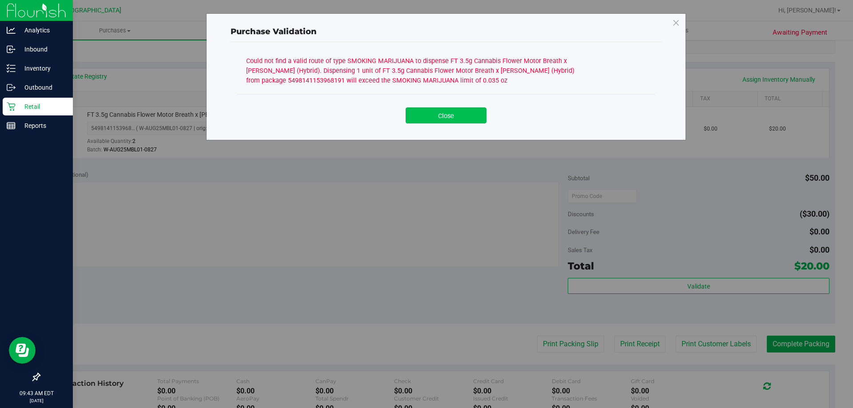
click at [443, 109] on button "Close" at bounding box center [446, 115] width 81 height 16
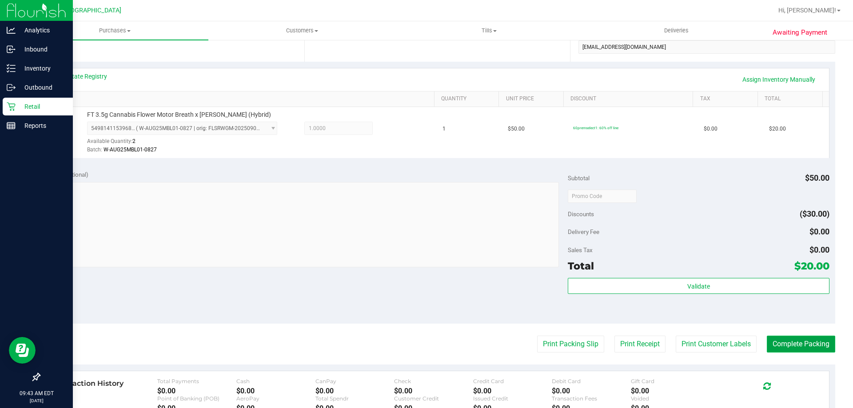
click at [789, 338] on button "Complete Packing" at bounding box center [801, 344] width 68 height 17
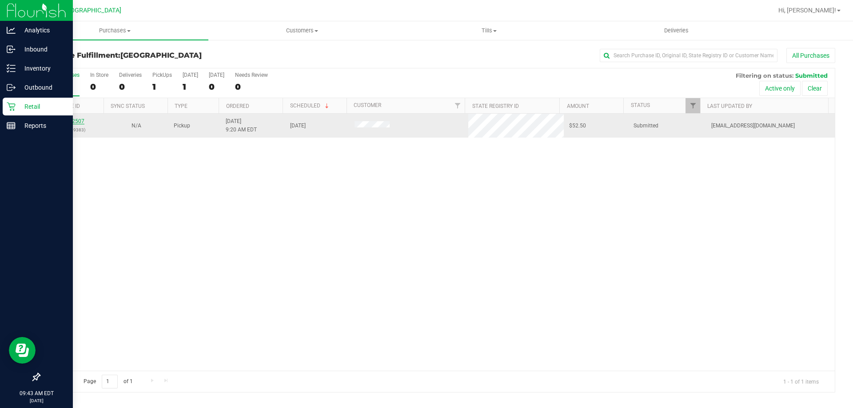
click at [64, 124] on link "11992507" at bounding box center [72, 121] width 25 height 6
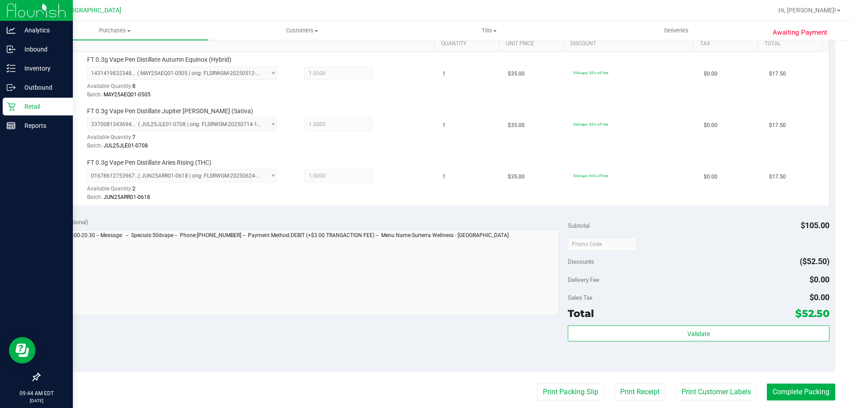
scroll to position [238, 0]
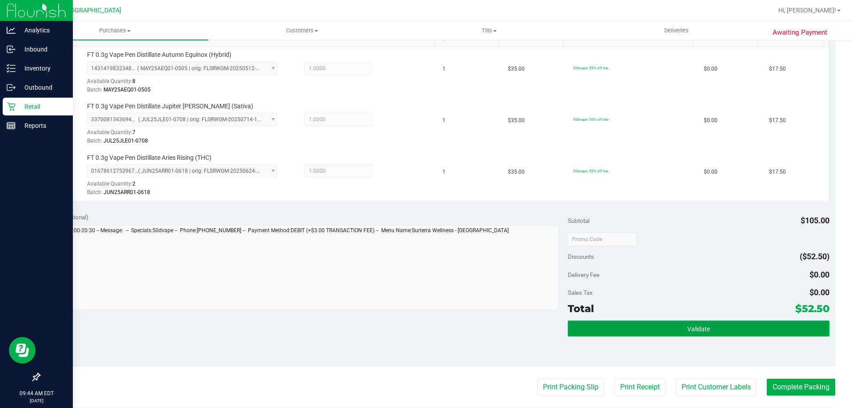
click at [705, 334] on button "Validate" at bounding box center [698, 329] width 261 height 16
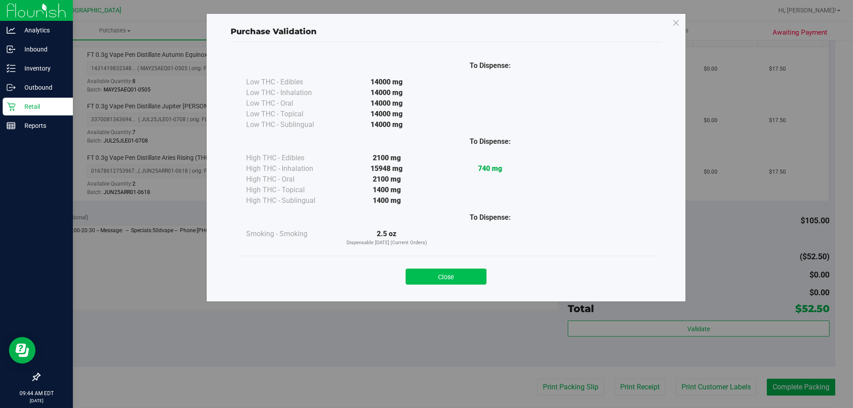
click at [456, 277] on button "Close" at bounding box center [446, 277] width 81 height 16
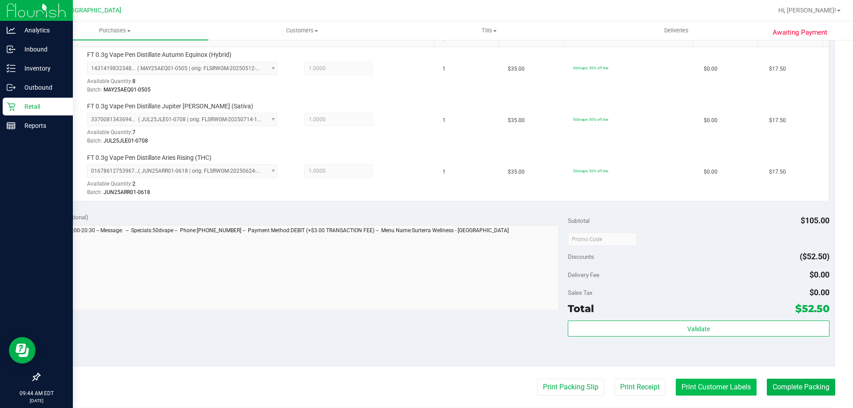
click at [720, 387] on button "Print Customer Labels" at bounding box center [716, 387] width 81 height 17
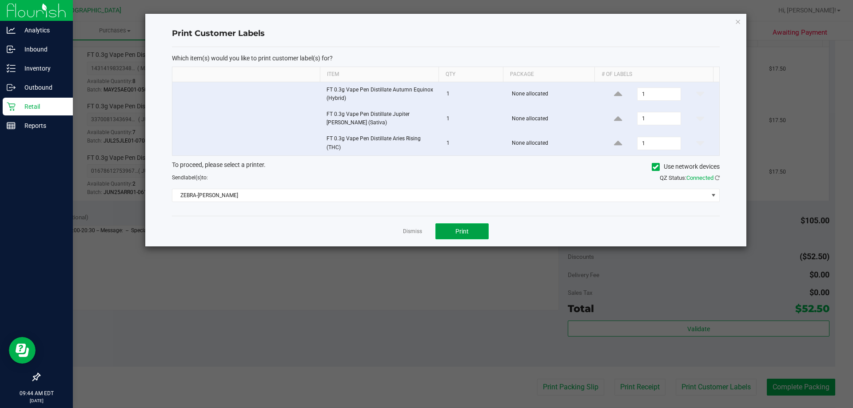
click at [478, 231] on button "Print" at bounding box center [461, 231] width 53 height 16
click at [410, 231] on link "Dismiss" at bounding box center [412, 232] width 19 height 8
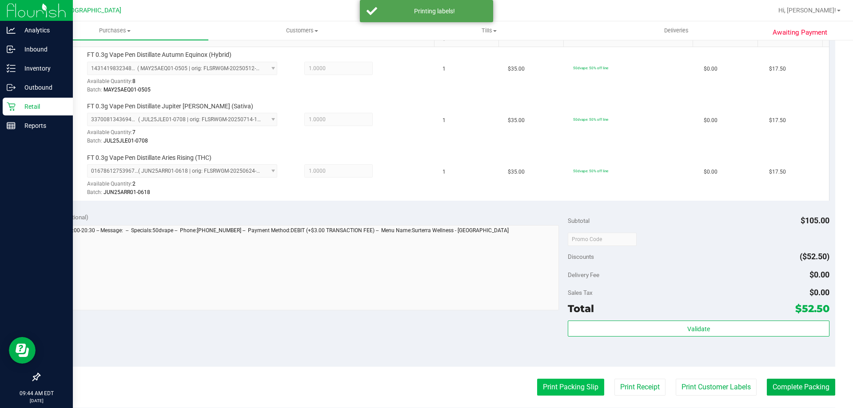
click at [557, 386] on button "Print Packing Slip" at bounding box center [570, 387] width 67 height 17
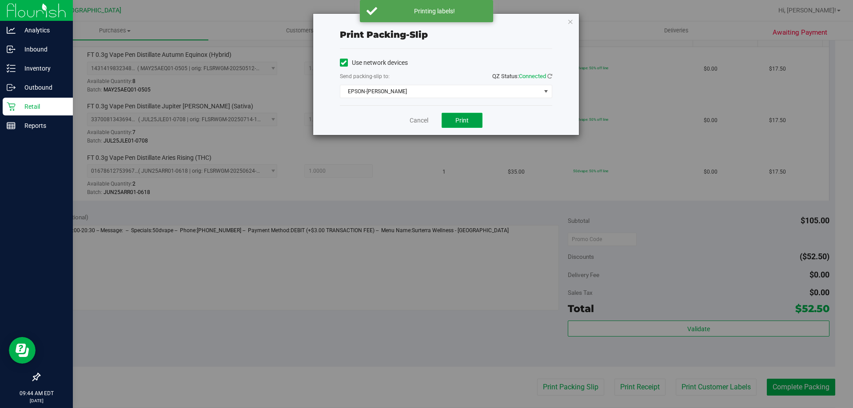
click at [464, 123] on span "Print" at bounding box center [461, 120] width 13 height 7
click at [417, 122] on link "Cancel" at bounding box center [419, 120] width 19 height 9
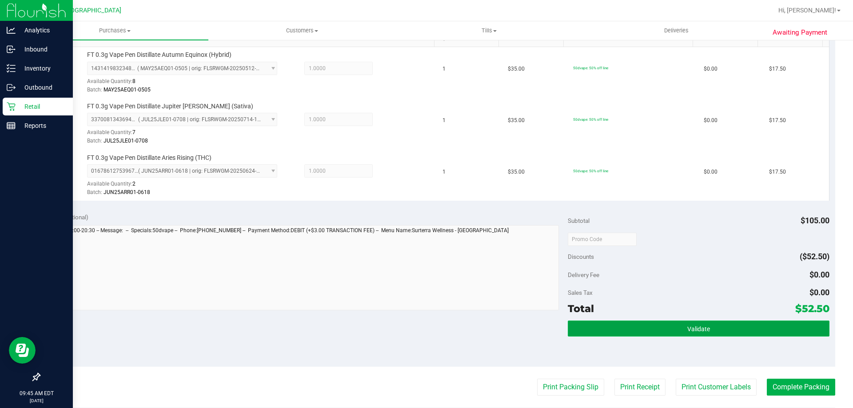
click at [685, 337] on button "Validate" at bounding box center [698, 329] width 261 height 16
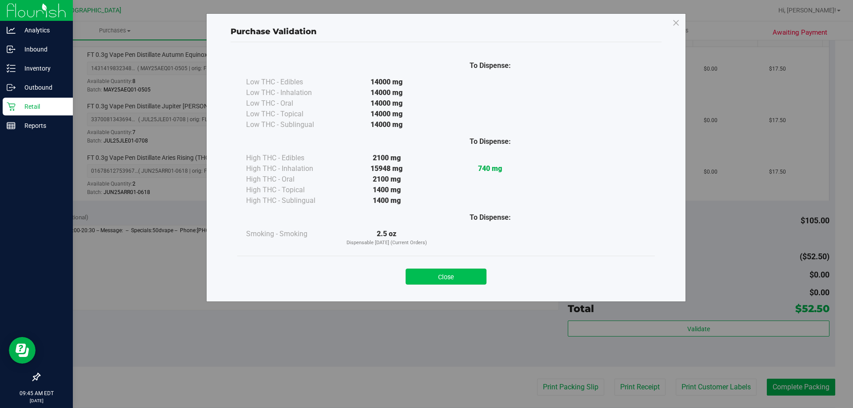
click at [450, 277] on button "Close" at bounding box center [446, 277] width 81 height 16
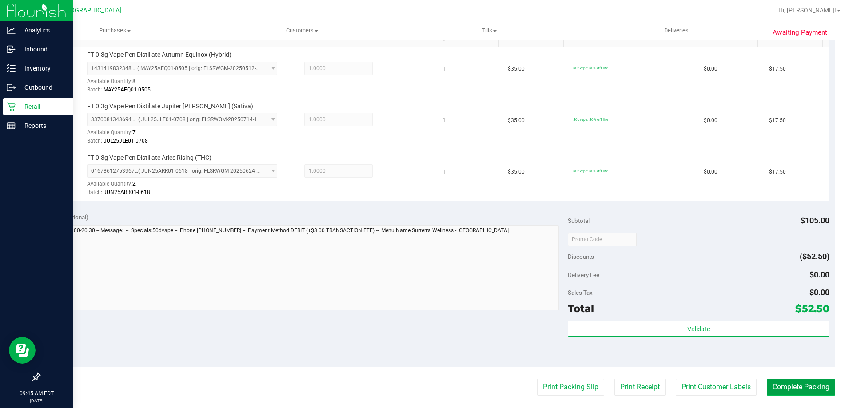
click at [789, 392] on button "Complete Packing" at bounding box center [801, 387] width 68 height 17
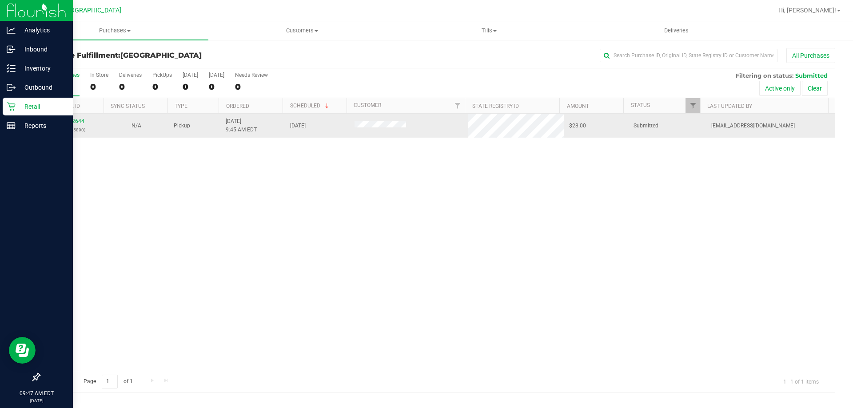
click at [73, 117] on div "11992644 (326975890)" at bounding box center [72, 125] width 54 height 17
click at [73, 119] on link "11992644" at bounding box center [72, 121] width 25 height 6
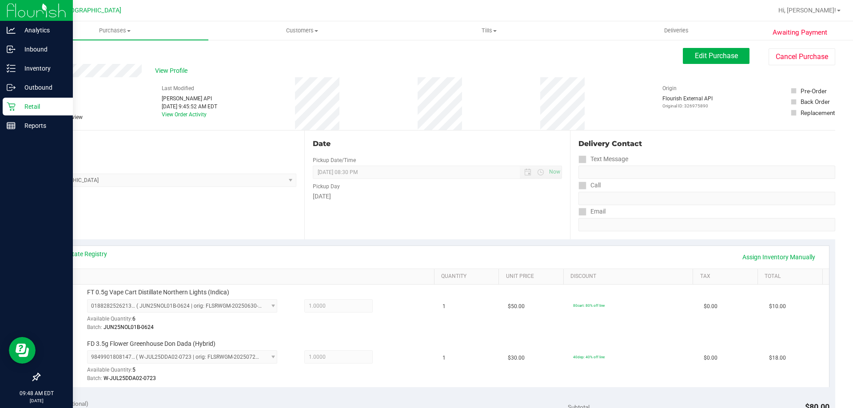
scroll to position [110, 0]
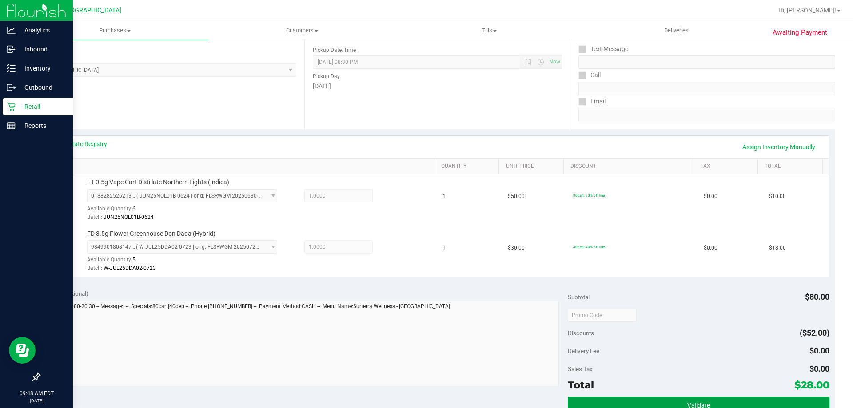
click at [709, 402] on button "Validate" at bounding box center [698, 405] width 261 height 16
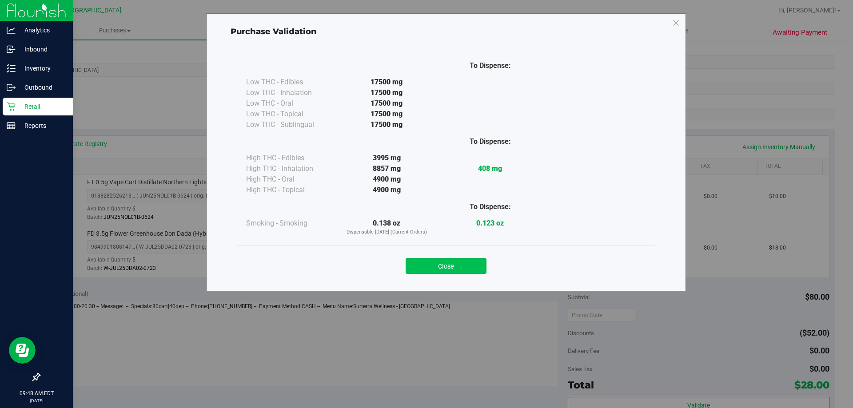
click at [461, 268] on button "Close" at bounding box center [446, 266] width 81 height 16
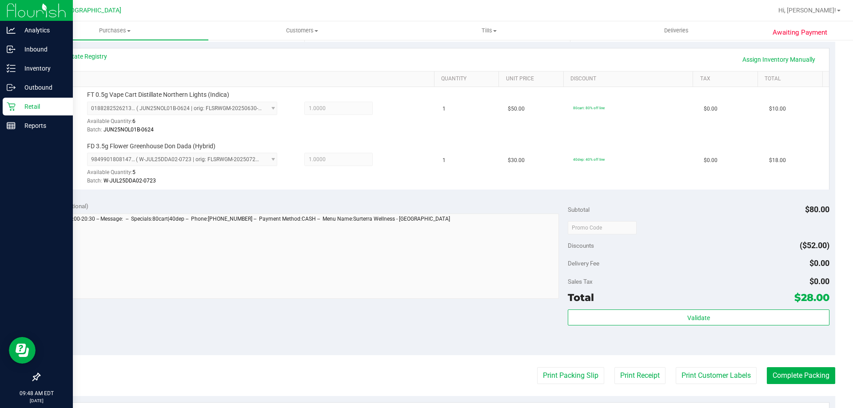
scroll to position [199, 0]
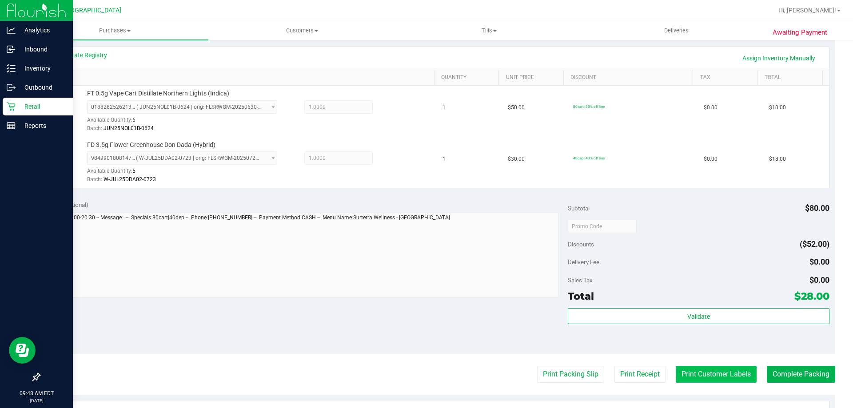
click at [724, 369] on button "Print Customer Labels" at bounding box center [716, 374] width 81 height 17
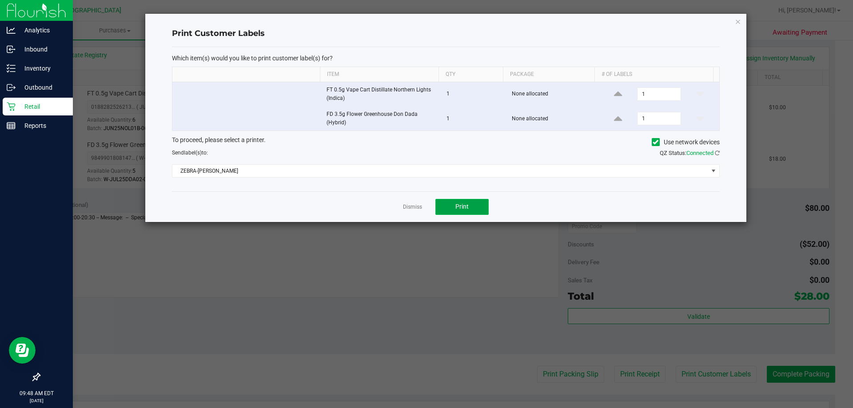
click at [470, 213] on button "Print" at bounding box center [461, 207] width 53 height 16
click at [415, 207] on link "Dismiss" at bounding box center [412, 207] width 19 height 8
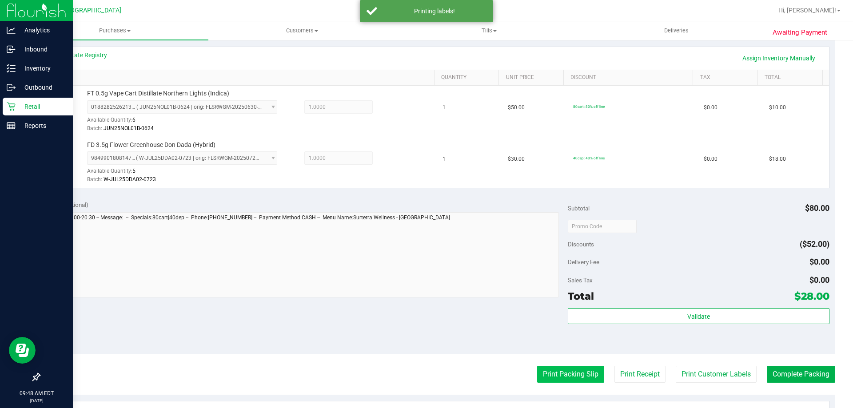
click at [563, 382] on button "Print Packing Slip" at bounding box center [570, 374] width 67 height 17
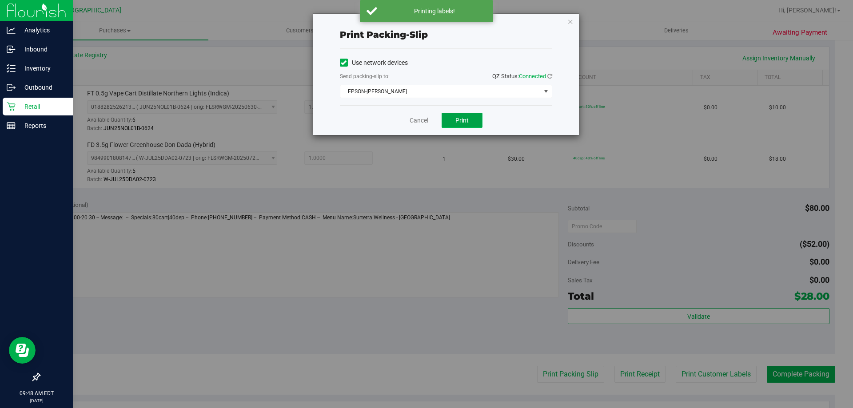
click at [477, 116] on button "Print" at bounding box center [462, 120] width 41 height 15
click at [422, 121] on link "Cancel" at bounding box center [419, 120] width 19 height 9
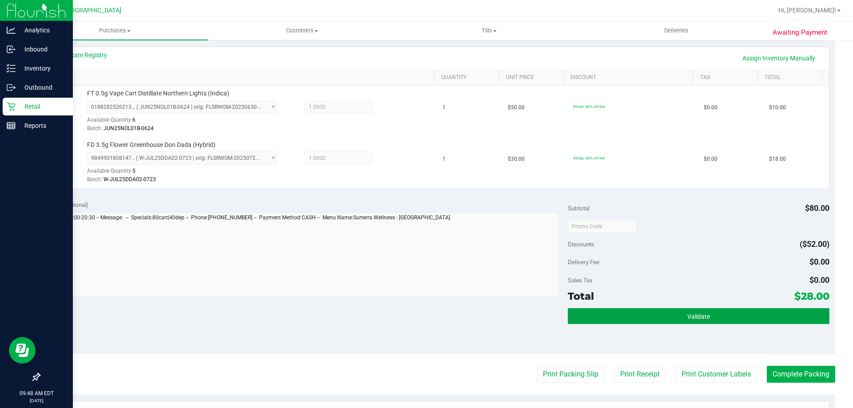
click at [704, 318] on span "Validate" at bounding box center [698, 316] width 23 height 7
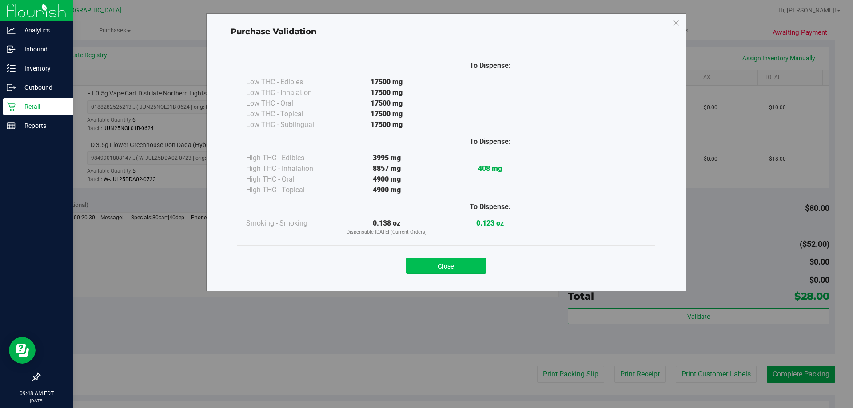
click at [447, 272] on button "Close" at bounding box center [446, 266] width 81 height 16
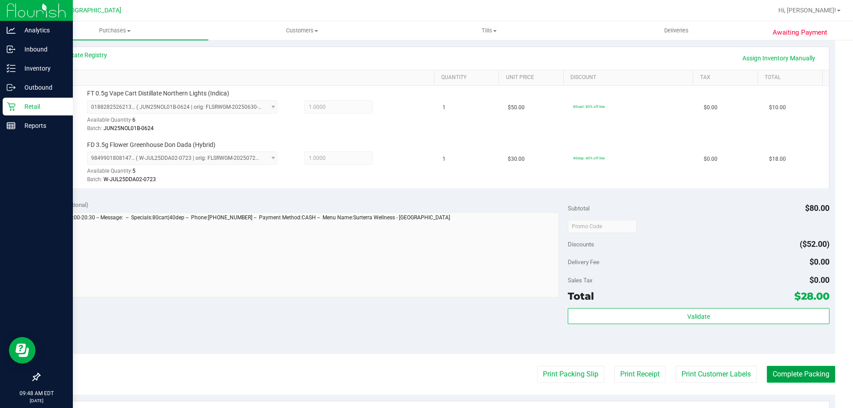
click at [794, 376] on button "Complete Packing" at bounding box center [801, 374] width 68 height 17
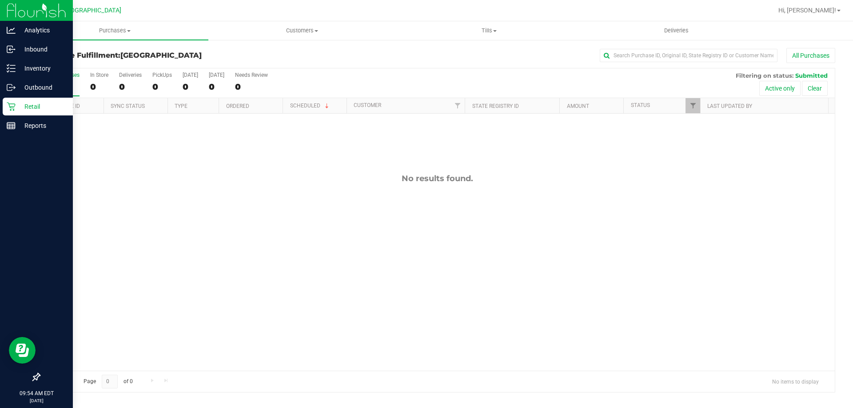
click at [11, 124] on line at bounding box center [11, 124] width 8 height 0
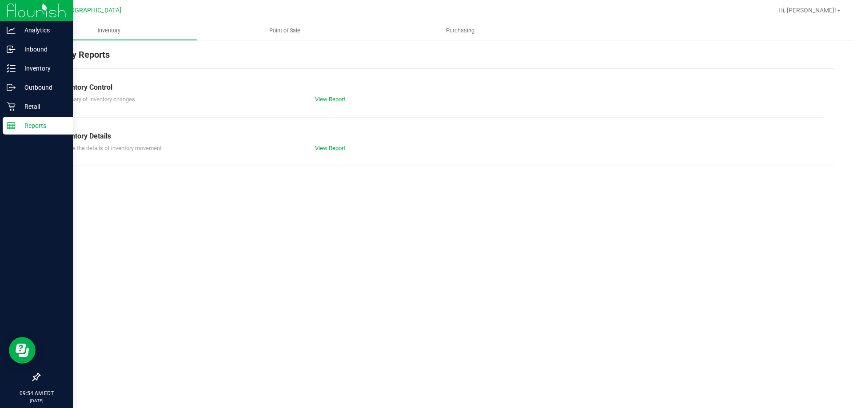
click at [32, 103] on p "Retail" at bounding box center [42, 106] width 53 height 11
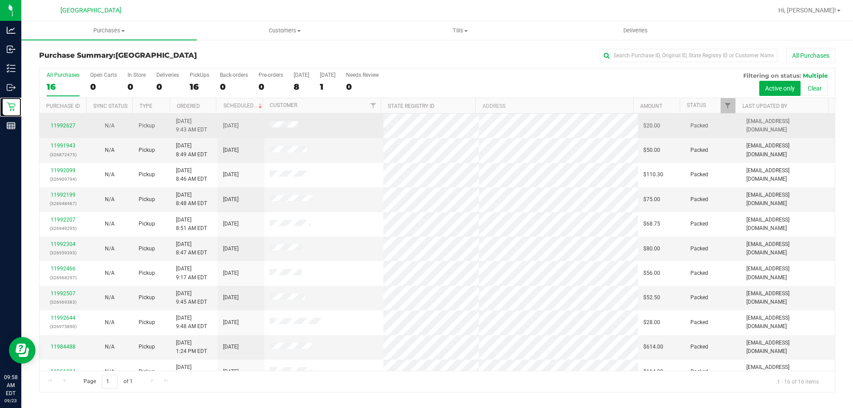
scroll to position [136, 0]
